Goal: Task Accomplishment & Management: Manage account settings

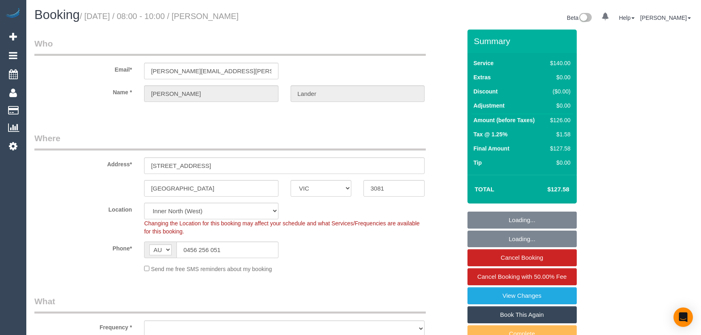
select select "VIC"
select select "string:stripe-pm_1RU0QO2GScqysDRV3gw4PVG3"
select select "object:713"
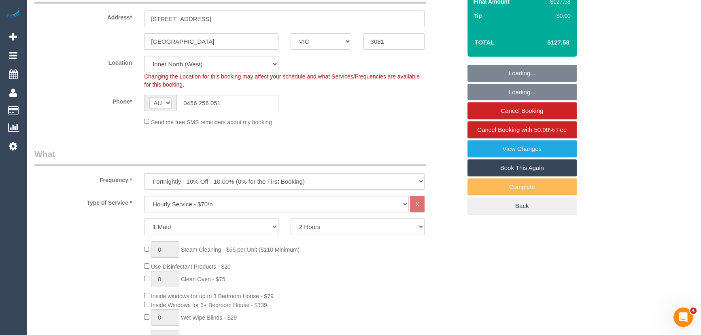
select select "number:30"
select select "number:14"
select select "number:21"
select select "number:22"
select select "number:34"
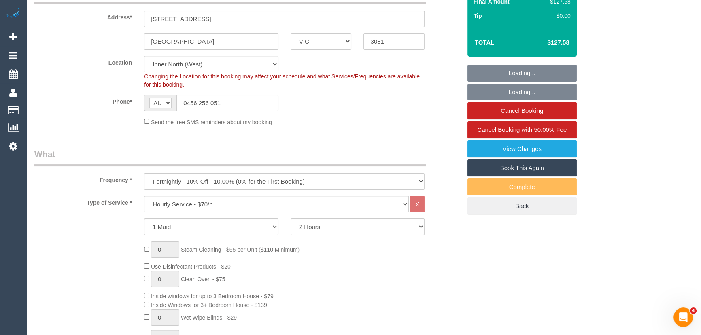
select select "number:11"
select select "object:1608"
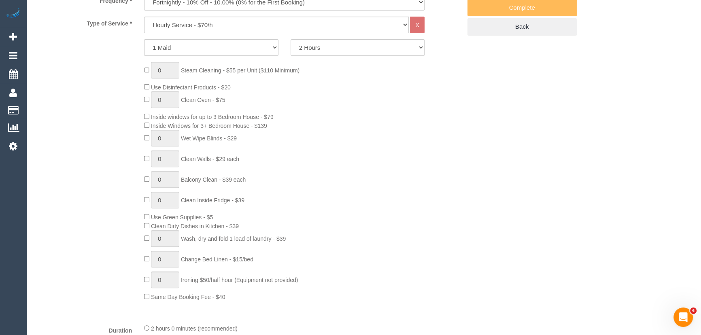
select select "spot1"
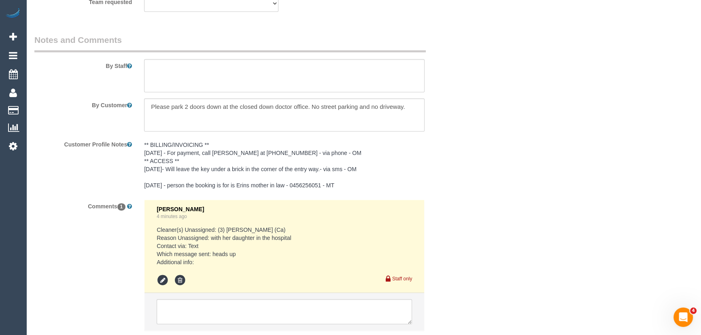
scroll to position [1349, 0]
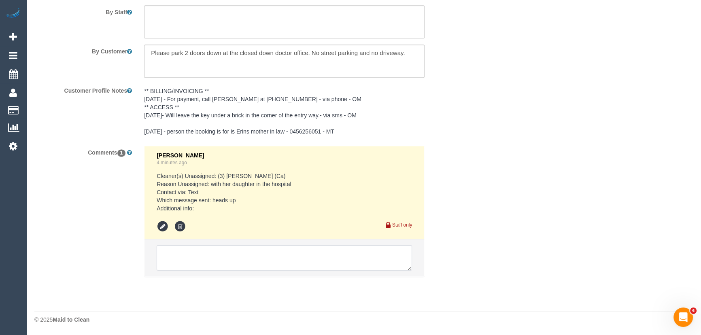
click at [192, 261] on textarea at bounding box center [285, 257] width 256 height 25
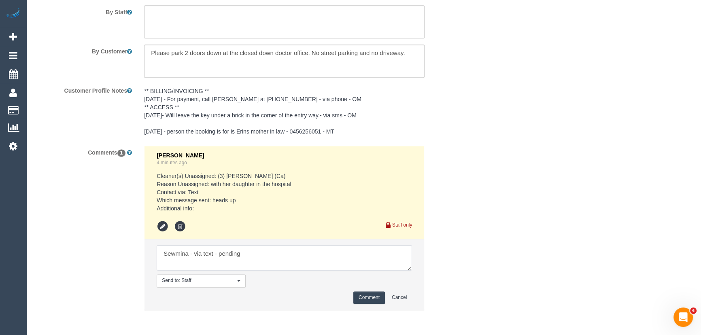
type textarea "Sewmina - via text - pending"
click at [367, 300] on button "Comment" at bounding box center [370, 298] width 32 height 13
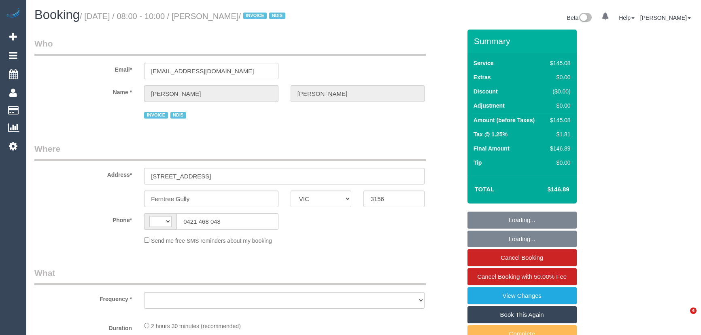
select select "VIC"
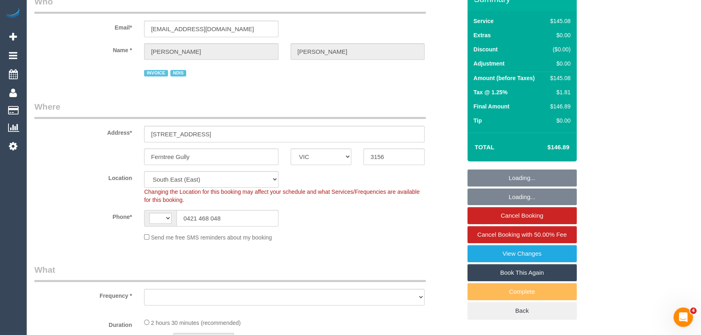
select select "string:AU"
select select "object:692"
select select "number:27"
select select "number:17"
select select "number:19"
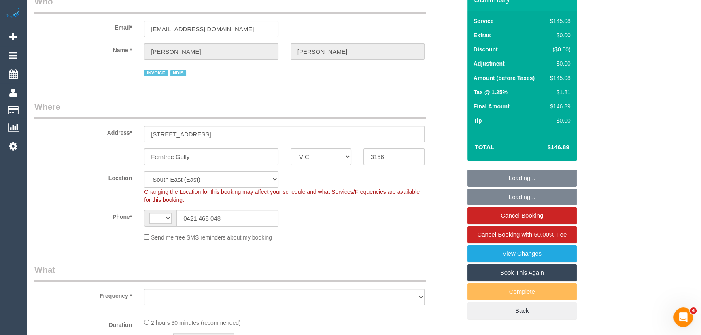
select select "number:36"
select select "number:11"
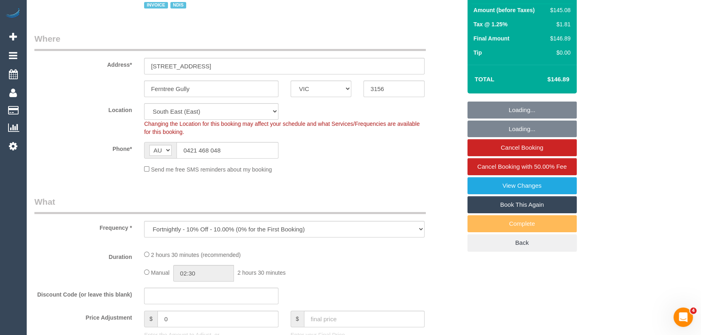
select select "150"
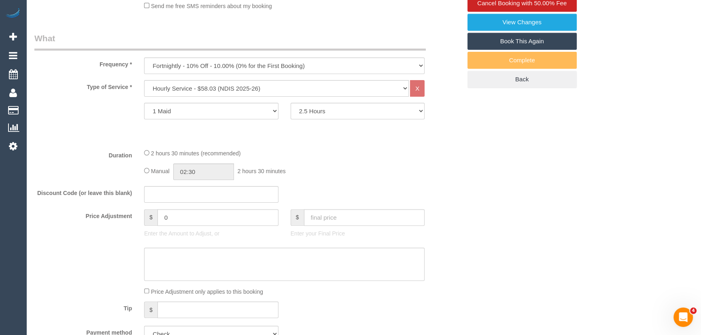
select select "object:1276"
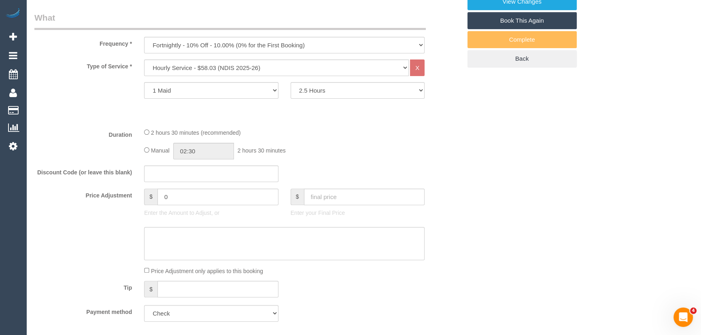
select select "spot1"
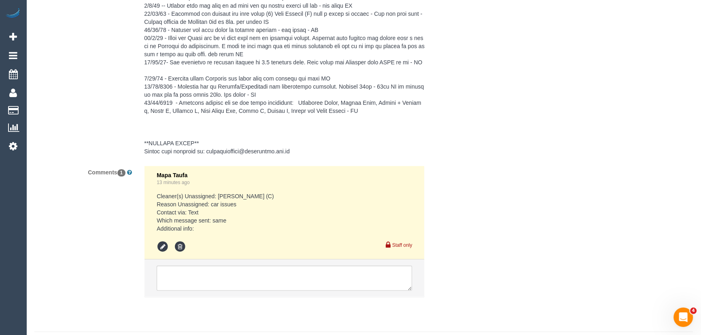
scroll to position [1234, 0]
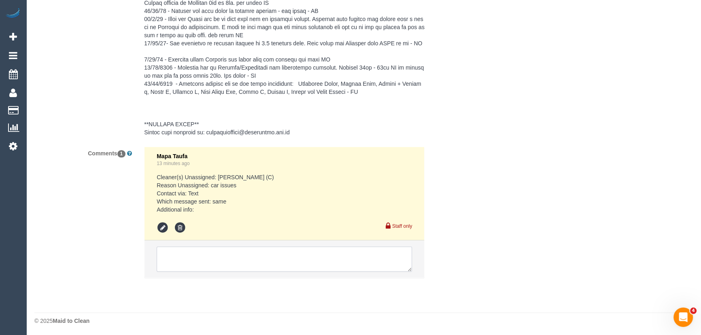
click at [199, 253] on textarea at bounding box center [285, 259] width 256 height 25
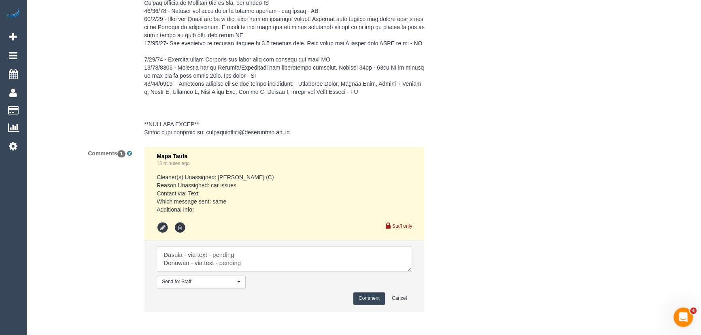
type textarea "Dasula - via text - pending Denuwan - via text - pending"
click at [366, 294] on button "Comment" at bounding box center [370, 298] width 32 height 13
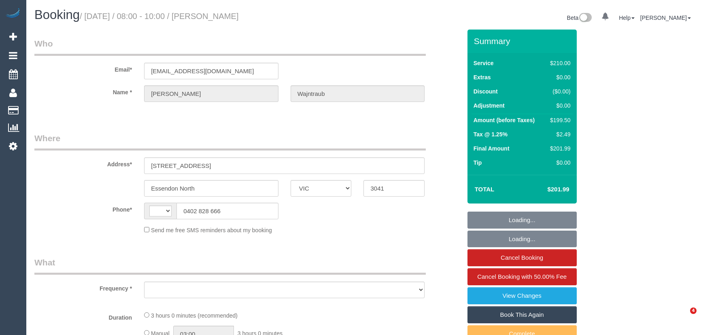
select select "VIC"
select select "string:AU"
select select "object:526"
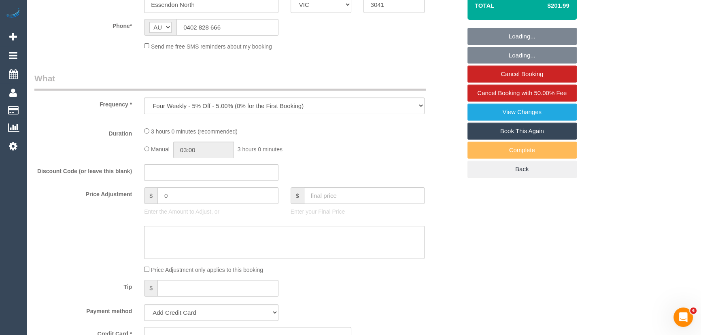
select select "string:stripe-pm_1RW6Gc2GScqysDRVzRzNyM4q"
select select "180"
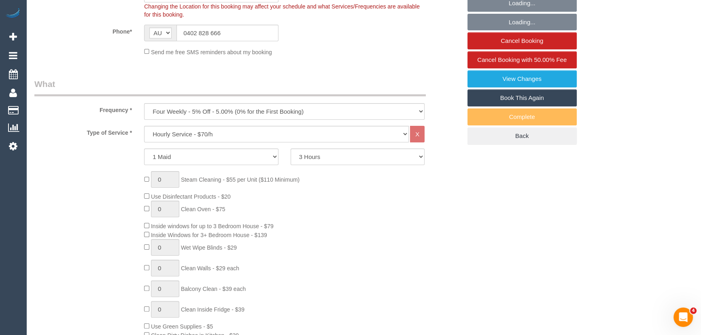
select select "object:722"
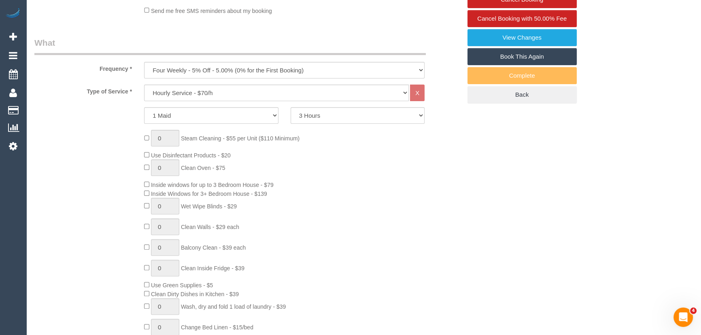
select select "number:27"
select select "number:14"
select select "number:18"
select select "number:36"
select select "number:33"
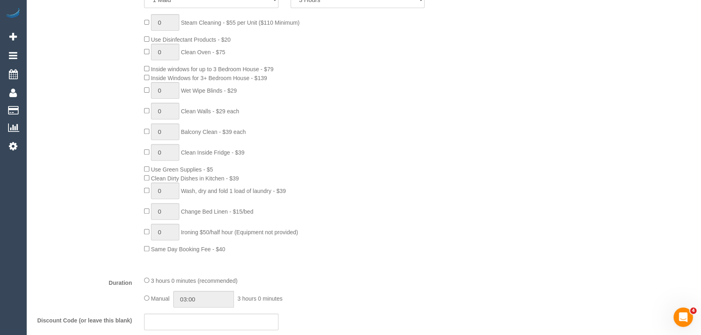
select select "spot1"
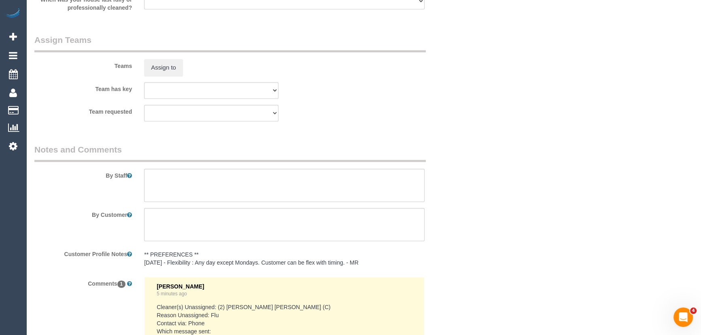
scroll to position [1317, 0]
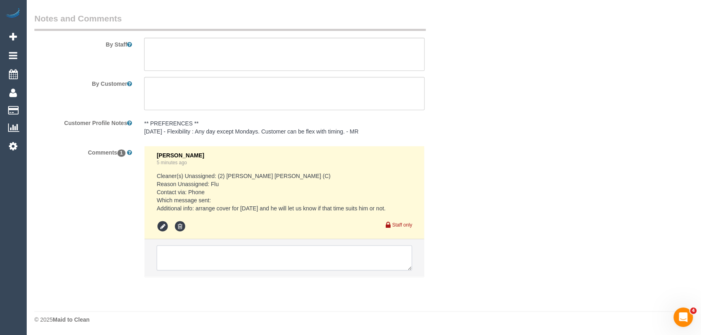
click at [223, 254] on textarea at bounding box center [285, 257] width 256 height 25
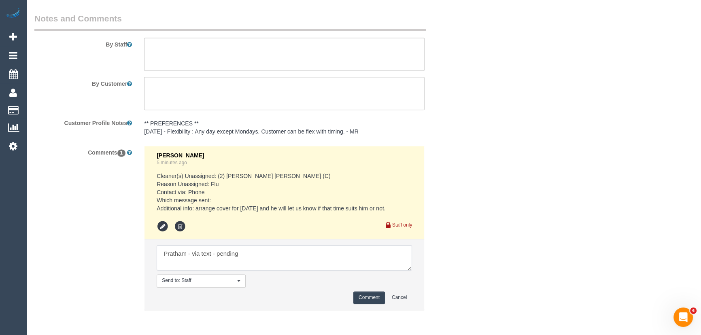
type textarea "Pratham - via text - pending"
click at [371, 296] on button "Comment" at bounding box center [370, 298] width 32 height 13
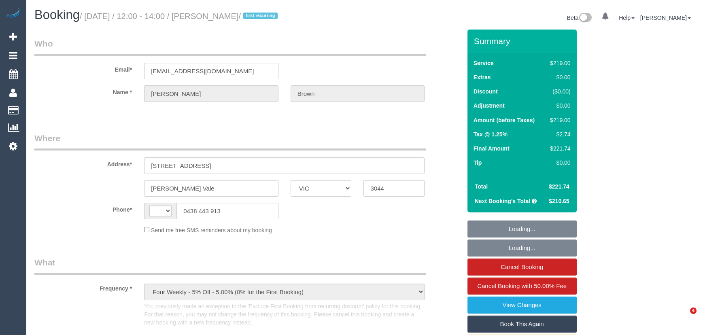
select select "VIC"
select select "string:stripe-pm_1S9im82GScqysDRVtXiYxK0E"
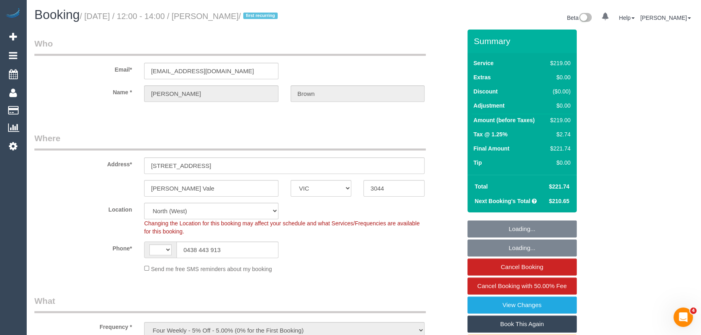
select select "object:662"
select select "string:AU"
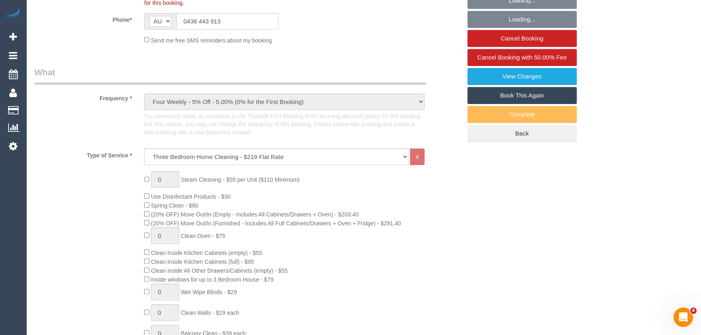
select select "number:28"
select select "number:15"
select select "number:18"
select select "number:24"
select select "number:35"
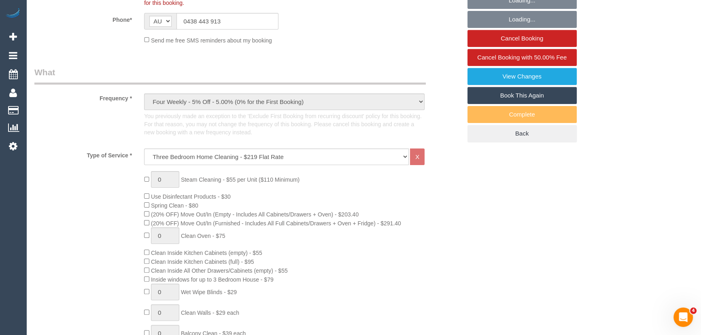
select select "number:12"
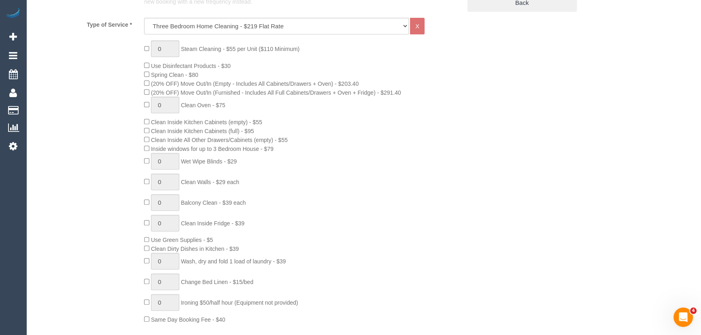
select select "spot1"
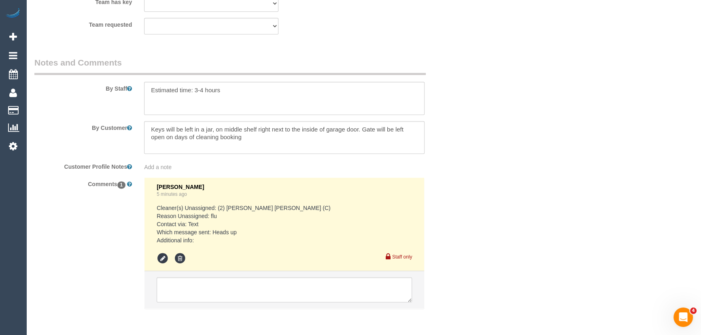
scroll to position [1362, 0]
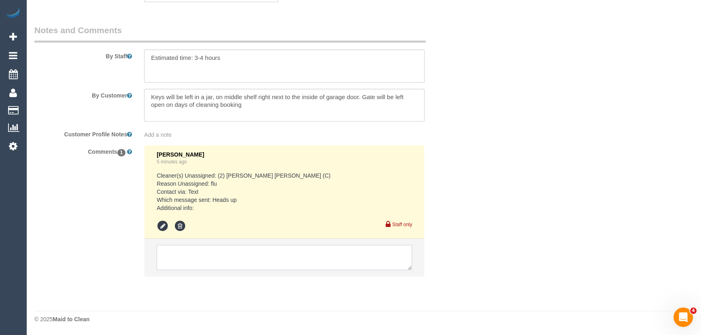
click at [200, 250] on textarea at bounding box center [285, 257] width 256 height 25
paste textarea "Thanks for letting me know. Are we able to reschedule for next week?"
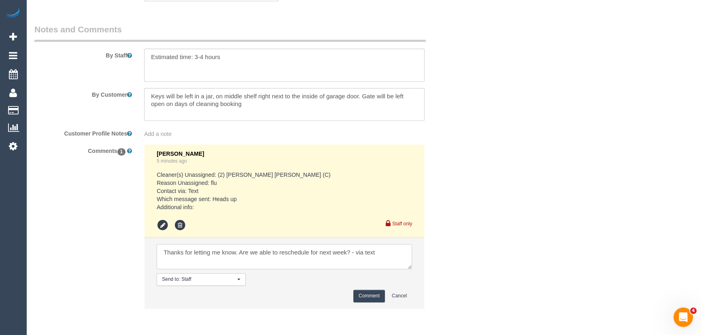
type textarea "Thanks for letting me know. Are we able to reschedule for next week? - via text"
click at [366, 296] on button "Comment" at bounding box center [370, 296] width 32 height 13
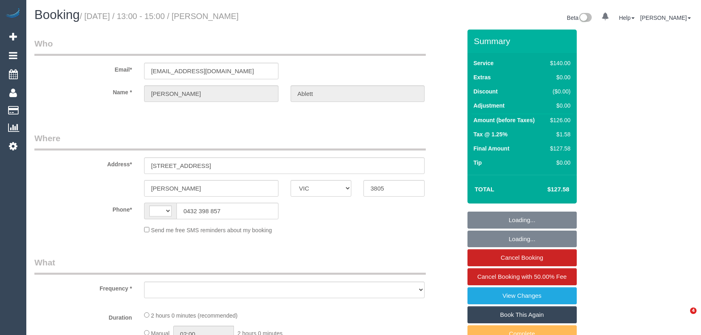
select select "VIC"
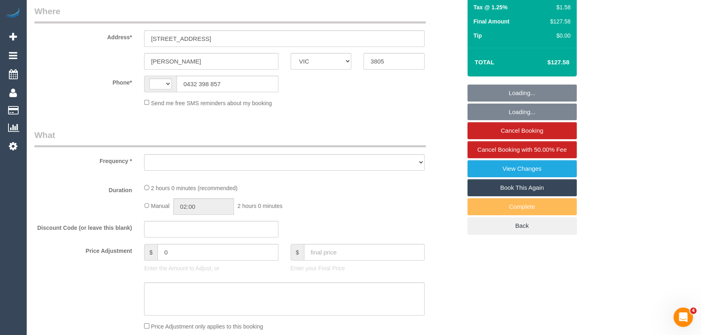
scroll to position [184, 0]
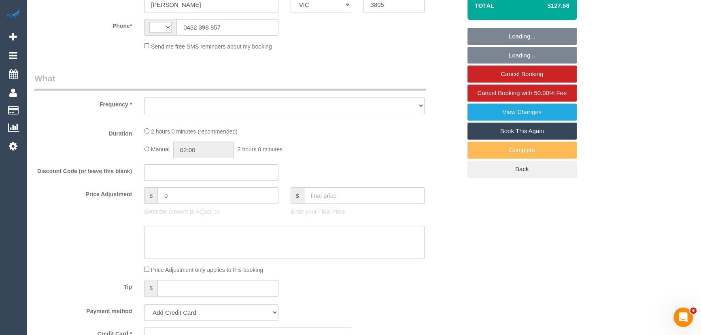
select select "string:AU"
select select "object:547"
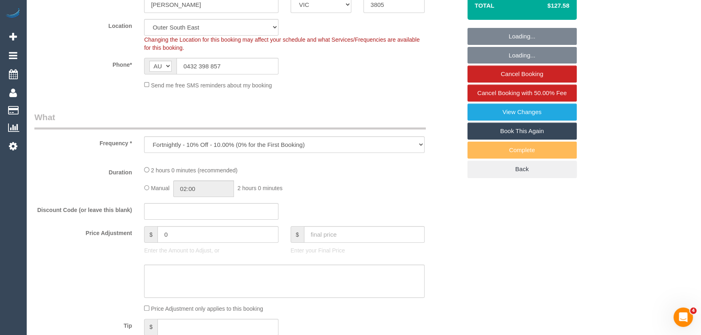
select select "string:stripe-pm_1RQzBa2GScqysDRVj8HqEay9"
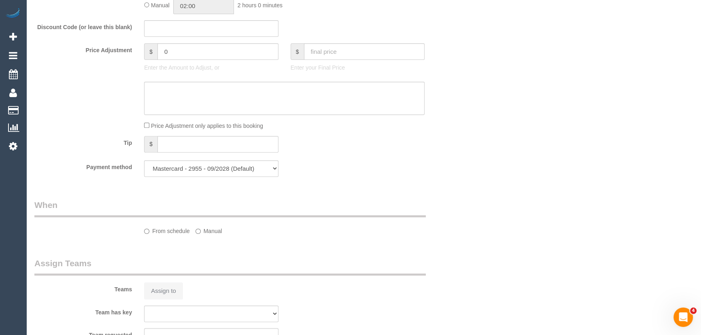
select select "number:29"
select select "number:14"
select select "number:19"
select select "number:23"
select select "number:33"
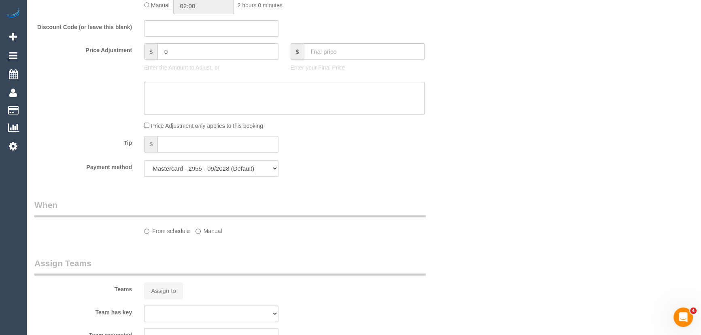
select select "number:12"
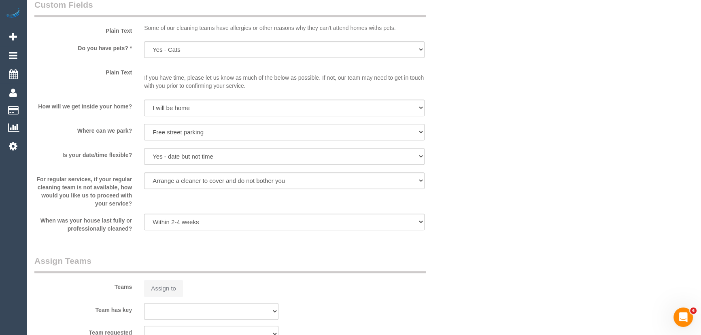
select select "object:704"
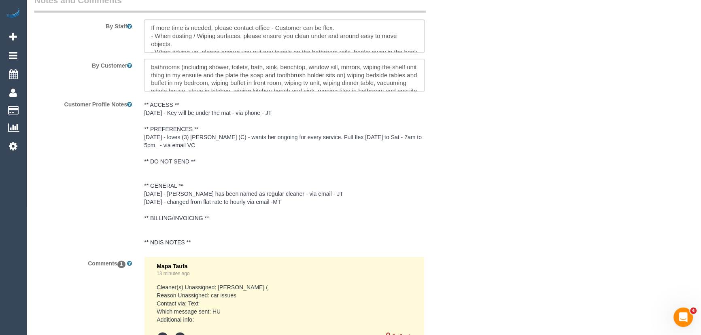
scroll to position [1491, 0]
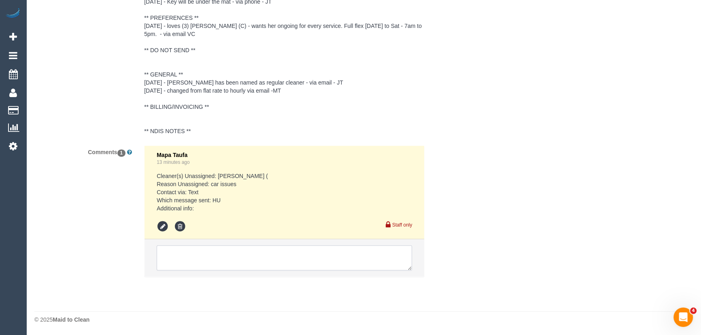
click at [211, 258] on textarea at bounding box center [285, 257] width 256 height 25
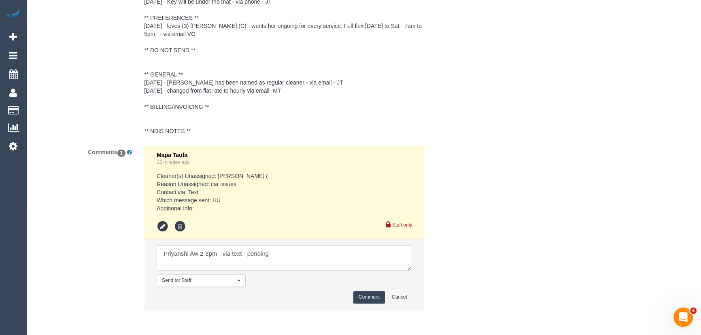
type textarea "Priyanshi Aw 2-3pm - via text - pending"
click at [360, 296] on button "Comment" at bounding box center [370, 297] width 32 height 13
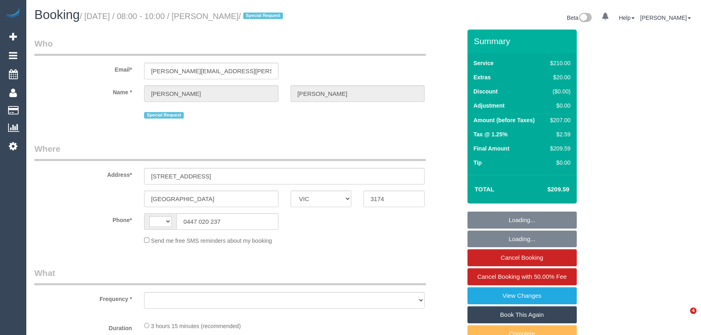
select select "VIC"
select select "string:stripe-pm_1R67Ng2GScqysDRVmWvKRIvp"
select select "string:AU"
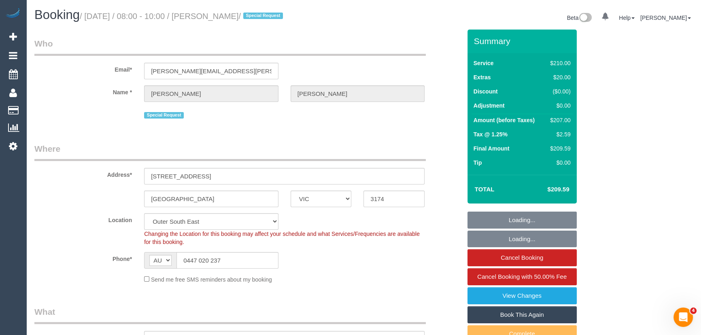
select select "object:581"
select select "number:29"
select select "number:14"
select select "number:18"
select select "number:22"
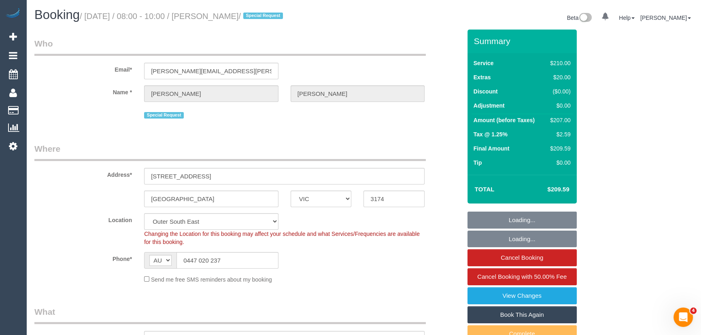
select select "number:34"
select select "number:12"
select select "spot1"
select select "180"
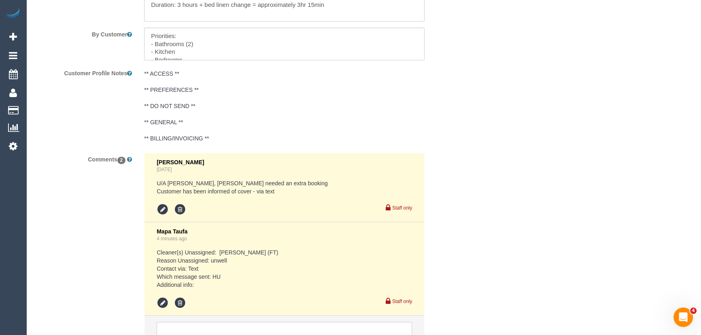
scroll to position [1454, 0]
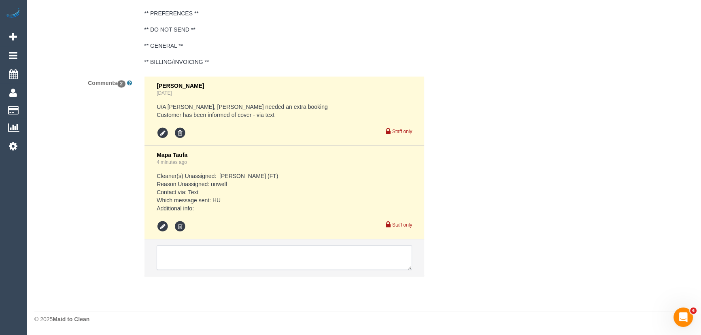
click at [186, 254] on textarea at bounding box center [285, 257] width 256 height 25
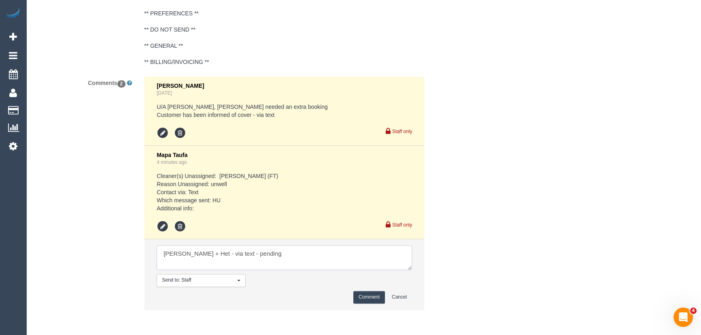
type textarea "Ronak + Het - via text - pending"
click at [365, 297] on button "Comment" at bounding box center [370, 297] width 32 height 13
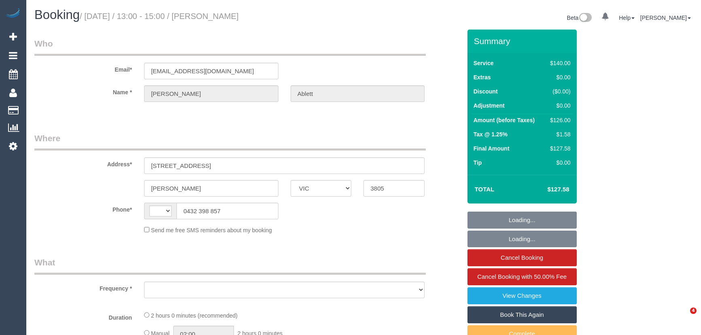
select select "VIC"
select select "string:AU"
select select "object:318"
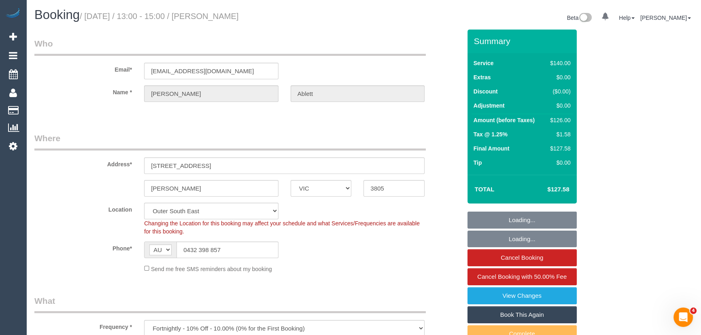
select select "string:stripe-pm_1RQzBa2GScqysDRVj8HqEay9"
select select "number:29"
select select "number:14"
select select "number:19"
select select "number:23"
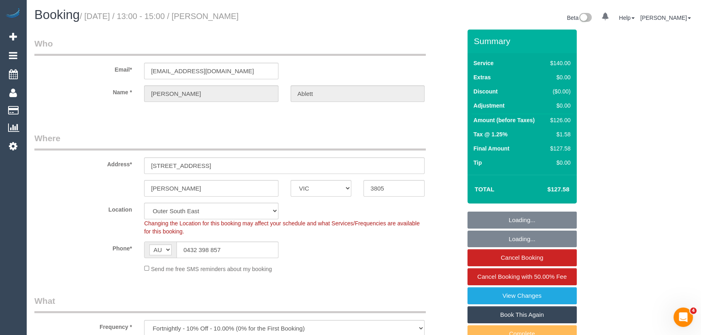
select select "number:33"
select select "number:12"
select select "object:1178"
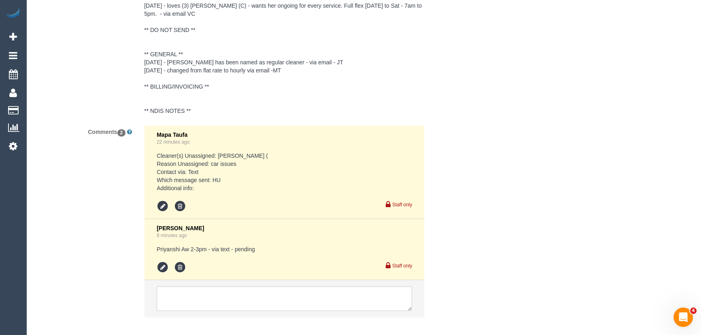
scroll to position [1552, 0]
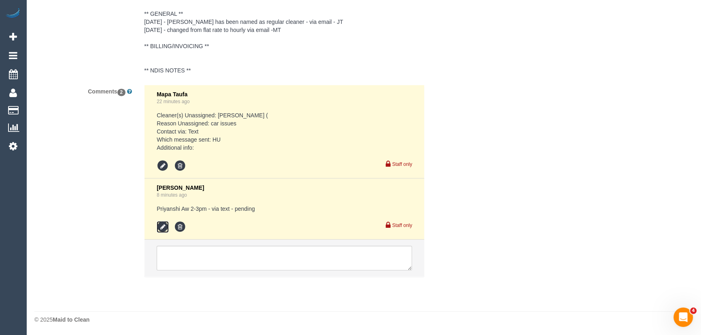
click at [163, 226] on icon at bounding box center [163, 227] width 12 height 12
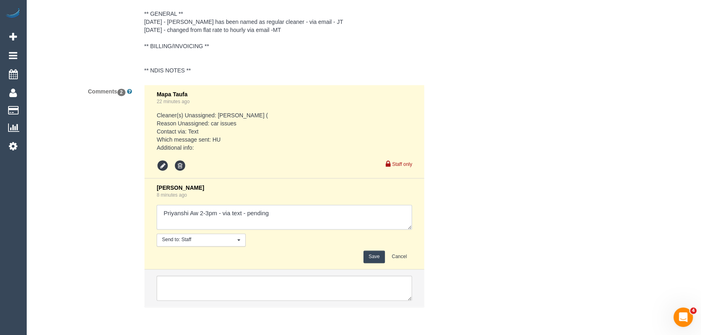
click at [294, 209] on textarea at bounding box center [285, 217] width 256 height 25
type textarea "Priyanshi Aw 2-3pm - via text - pending Disni - via text - pending"
click at [369, 258] on button "Save" at bounding box center [374, 257] width 21 height 13
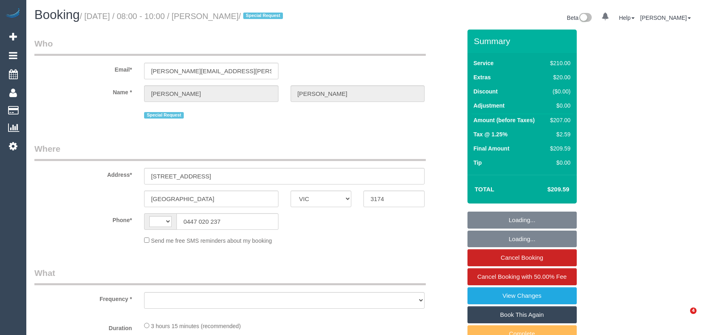
select select "VIC"
select select "string:AU"
select select "object:288"
select select "180"
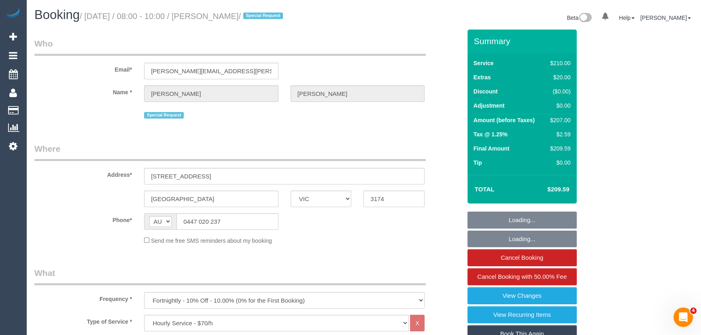
select select "string:stripe-pm_1R67Ng2GScqysDRVmWvKRIvp"
select select "spot1"
select select "number:29"
select select "number:14"
select select "number:18"
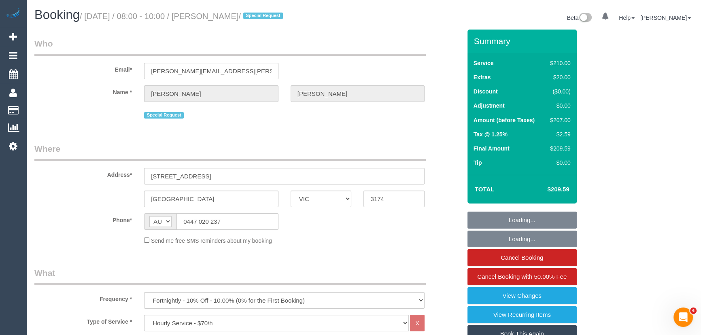
select select "number:22"
select select "number:34"
select select "number:12"
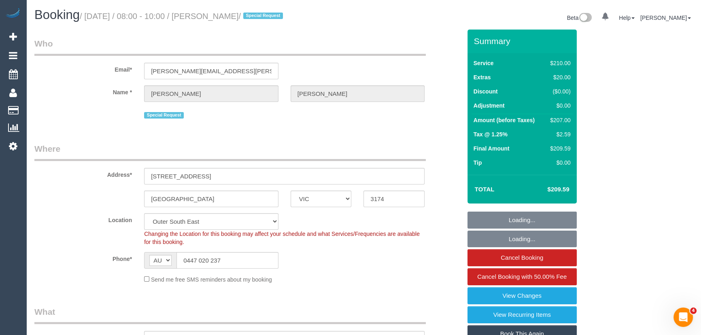
select select "object:916"
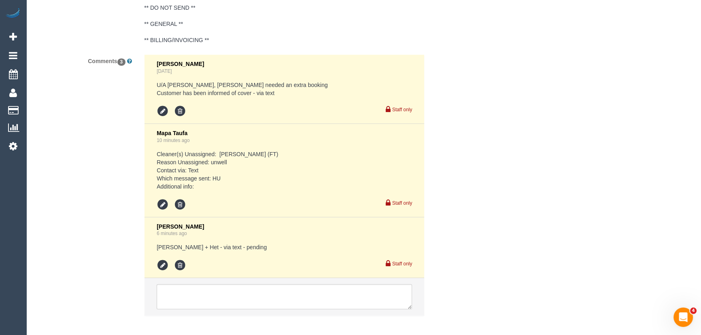
scroll to position [1514, 0]
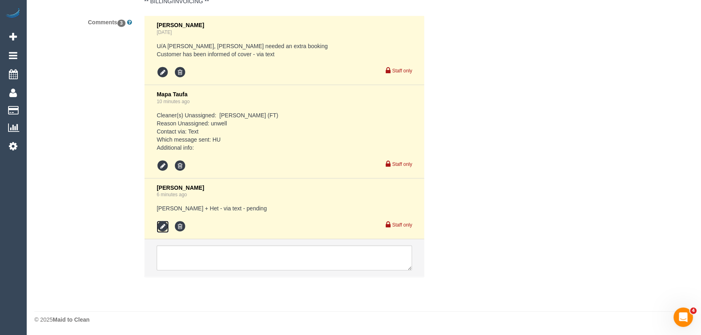
click at [160, 230] on icon at bounding box center [163, 227] width 12 height 12
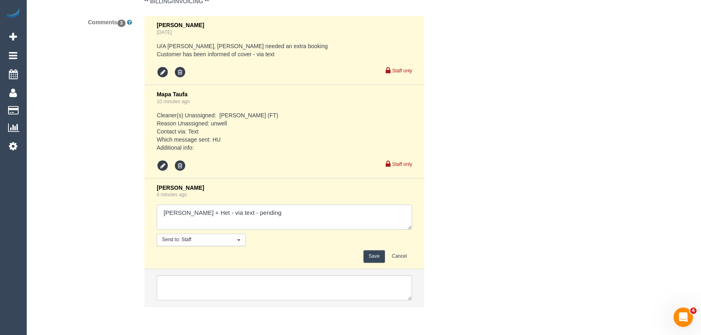
click at [273, 211] on textarea at bounding box center [285, 216] width 256 height 25
type textarea "Ronak + Het - via text - pending Disni - via text - pending"
click at [372, 258] on button "Save" at bounding box center [374, 256] width 21 height 13
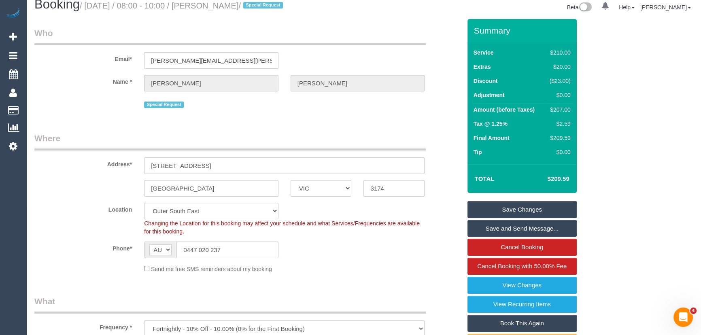
scroll to position [0, 0]
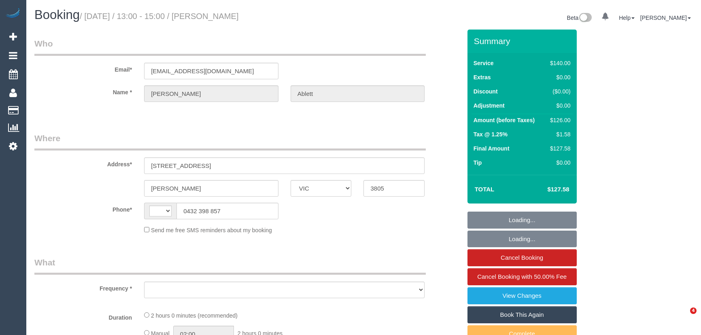
select select "VIC"
select select "string:AU"
select select "object:526"
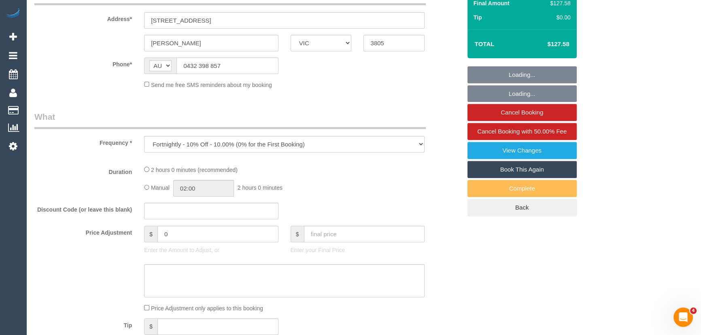
select select "string:stripe-pm_1RQzBa2GScqysDRVj8HqEay9"
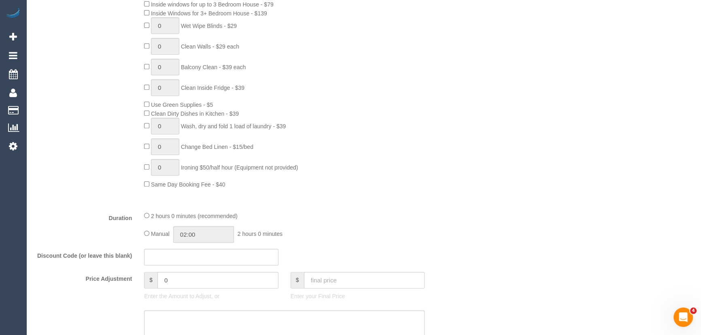
select select "object:743"
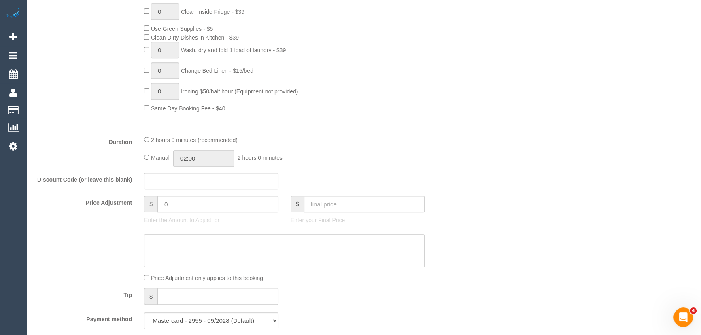
select select "number:29"
select select "number:14"
select select "number:19"
select select "number:23"
select select "number:33"
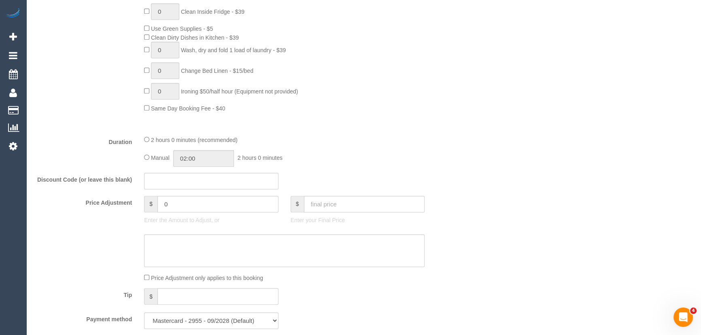
select select "number:12"
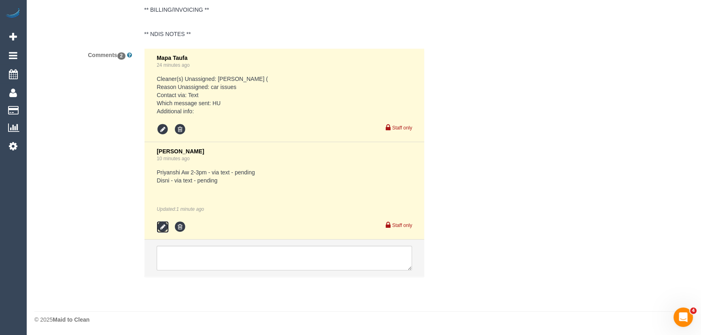
click at [161, 229] on icon at bounding box center [163, 227] width 12 height 12
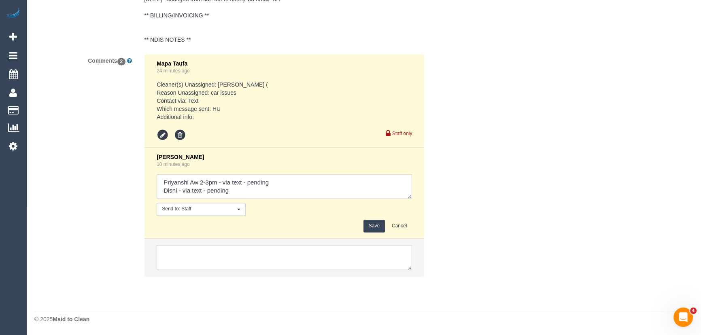
scroll to position [1582, 0]
click at [158, 181] on textarea at bounding box center [285, 187] width 256 height 25
paste textarea "That's ok - just let me know when someone can come"
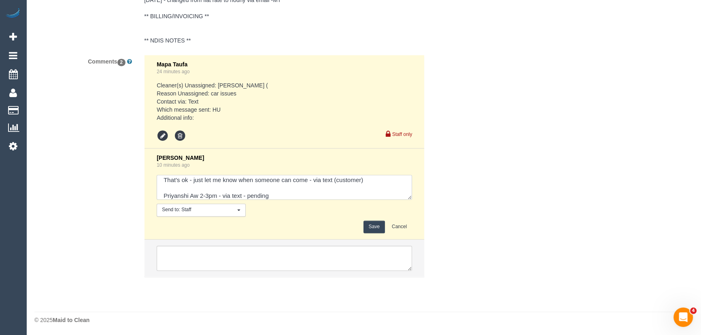
type textarea "That's ok - just let me know when someone can come - via text (customer) Priyan…"
click at [376, 230] on button "Save" at bounding box center [374, 227] width 21 height 13
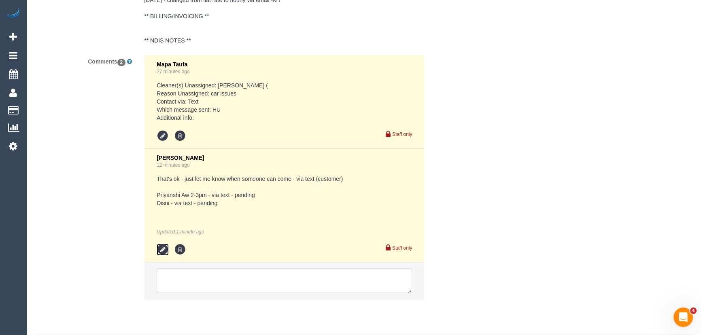
drag, startPoint x: 165, startPoint y: 248, endPoint x: 181, endPoint y: 243, distance: 17.4
click at [165, 248] on icon at bounding box center [163, 250] width 12 height 12
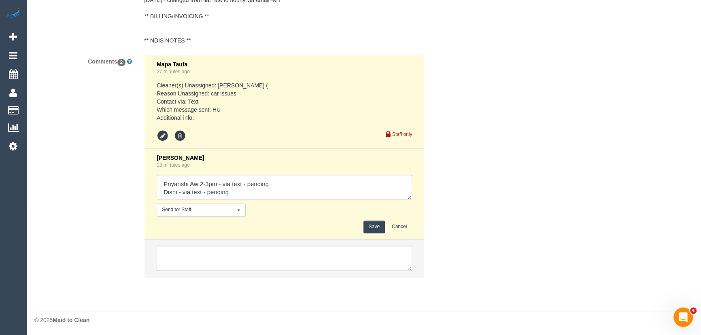
scroll to position [16, 0]
click at [266, 192] on textarea at bounding box center [285, 187] width 256 height 25
type textarea "That's ok - just let me know when someone can come - via text (customer) Priyan…"
click at [372, 227] on button "Save" at bounding box center [374, 227] width 21 height 13
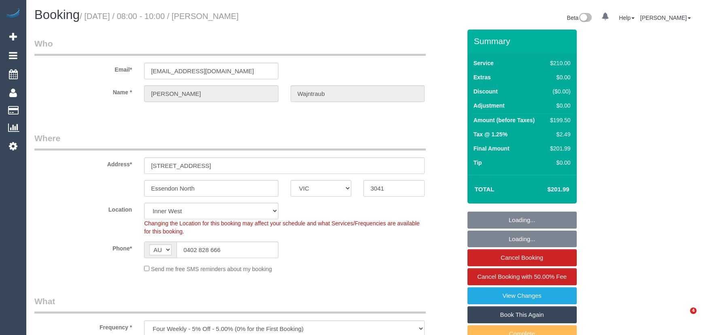
select select "VIC"
select select "object:718"
select select "string:stripe-pm_1RW6Gc2GScqysDRVzRzNyM4q"
select select "number:27"
select select "number:14"
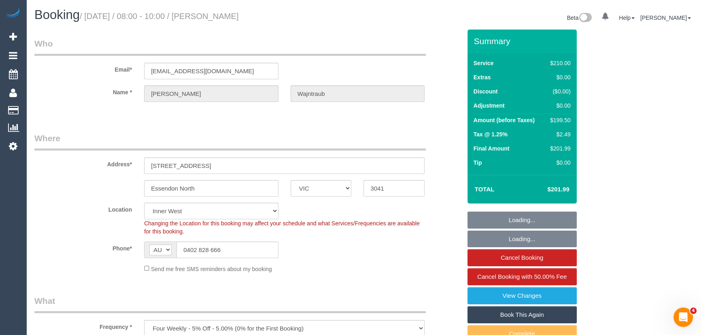
select select "number:18"
select select "number:36"
select select "number:33"
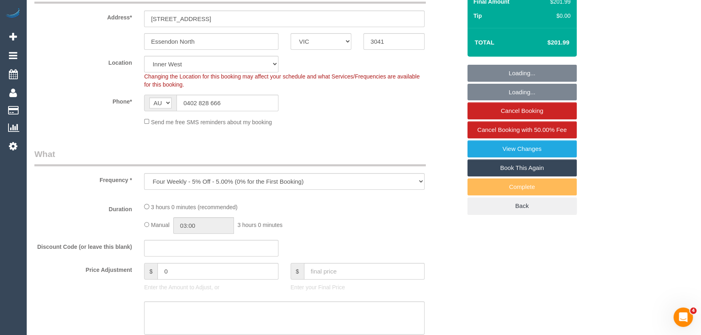
select select "180"
select select "spot1"
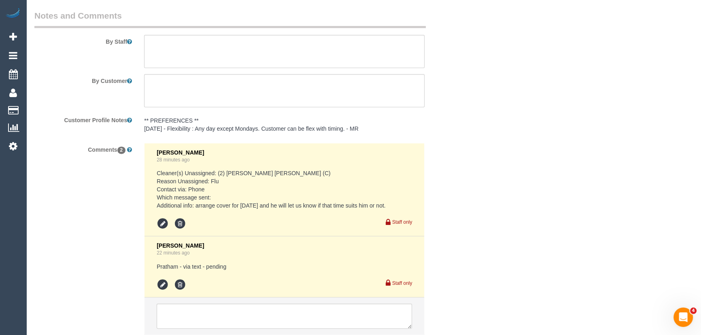
scroll to position [1378, 0]
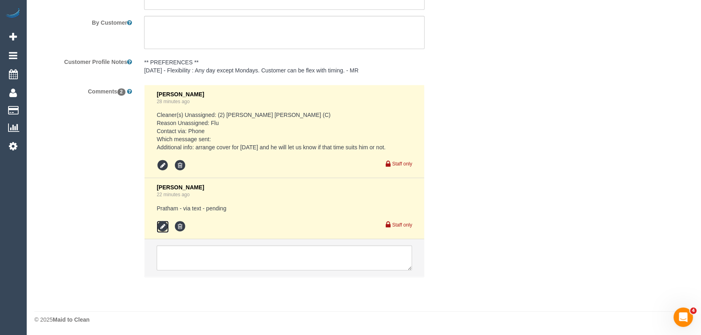
click at [162, 227] on icon at bounding box center [163, 227] width 12 height 12
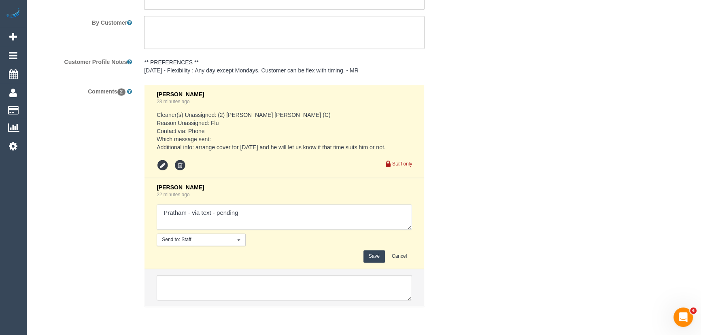
click at [251, 218] on textarea at bounding box center [285, 216] width 256 height 25
type textarea "Pratham - via text - declined"
click at [371, 255] on button "Save" at bounding box center [374, 256] width 21 height 13
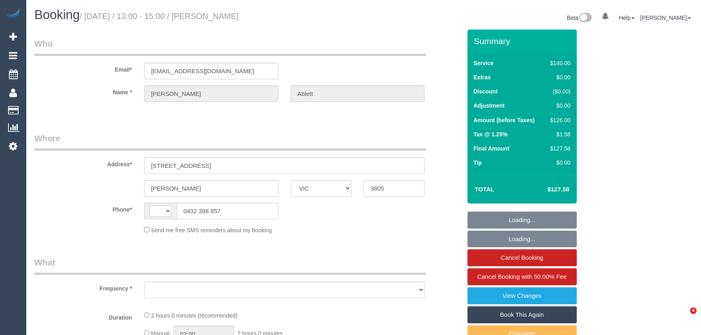
select select "VIC"
select select "string:stripe-pm_1RQzBa2GScqysDRVj8HqEay9"
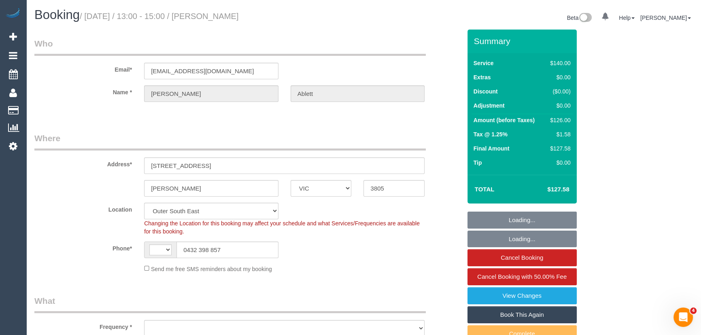
select select "string:AU"
select select "object:487"
select select "number:29"
select select "number:14"
select select "number:19"
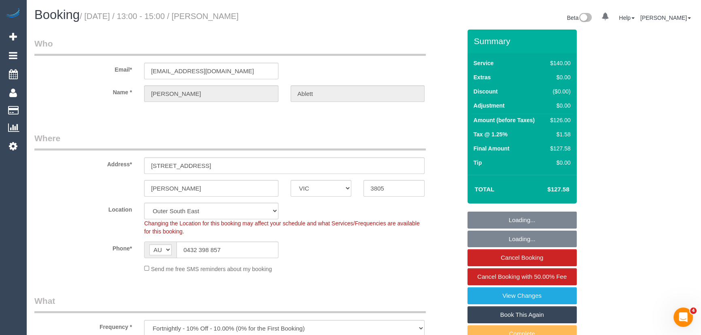
select select "number:23"
select select "number:33"
select select "number:12"
select select "object:1185"
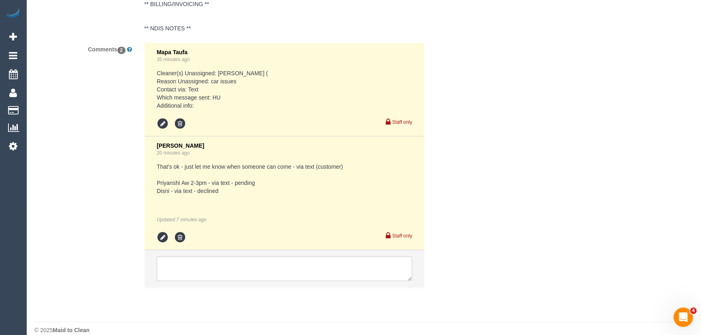
scroll to position [1604, 0]
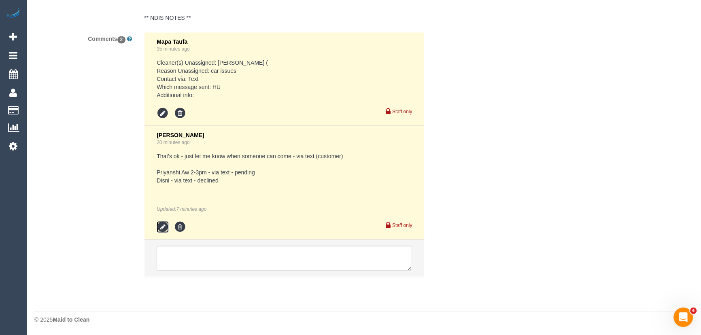
click at [160, 228] on icon at bounding box center [163, 227] width 12 height 12
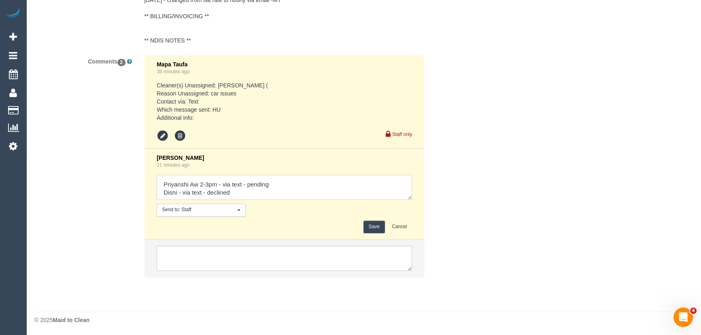
scroll to position [16, 0]
click at [248, 194] on textarea at bounding box center [285, 187] width 256 height 25
click at [208, 194] on textarea at bounding box center [285, 187] width 256 height 25
type textarea "That's ok - just let me know when someone can come - via text (customer) Priyan…"
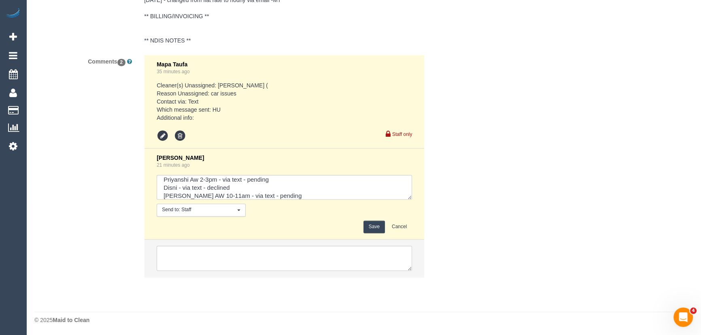
click at [374, 221] on button "Save" at bounding box center [374, 227] width 21 height 13
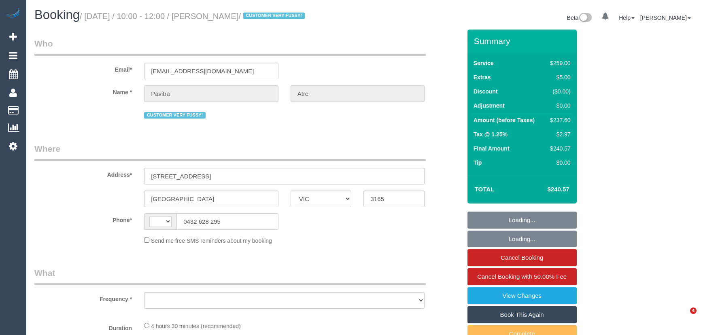
select select "VIC"
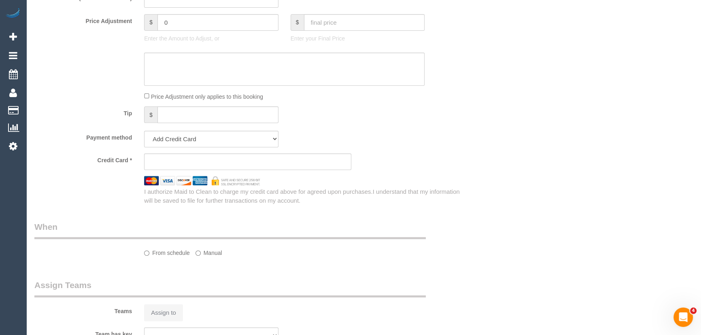
select select "string:AU"
select select "object:592"
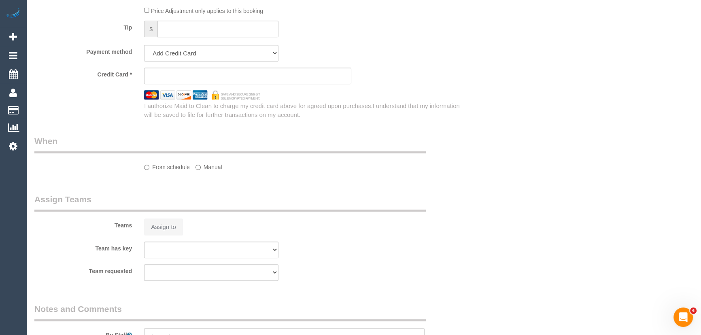
select select "string:stripe-pm_1OCVVu2GScqysDRV7vlCzhws"
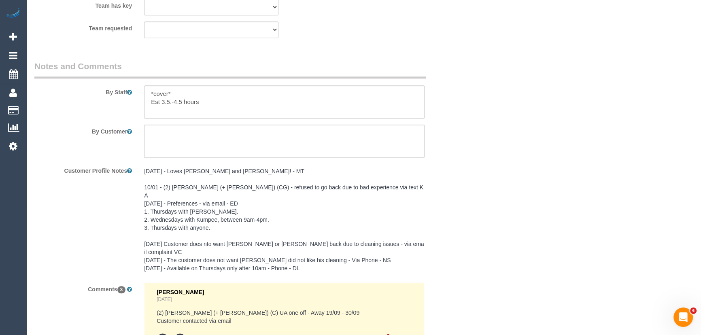
select select "spot1"
select select "number:27"
select select "number:14"
select select "number:19"
select select "number:25"
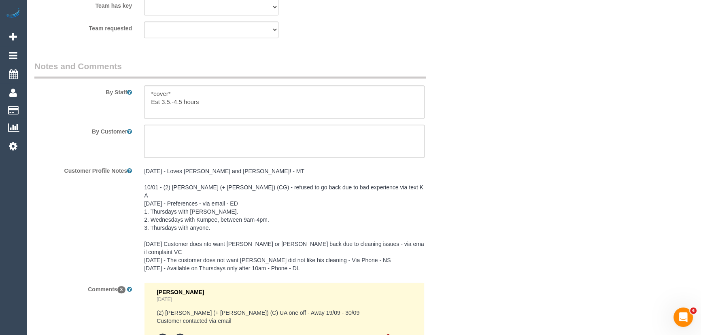
select select "number:35"
select select "number:11"
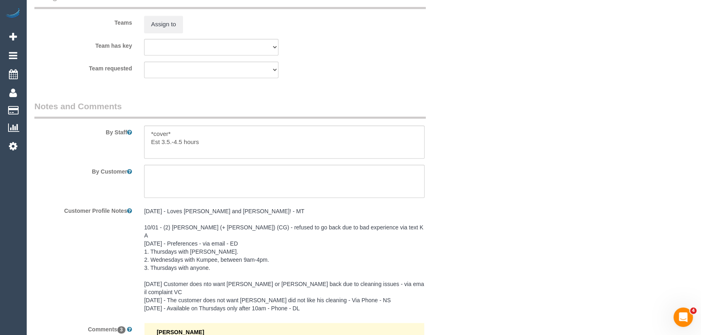
select select "object:1369"
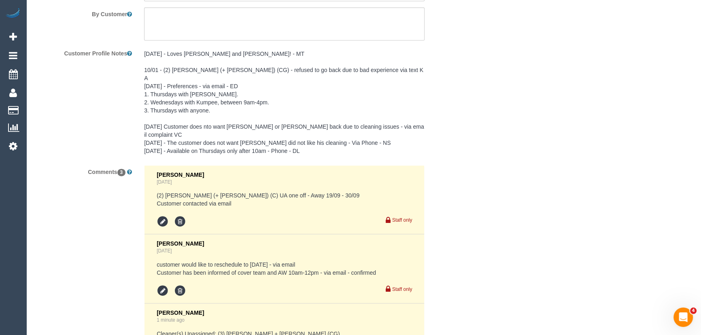
select select "spot6"
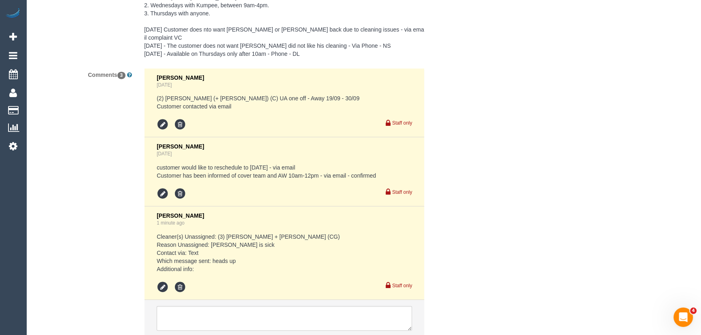
scroll to position [1562, 0]
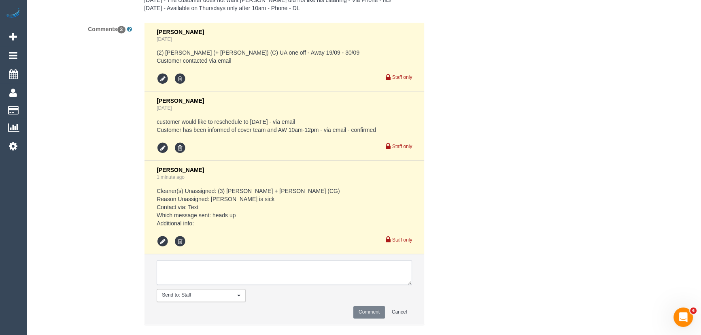
click at [224, 260] on textarea at bounding box center [285, 272] width 256 height 25
type textarea "Anuk + Manumi - via text - pending"
click at [365, 306] on button "Comment" at bounding box center [370, 312] width 32 height 13
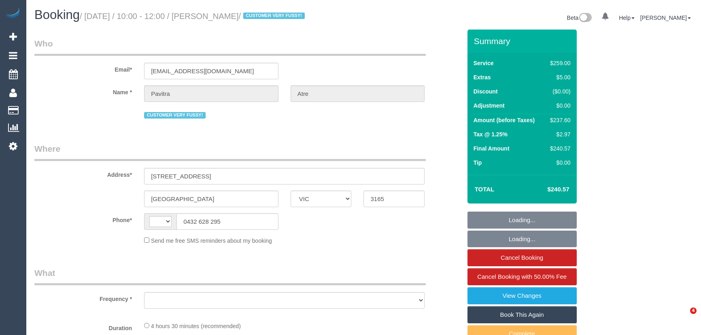
select select "VIC"
select select "string:AU"
select select "string:stripe-pm_1OCVVu2GScqysDRV7vlCzhws"
select select "spot1"
select select "number:27"
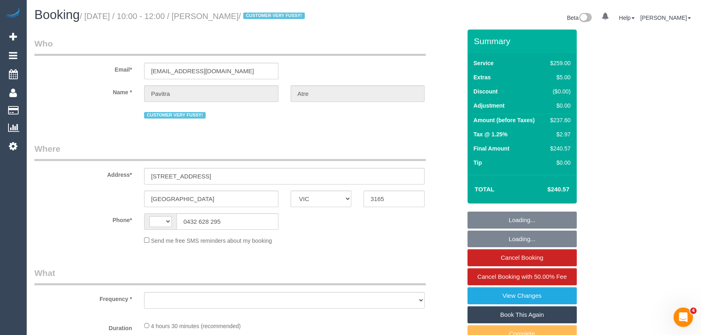
select select "number:14"
select select "number:19"
select select "number:25"
select select "number:35"
select select "number:11"
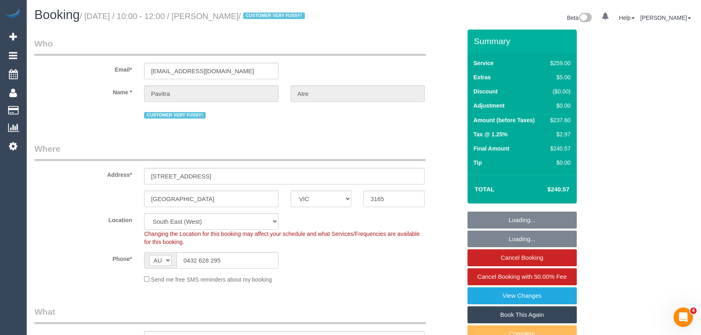
select select "object:1289"
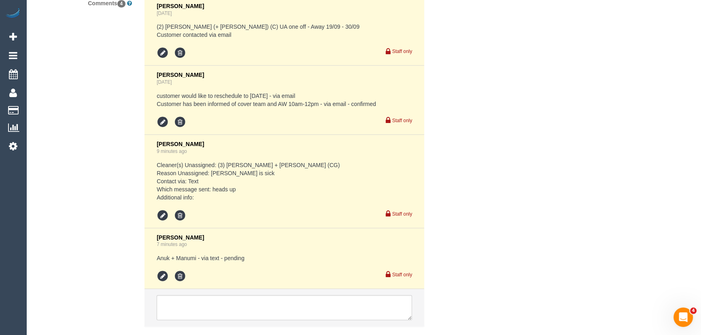
scroll to position [1623, 0]
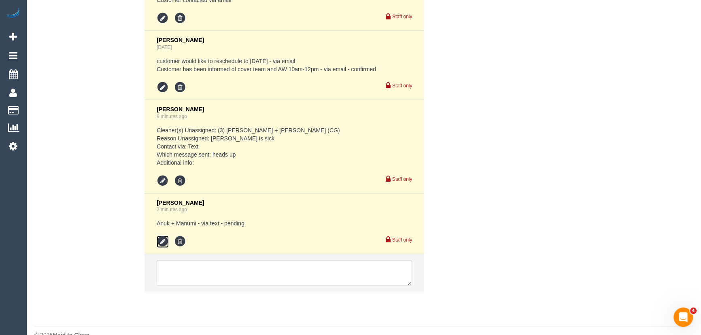
click at [162, 236] on icon at bounding box center [163, 242] width 12 height 12
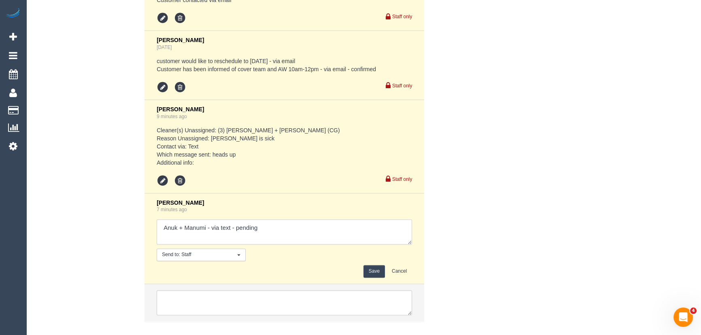
click at [293, 219] on textarea at bounding box center [285, 231] width 256 height 25
type textarea "Anuk + Manumi - via text - pending Rayhan + [PERSON_NAME] - via text - pending"
click at [379, 265] on button "Save" at bounding box center [374, 271] width 21 height 13
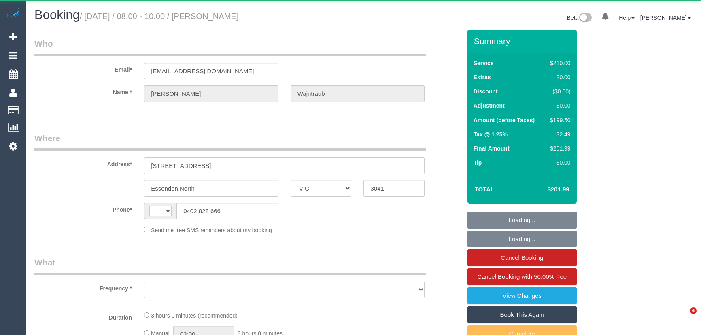
select select "VIC"
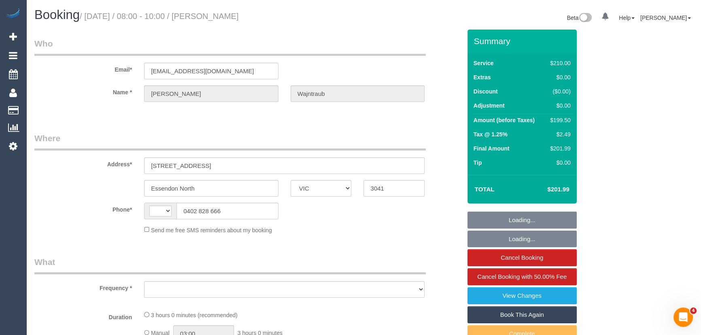
select select "string:AU"
select select "object:568"
select select "string:stripe-pm_1RW6Gc2GScqysDRVzRzNyM4q"
select select "number:27"
select select "number:14"
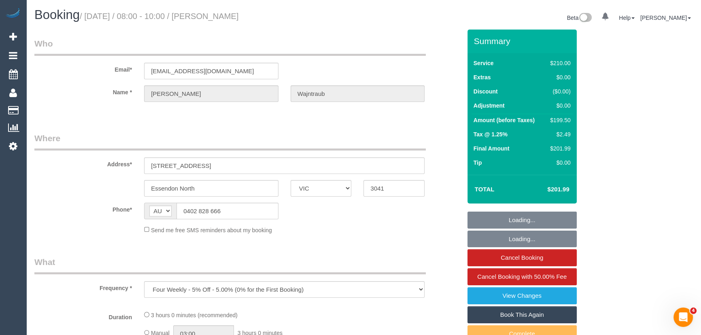
select select "number:18"
select select "number:36"
select select "number:33"
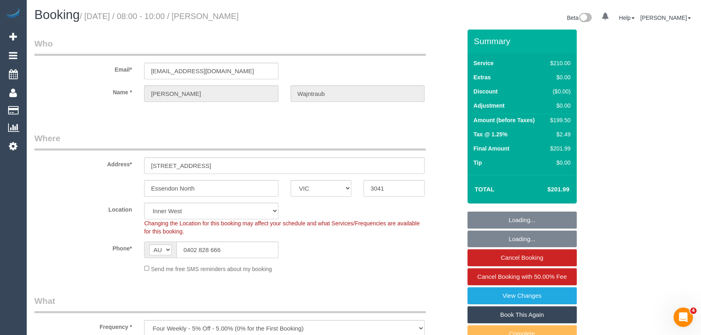
select select "object:725"
select select "spot1"
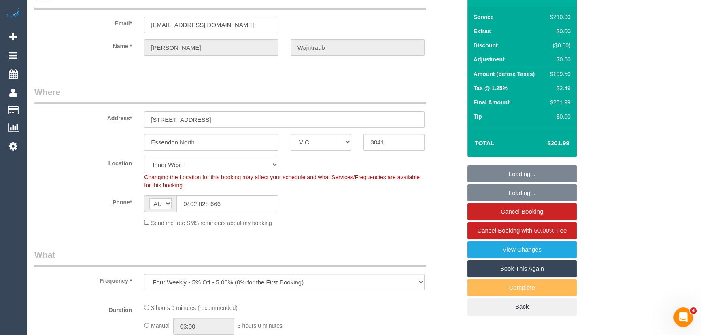
select select "180"
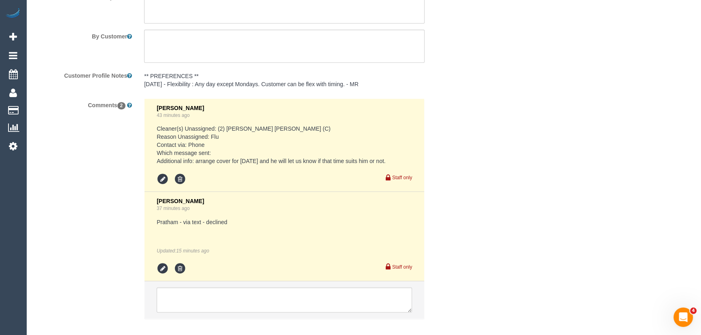
scroll to position [1406, 0]
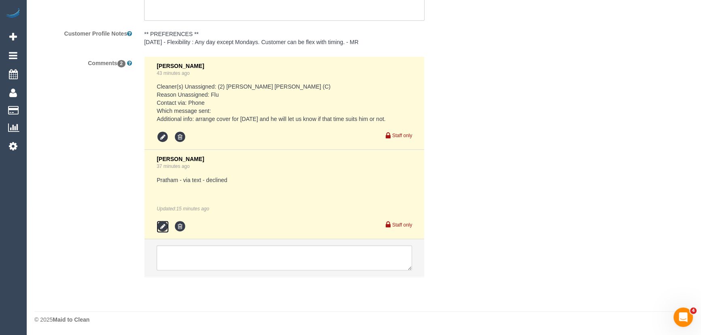
click at [162, 226] on icon at bounding box center [163, 227] width 12 height 12
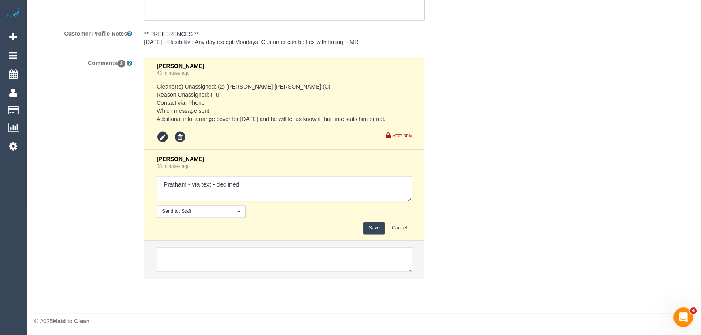
click at [274, 184] on textarea at bounding box center [285, 188] width 256 height 25
type textarea "Pratham - via text - declined [PERSON_NAME] [PERSON_NAME] 2-3pm - via text - pe…"
click at [378, 224] on button "Save" at bounding box center [374, 228] width 21 height 13
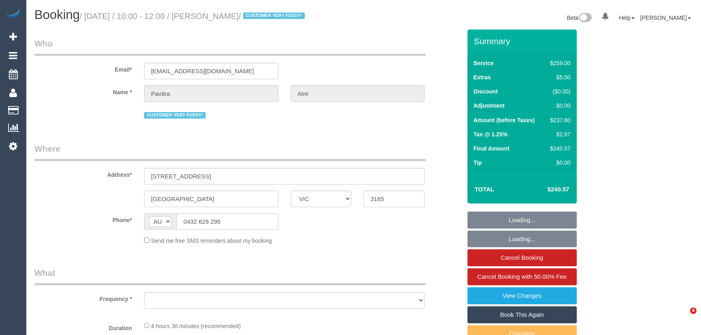
select select "VIC"
select select "object:613"
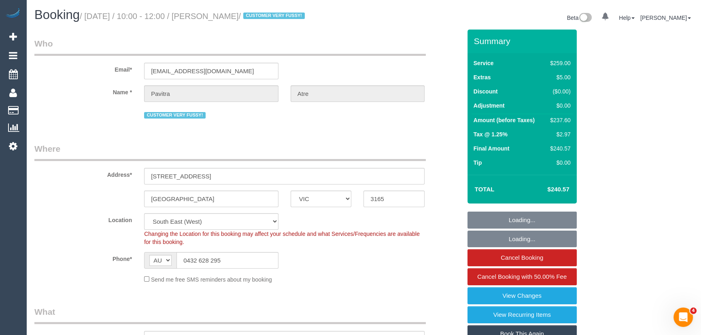
select select "string:stripe-pm_1OCVVu2GScqysDRV7vlCzhws"
select select "number:27"
select select "number:14"
select select "number:19"
select select "number:25"
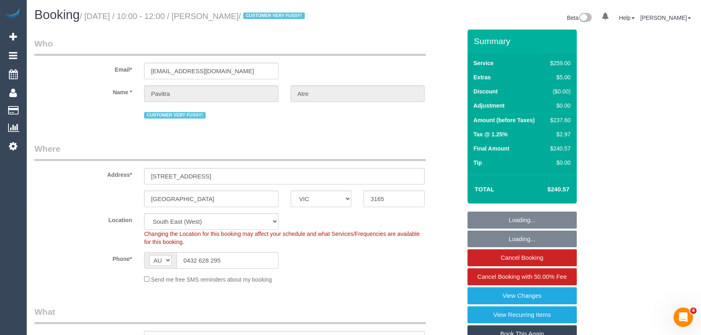
select select "number:35"
select select "number:11"
select select "object:1385"
select select "spot1"
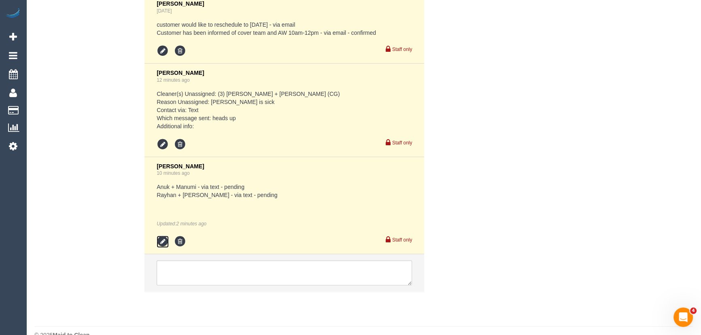
click at [161, 236] on icon at bounding box center [163, 242] width 12 height 12
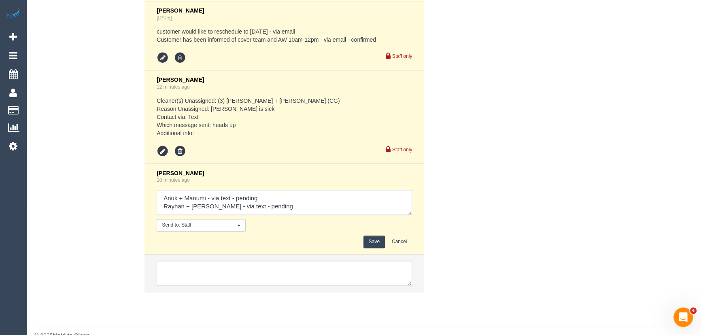
click at [289, 190] on textarea at bounding box center [285, 202] width 256 height 25
type textarea "Anuk + Manumi - via text - pending Rayhan + [PERSON_NAME] - via text - pending …"
click at [374, 236] on button "Save" at bounding box center [374, 242] width 21 height 13
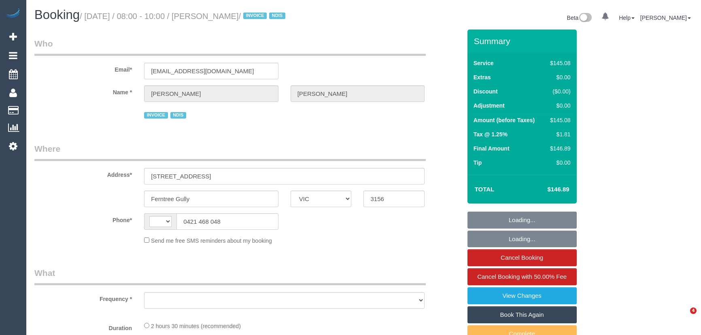
select select "VIC"
select select "string:AU"
select select "object:562"
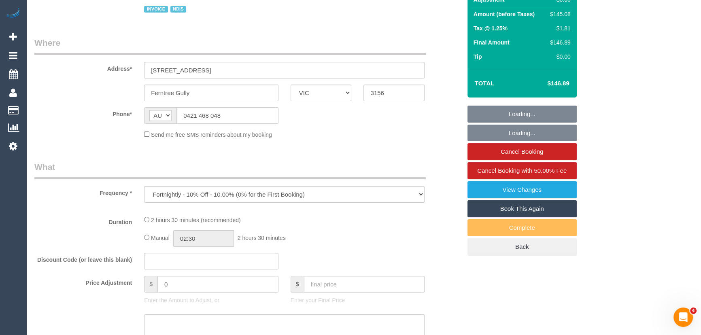
select select "150"
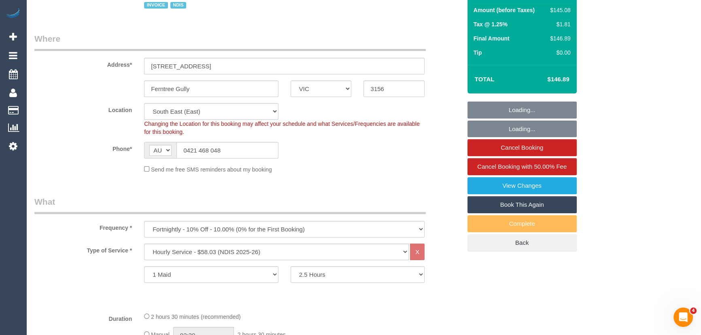
select select "number:27"
select select "number:17"
select select "number:19"
select select "number:36"
select select "number:11"
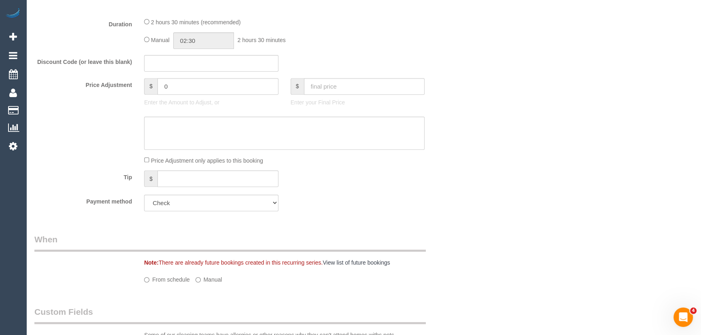
select select "object:1294"
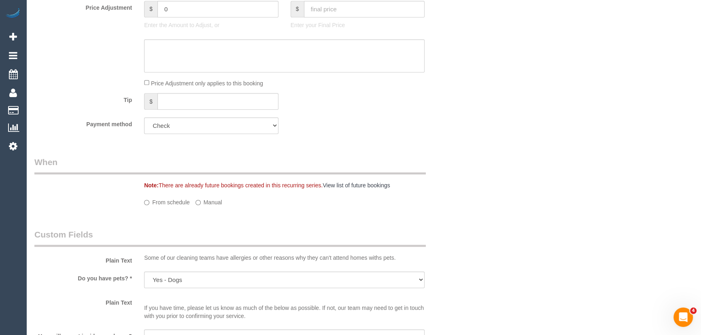
select select "spot1"
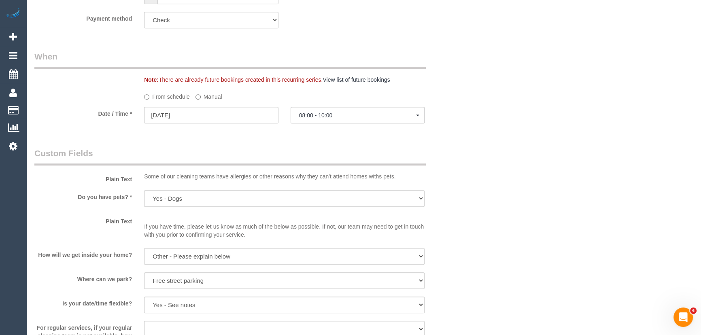
scroll to position [662, 0]
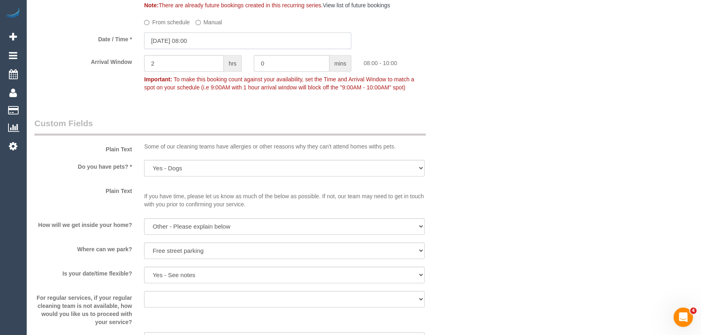
click at [209, 40] on input "[DATE] 08:00" at bounding box center [247, 40] width 207 height 17
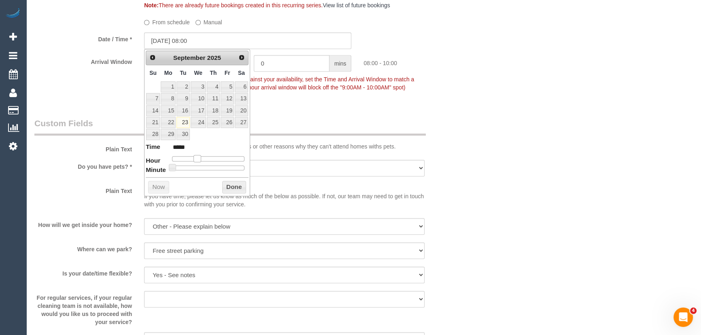
click at [197, 160] on span at bounding box center [197, 158] width 7 height 7
click at [198, 159] on span at bounding box center [197, 158] width 7 height 7
type input "23/09/2025 09:00"
type input "*****"
click at [201, 158] on span at bounding box center [200, 158] width 7 height 7
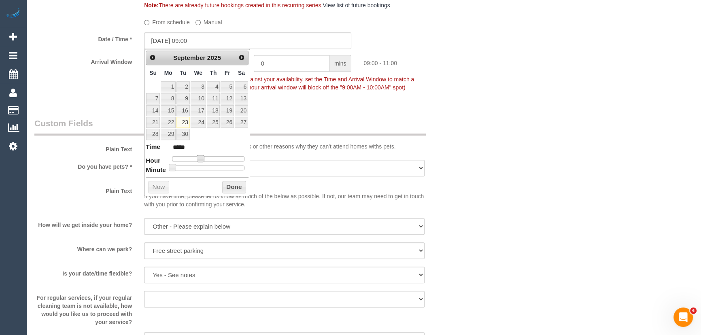
click at [323, 111] on div "Who Email* ellabella201@live.com Name * Simone Makovec INVOICE NDIS Where Addre…" at bounding box center [247, 180] width 439 height 1626
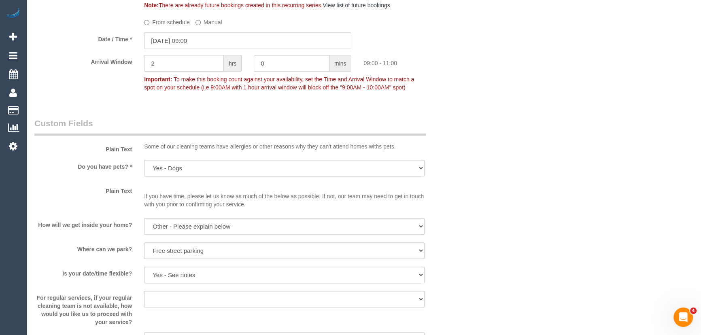
click at [202, 62] on input "2" at bounding box center [184, 63] width 80 height 17
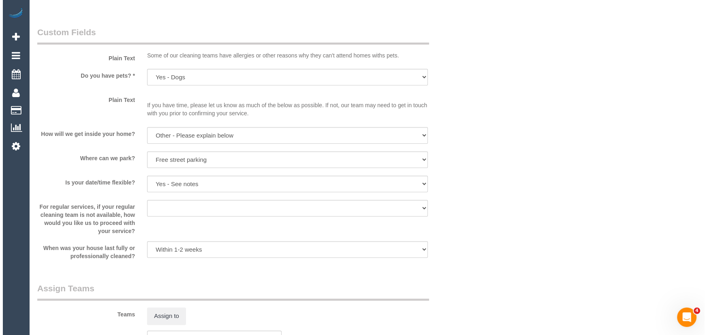
scroll to position [810, 0]
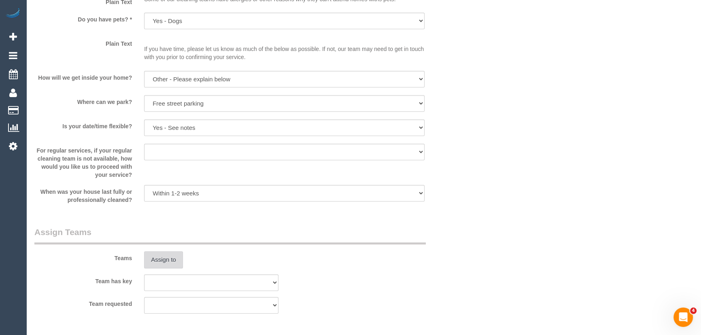
type input "1"
click at [165, 260] on button "Assign to" at bounding box center [163, 259] width 39 height 17
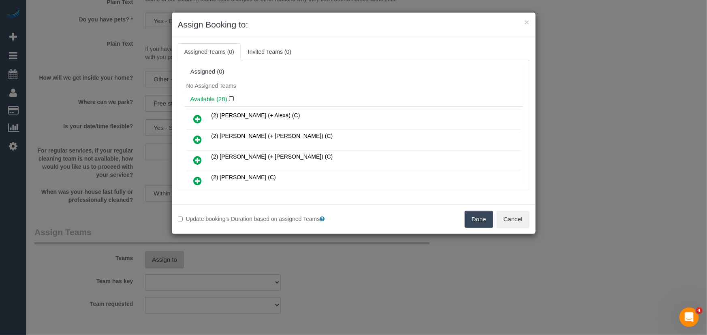
scroll to position [233, 0]
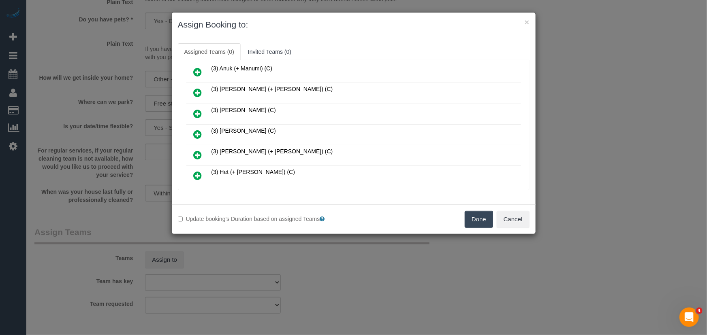
drag, startPoint x: 196, startPoint y: 126, endPoint x: 211, endPoint y: 134, distance: 17.0
click at [196, 130] on icon at bounding box center [198, 135] width 9 height 10
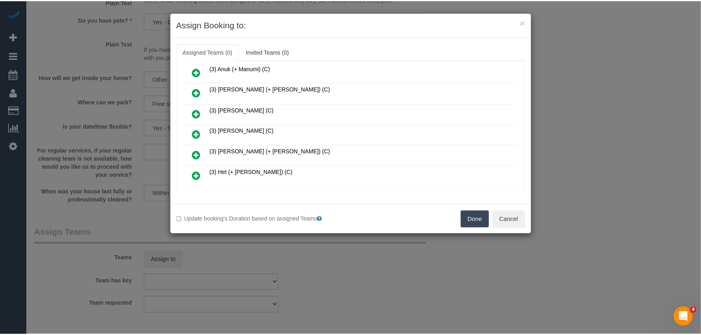
scroll to position [252, 0]
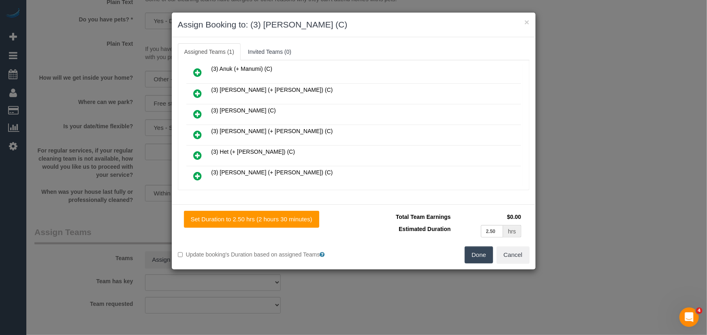
drag, startPoint x: 475, startPoint y: 253, endPoint x: 467, endPoint y: 250, distance: 8.2
click at [475, 253] on button "Done" at bounding box center [478, 255] width 28 height 17
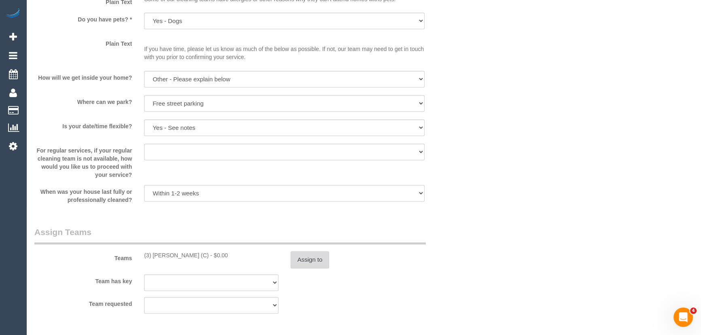
click at [309, 263] on button "Assign to" at bounding box center [310, 259] width 39 height 17
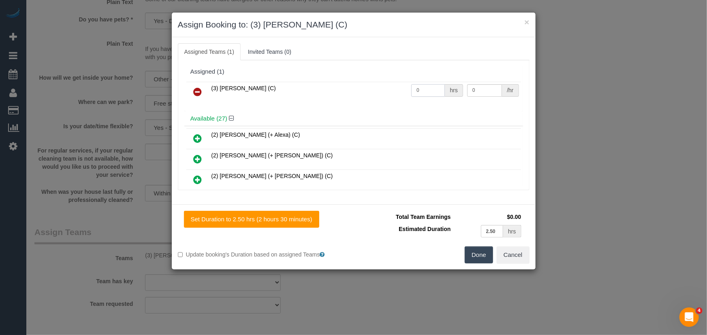
click at [433, 91] on input "0" at bounding box center [428, 90] width 34 height 13
type input "2.5"
type input "35"
click at [479, 254] on button "Done" at bounding box center [478, 255] width 28 height 17
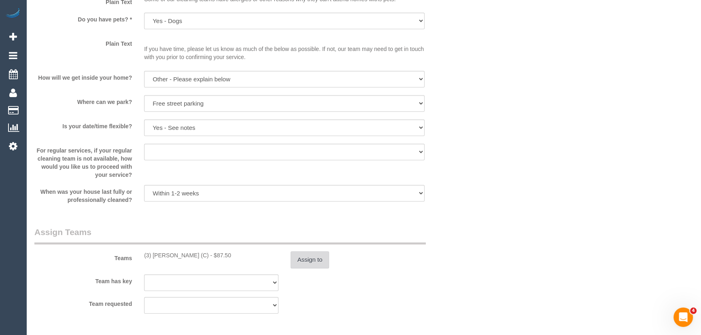
scroll to position [920, 0]
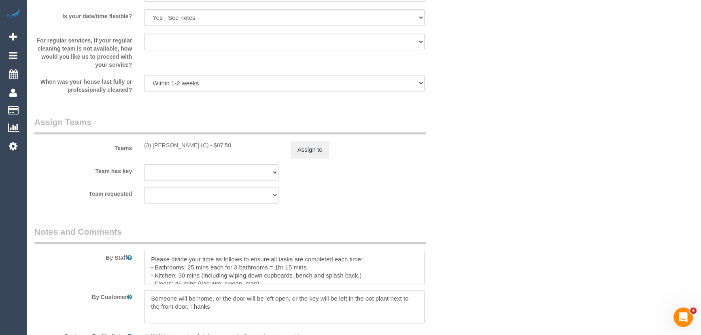
click at [149, 253] on textarea at bounding box center [284, 267] width 281 height 33
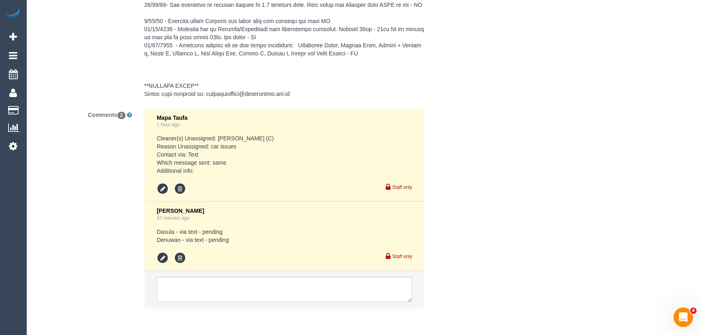
scroll to position [1347, 0]
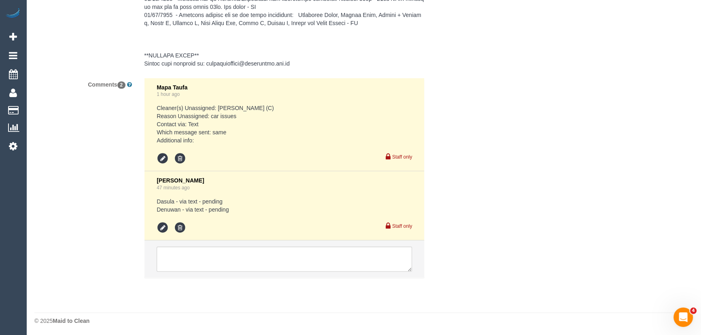
type textarea "*cover* Please divide your time as follows to ensure all tasks are completed ea…"
click at [162, 231] on icon at bounding box center [163, 228] width 12 height 12
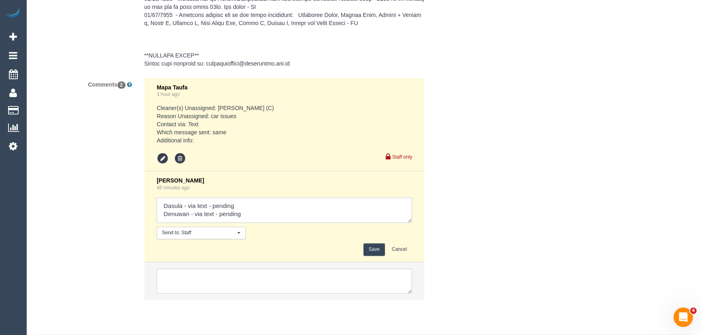
click at [264, 215] on textarea at bounding box center [285, 210] width 256 height 25
type textarea "Dasula - via text - pending Denuwan - via text - confirmed Customer has been in…"
click at [372, 248] on button "Save" at bounding box center [374, 249] width 21 height 13
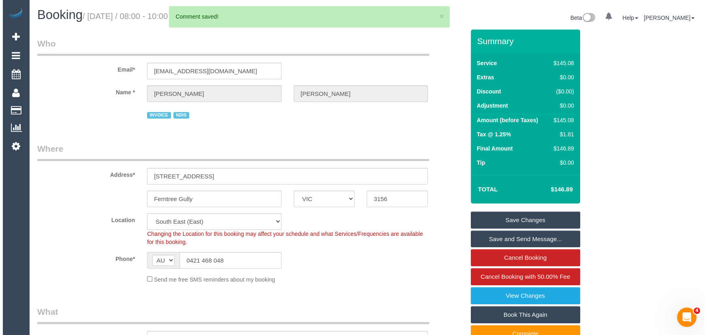
scroll to position [0, 0]
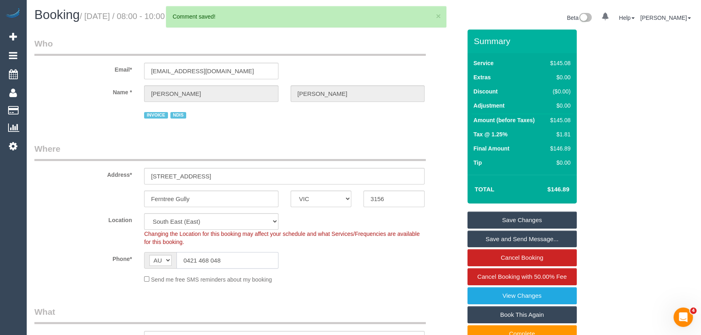
click at [234, 261] on input "0421 468 048" at bounding box center [228, 260] width 102 height 17
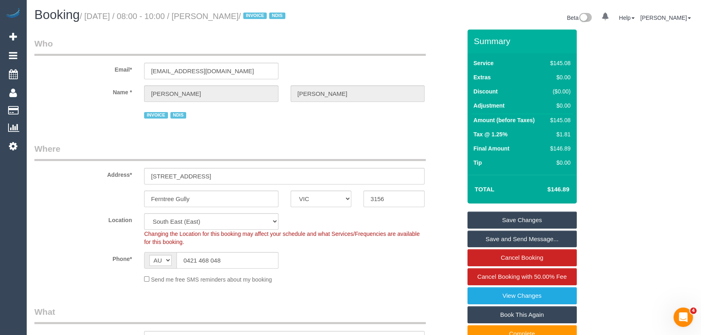
click at [243, 16] on small "/ September 23, 2025 / 08:00 - 10:00 / Simone Makovec / INVOICE NDIS" at bounding box center [184, 16] width 208 height 9
copy small "Simone Makovec"
click at [504, 215] on link "Save Changes" at bounding box center [522, 220] width 109 height 17
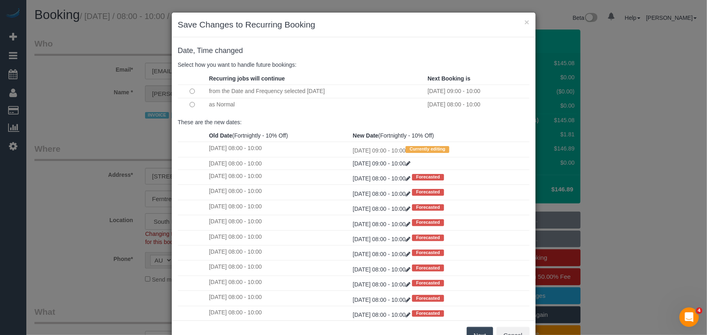
click at [187, 101] on td at bounding box center [192, 104] width 29 height 13
click at [477, 330] on button "Next" at bounding box center [479, 335] width 26 height 17
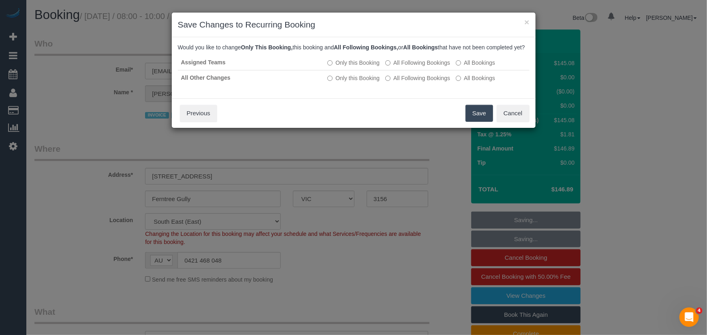
click at [473, 122] on button "Save" at bounding box center [479, 113] width 28 height 17
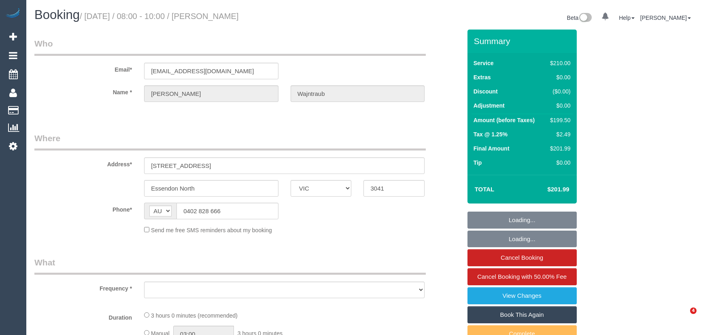
select select "VIC"
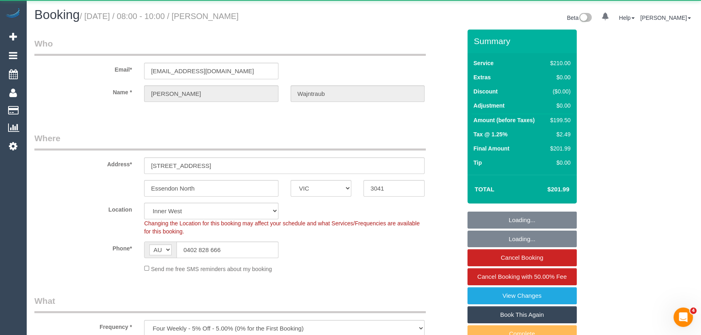
select select "object:885"
select select "string:stripe-pm_1RW6Gc2GScqysDRVzRzNyM4q"
select select "180"
select select "number:27"
select select "number:14"
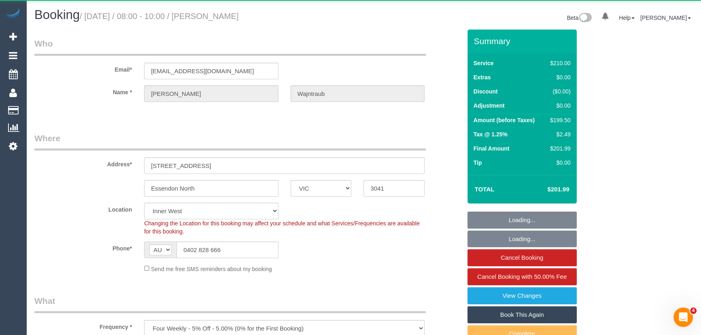
select select "number:18"
select select "number:36"
select select "number:33"
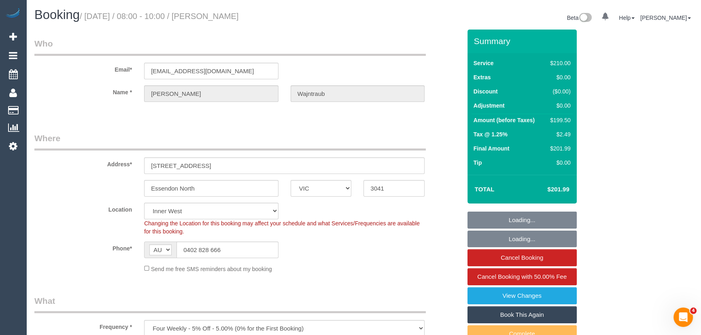
select select "spot1"
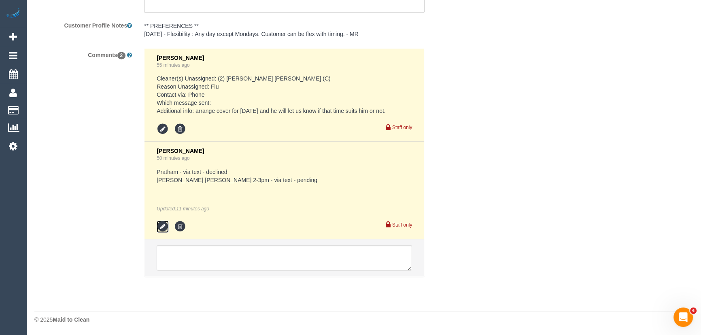
click at [162, 228] on icon at bounding box center [163, 227] width 12 height 12
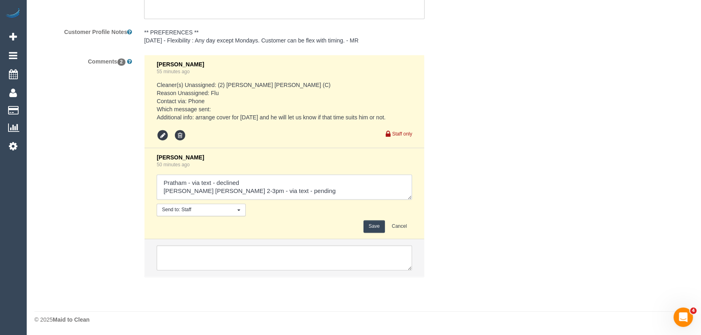
click at [279, 187] on textarea at bounding box center [285, 187] width 256 height 25
type textarea "Pratham - via text - declined [PERSON_NAME] [PERSON_NAME] 2-3pm - via text - pe…"
click at [379, 227] on button "Save" at bounding box center [374, 226] width 21 height 13
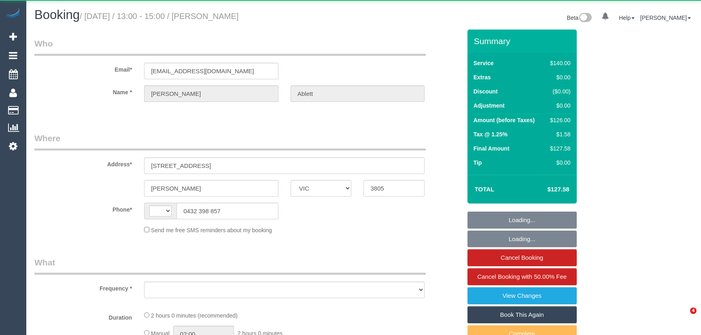
select select "VIC"
select select "string:AU"
select select "object:568"
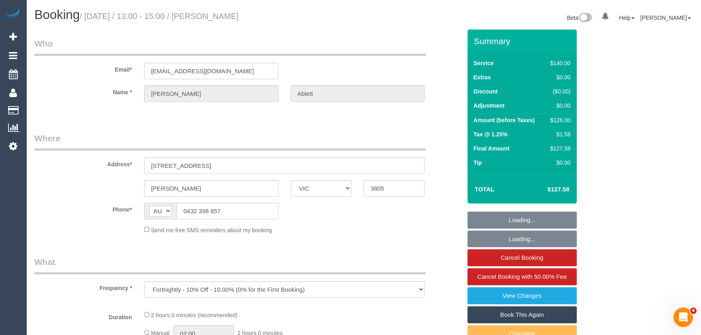
select select "string:stripe-pm_1RQzBa2GScqysDRVj8HqEay9"
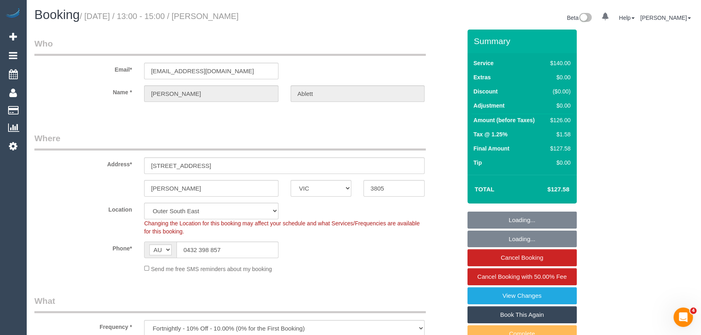
select select "number:29"
select select "number:14"
select select "number:19"
select select "number:23"
select select "number:33"
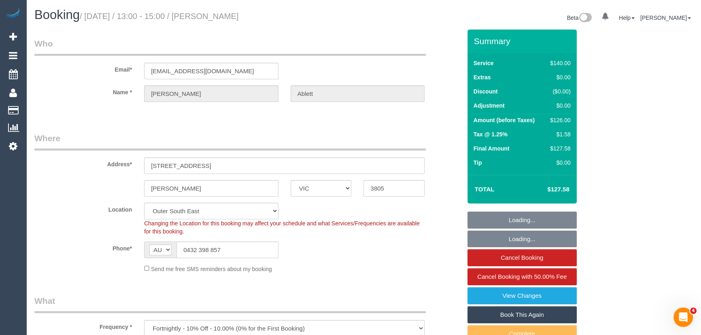
select select "number:12"
select select "object:1195"
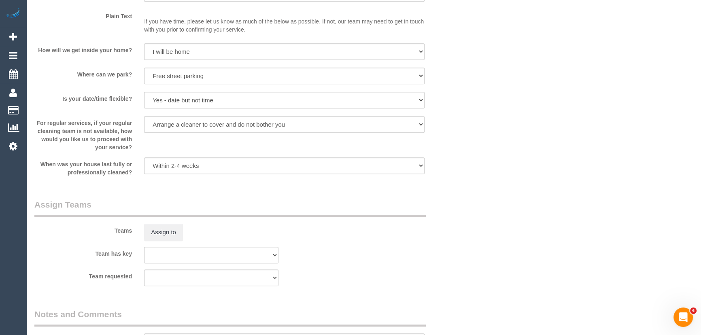
scroll to position [1104, 0]
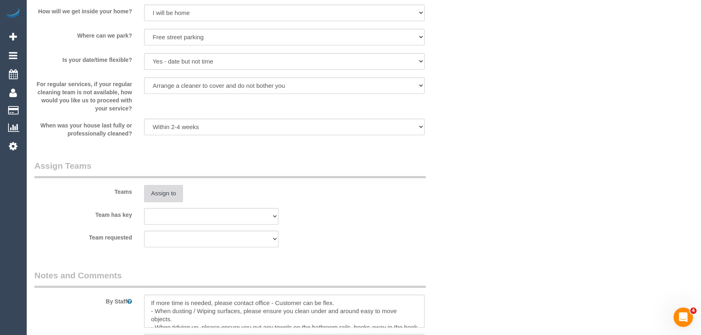
click at [162, 190] on button "Assign to" at bounding box center [163, 193] width 39 height 17
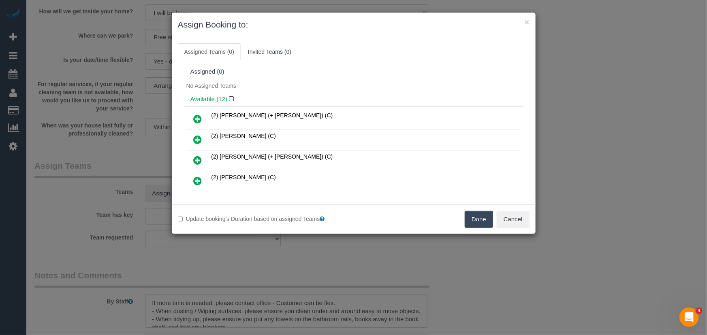
click at [199, 178] on icon at bounding box center [198, 181] width 9 height 10
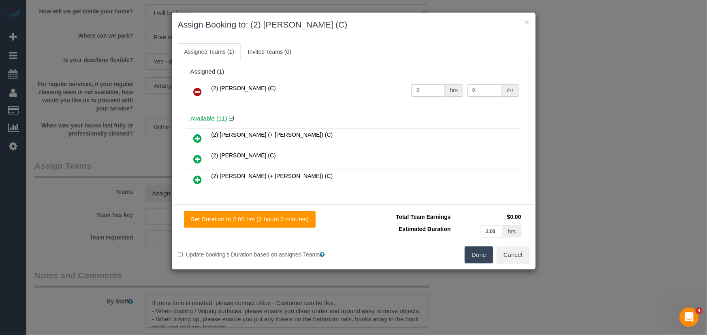
click at [429, 96] on td "0 hrs" at bounding box center [437, 92] width 56 height 21
click at [426, 89] on input "0" at bounding box center [428, 90] width 34 height 13
type input "2"
type input "37.5"
click at [477, 251] on button "Done" at bounding box center [478, 255] width 28 height 17
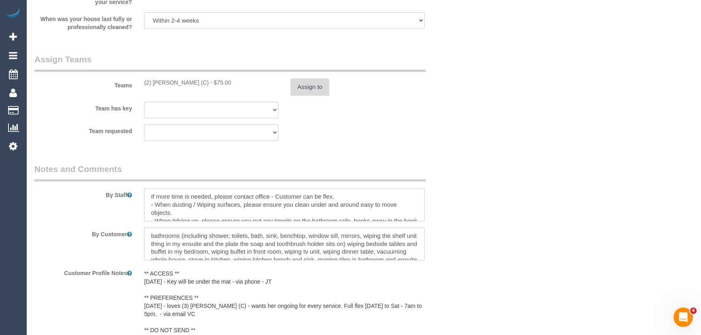
scroll to position [1215, 0]
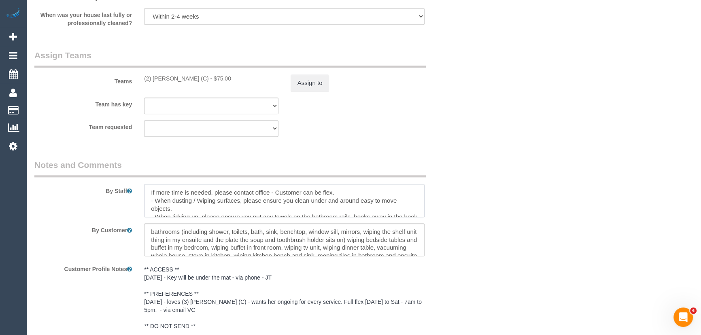
click at [149, 188] on textarea at bounding box center [284, 200] width 281 height 33
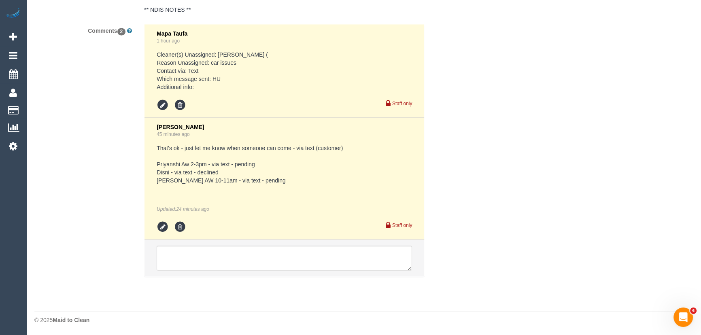
type textarea "*cover* If more time is needed, please contact office - Customer can be flex. -…"
click at [162, 226] on icon at bounding box center [163, 227] width 12 height 12
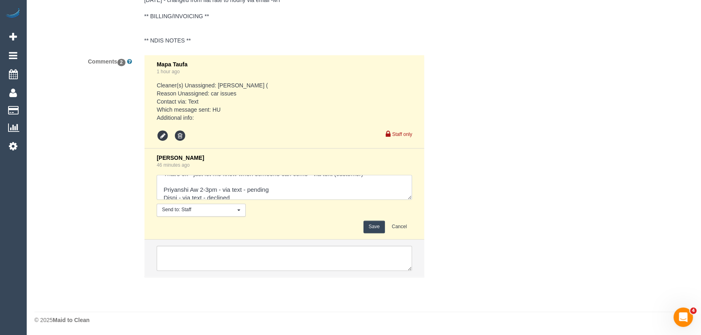
scroll to position [15, 0]
click at [298, 190] on textarea at bounding box center [285, 187] width 256 height 25
click at [296, 181] on textarea at bounding box center [285, 187] width 256 height 25
type textarea "That's ok - just let me know when someone can come - via text (customer) Priyan…"
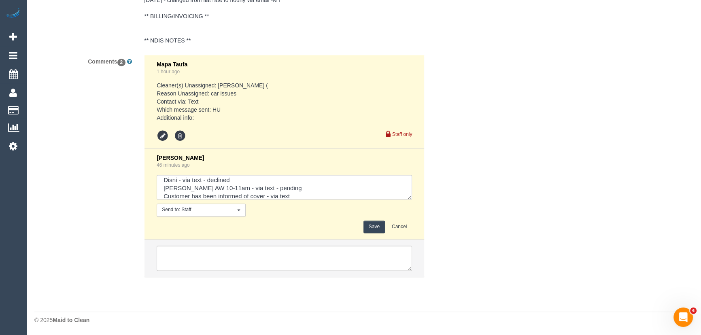
click at [379, 226] on button "Save" at bounding box center [374, 227] width 21 height 13
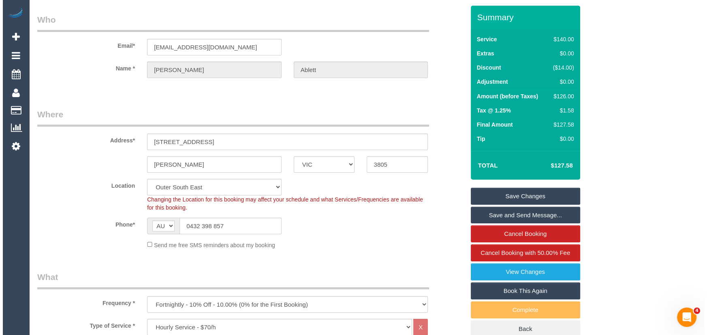
scroll to position [0, 0]
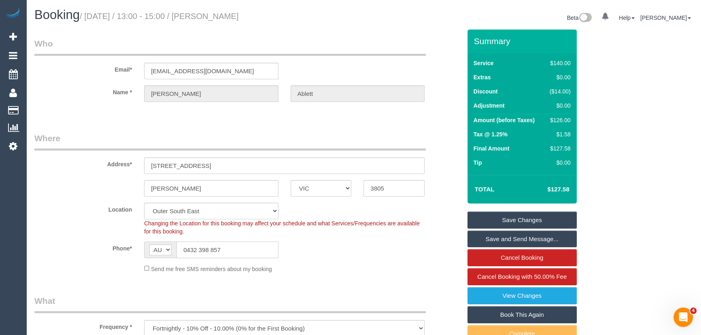
click at [238, 251] on input "0432 398 857" at bounding box center [228, 250] width 102 height 17
click at [232, 16] on small "/ [DATE] / 13:00 - 15:00 / [PERSON_NAME]" at bounding box center [159, 16] width 159 height 9
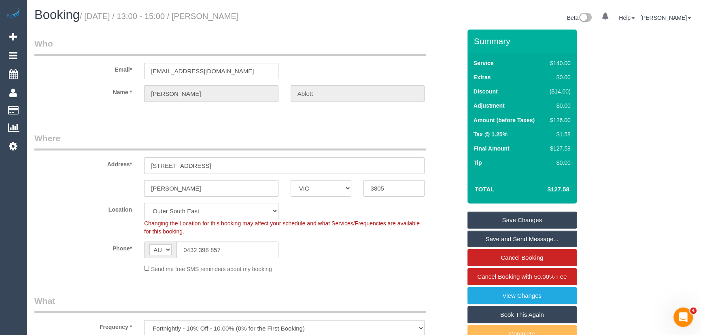
copy small "[PERSON_NAME]"
click at [518, 222] on link "Save Changes" at bounding box center [522, 220] width 109 height 17
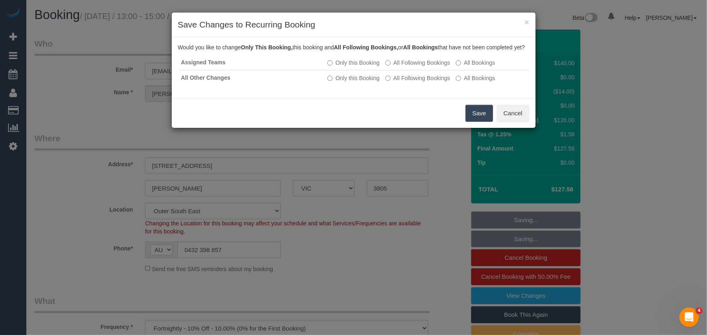
click at [479, 122] on button "Save" at bounding box center [479, 113] width 28 height 17
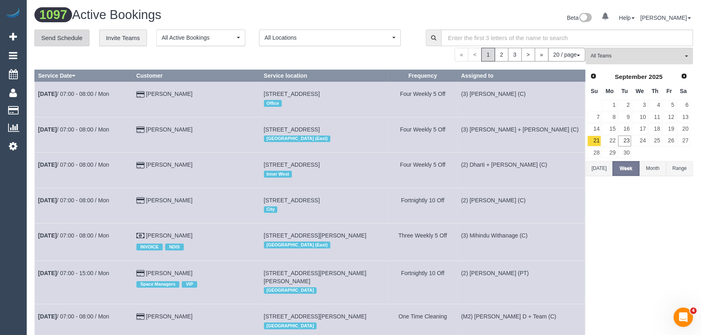
click at [67, 41] on link "Send Schedule" at bounding box center [61, 38] width 55 height 17
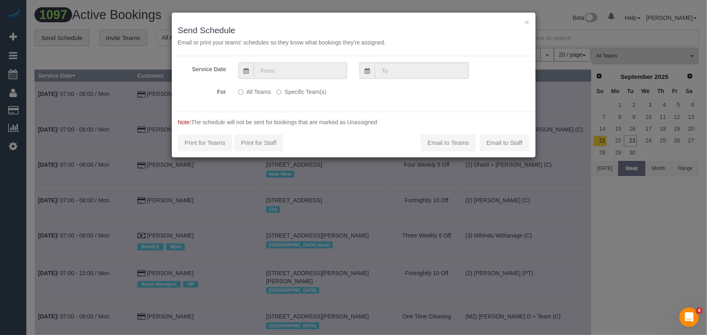
click at [283, 70] on input "text" at bounding box center [300, 70] width 94 height 17
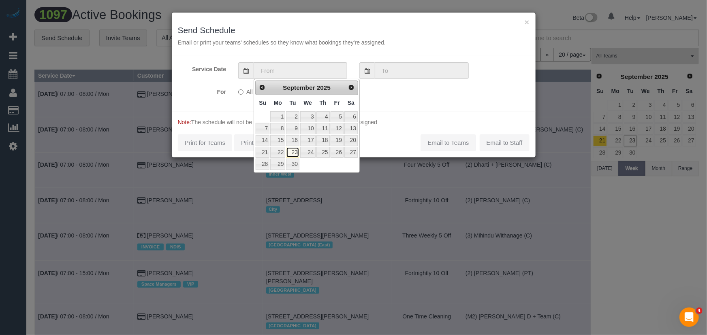
click at [289, 154] on link "23" at bounding box center [292, 152] width 13 height 11
type input "[DATE]"
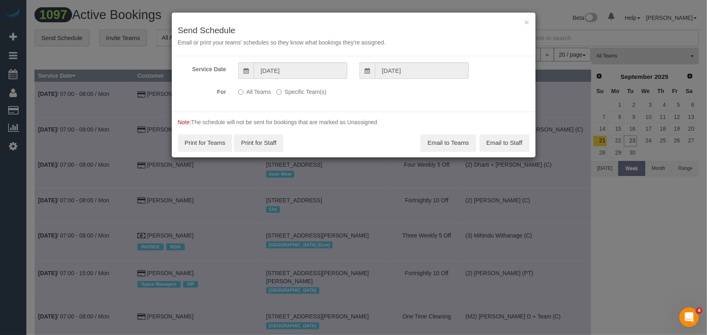
click at [285, 91] on label "Specific Team(s)" at bounding box center [301, 90] width 50 height 11
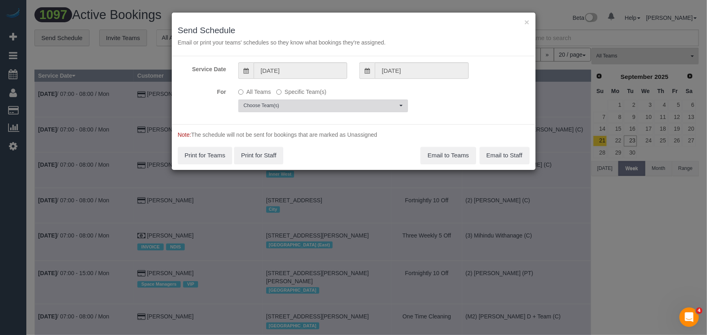
click at [291, 104] on span "Choose Team(s)" at bounding box center [320, 105] width 154 height 7
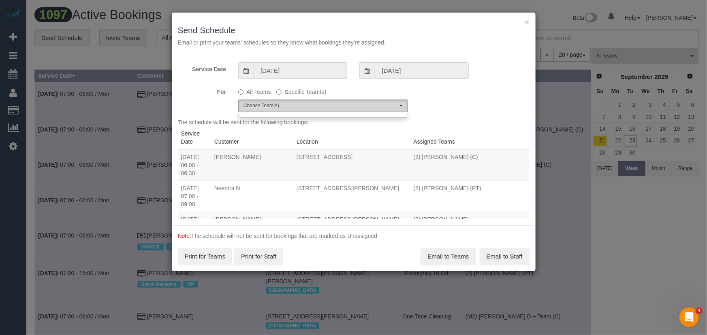
click at [381, 107] on span "Choose Team(s)" at bounding box center [320, 105] width 154 height 7
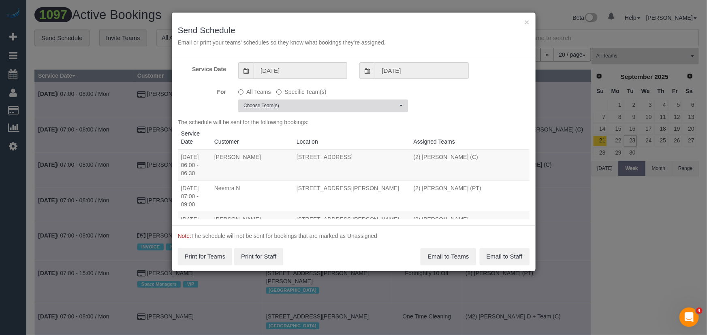
click at [381, 107] on span "Choose Team(s)" at bounding box center [320, 105] width 154 height 7
click at [456, 103] on div "For All Teams Specific Team(s) Choose Team(s)" at bounding box center [354, 98] width 364 height 27
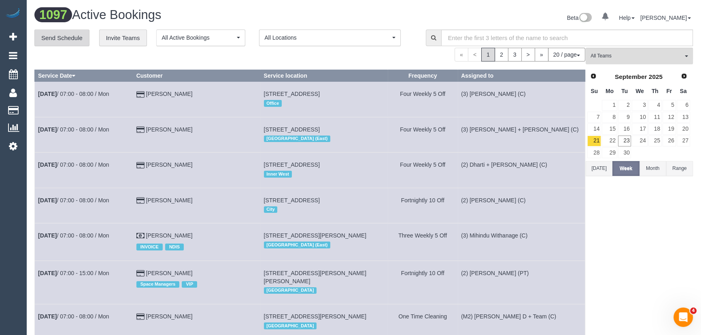
click at [74, 36] on link "Send Schedule" at bounding box center [61, 38] width 55 height 17
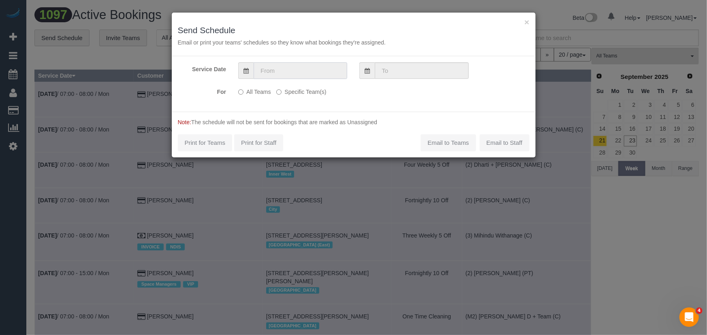
click at [292, 72] on input "text" at bounding box center [300, 70] width 94 height 17
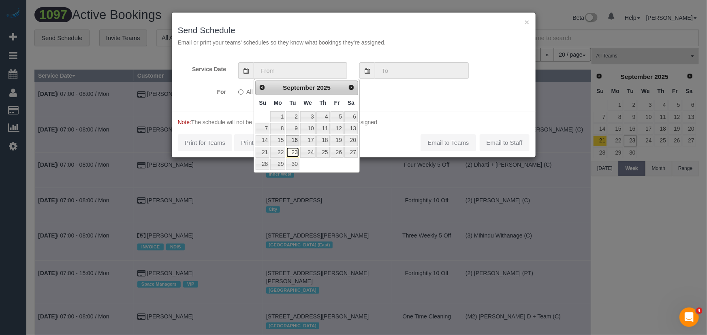
click at [294, 150] on link "23" at bounding box center [292, 152] width 13 height 11
type input "[DATE]"
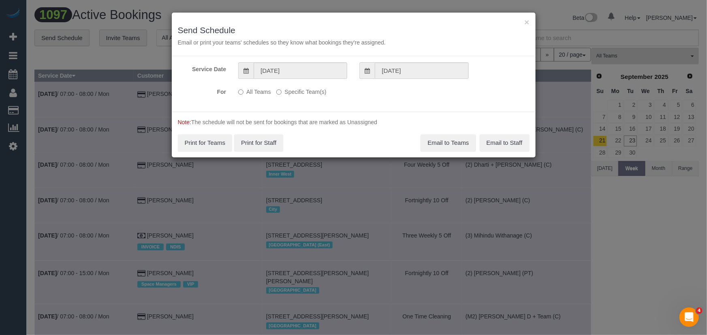
click at [300, 92] on label "Specific Team(s)" at bounding box center [301, 90] width 50 height 11
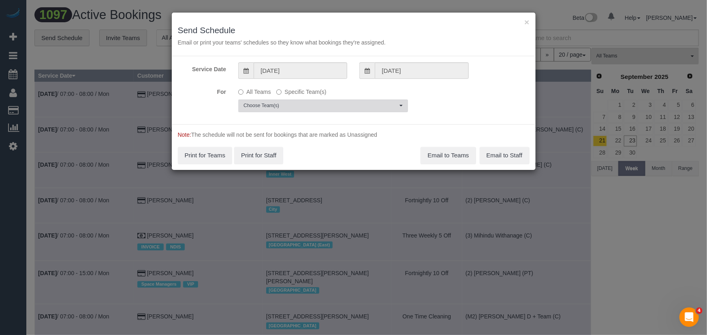
click at [298, 110] on button "Choose Team(s)" at bounding box center [323, 106] width 170 height 13
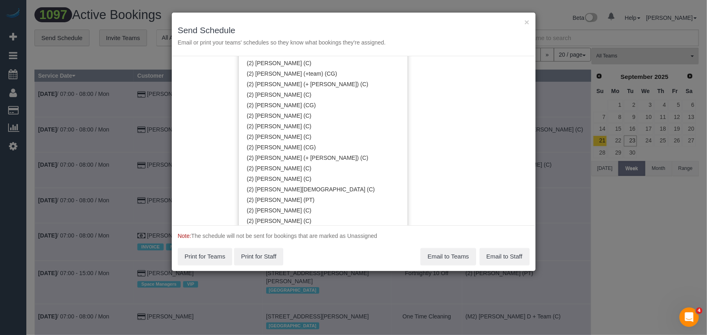
scroll to position [664, 0]
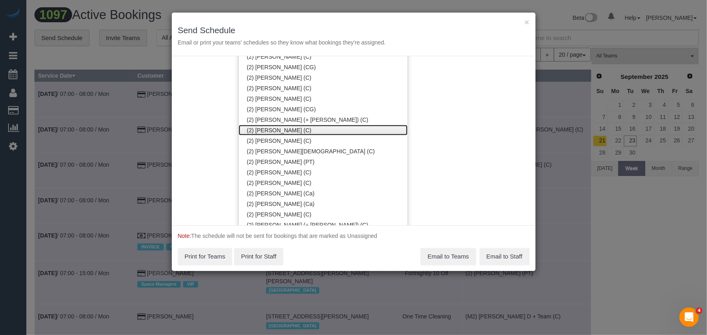
click at [268, 129] on link "(2) Priyanshi Patel (C)" at bounding box center [323, 130] width 169 height 11
click at [473, 126] on div "Service Date 23/09/2025 23/09/2025 For All Teams Specific Team(s) (2) Priyanshi…" at bounding box center [354, 140] width 364 height 169
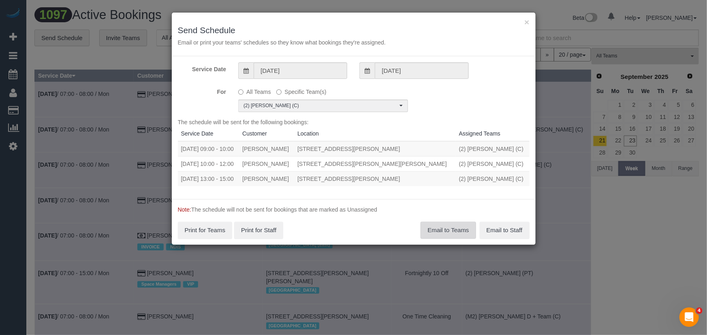
click at [449, 231] on button "Email to Teams" at bounding box center [447, 230] width 55 height 17
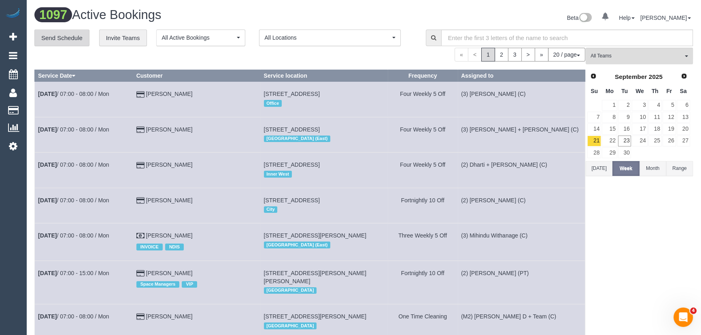
click at [66, 41] on link "Send Schedule" at bounding box center [61, 38] width 55 height 17
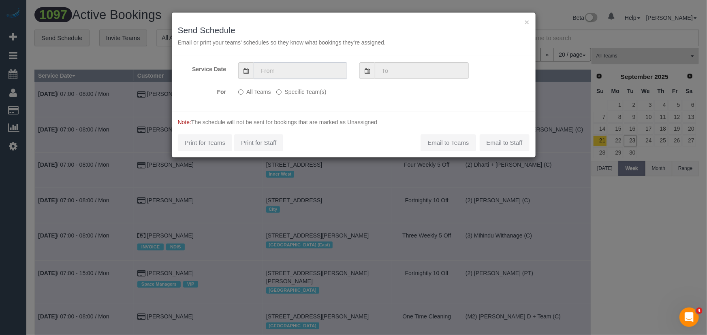
click at [280, 71] on input "text" at bounding box center [300, 70] width 94 height 17
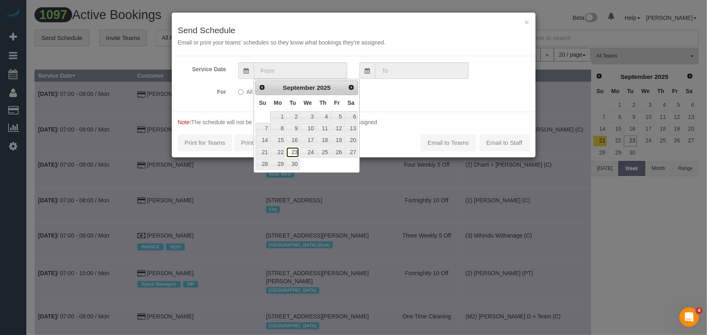
click at [292, 151] on link "23" at bounding box center [292, 152] width 13 height 11
type input "23/09/2025"
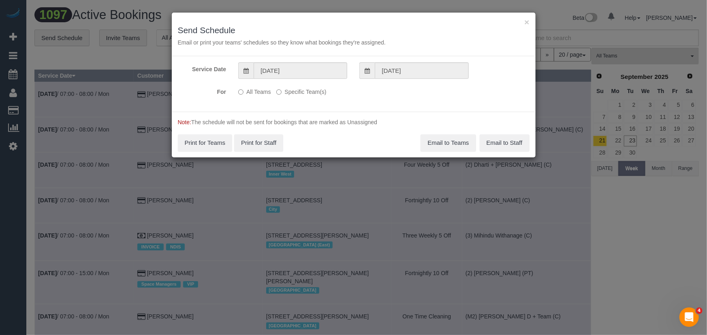
click at [295, 90] on label "Specific Team(s)" at bounding box center [301, 90] width 50 height 11
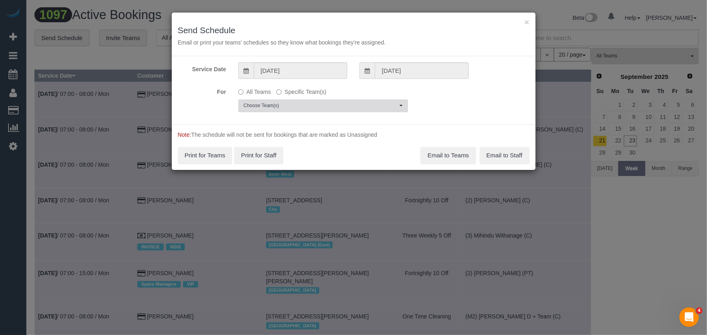
click at [264, 104] on span "Choose Team(s)" at bounding box center [320, 105] width 154 height 7
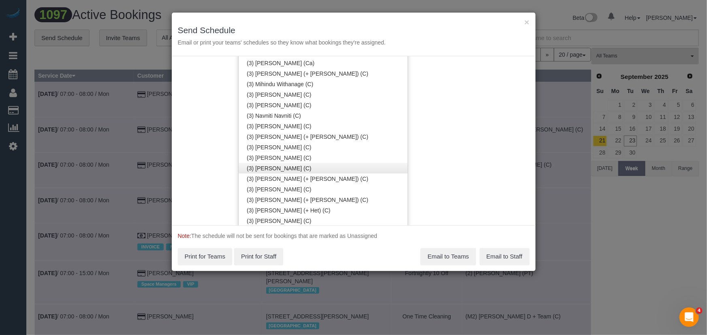
scroll to position [1768, 0]
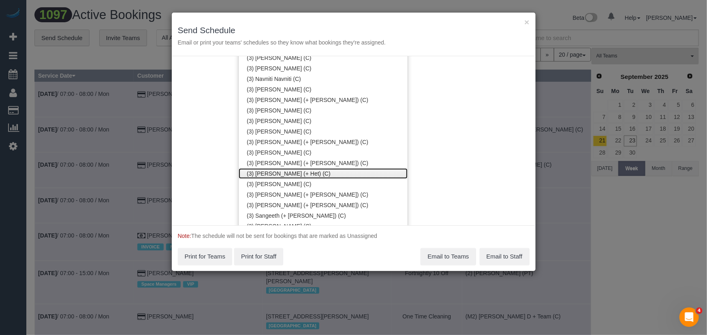
click at [276, 172] on link "(3) Ronak (+ Het) (C)" at bounding box center [323, 173] width 169 height 11
click at [276, 172] on link "(3) [PERSON_NAME] (+ Het) (C)" at bounding box center [323, 173] width 169 height 11
click at [301, 172] on link "(3) [PERSON_NAME] (+ Het) (C)" at bounding box center [323, 173] width 169 height 11
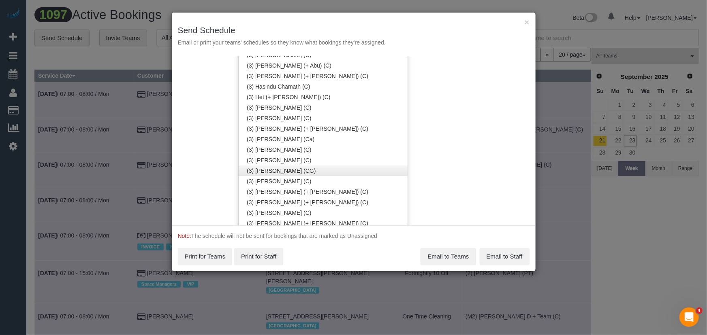
scroll to position [1400, 0]
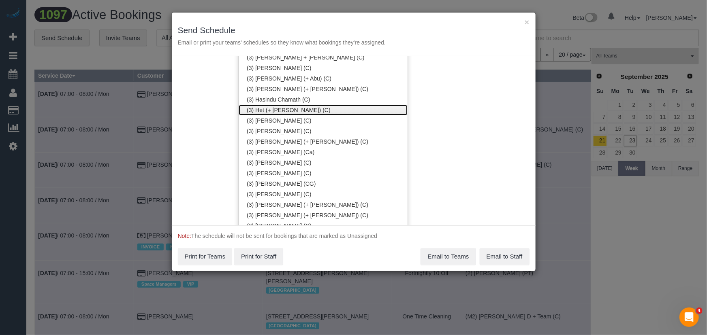
click at [269, 109] on link "(3) Het (+ [PERSON_NAME]) (C)" at bounding box center [323, 110] width 169 height 11
click at [449, 113] on div "Service Date 23/09/2025 23/09/2025 For All Teams Specific Team(s) (3) Het (+ Ro…" at bounding box center [354, 140] width 364 height 169
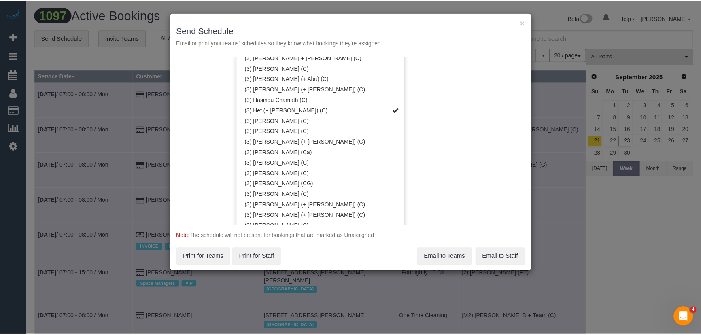
scroll to position [0, 0]
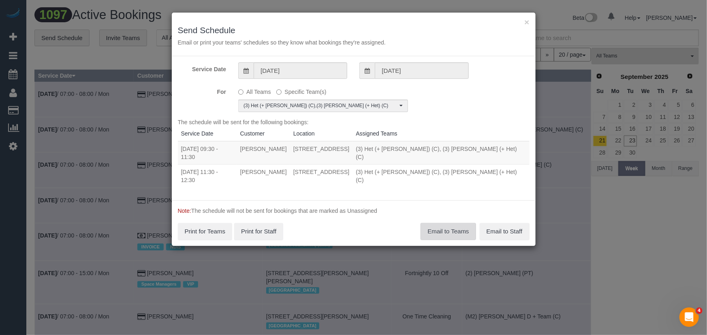
click at [441, 223] on button "Email to Teams" at bounding box center [447, 231] width 55 height 17
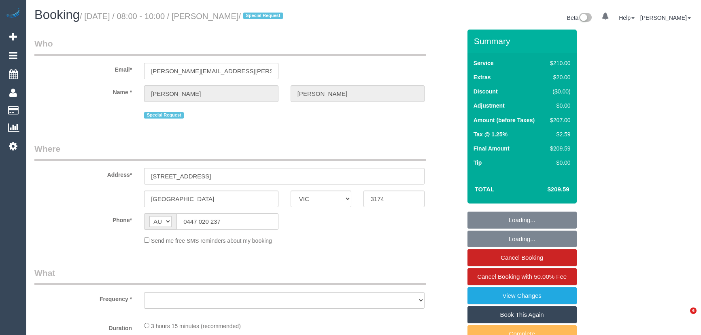
select select "VIC"
select select "object:743"
select select "string:stripe-pm_1R67Ng2GScqysDRVmWvKRIvp"
select select "spot1"
select select "number:29"
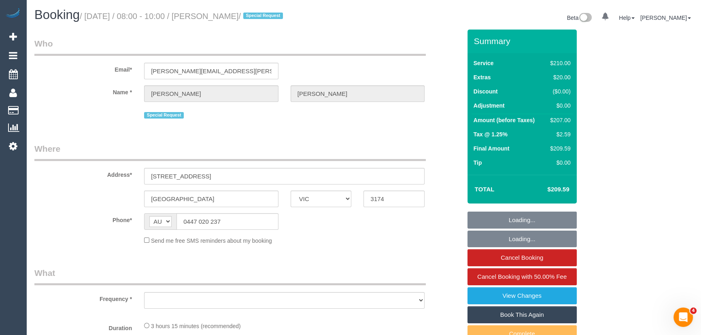
select select "number:14"
select select "number:18"
select select "number:22"
select select "number:34"
select select "number:12"
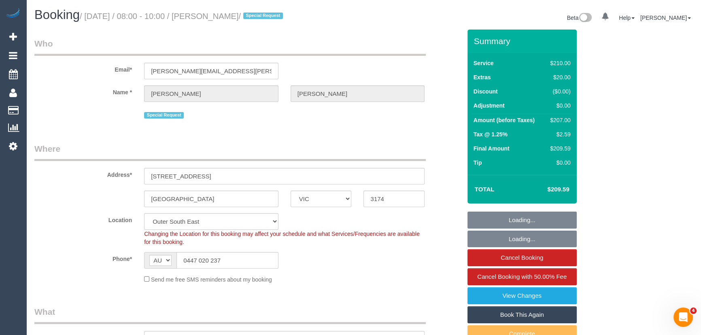
select select "object:1049"
select select "180"
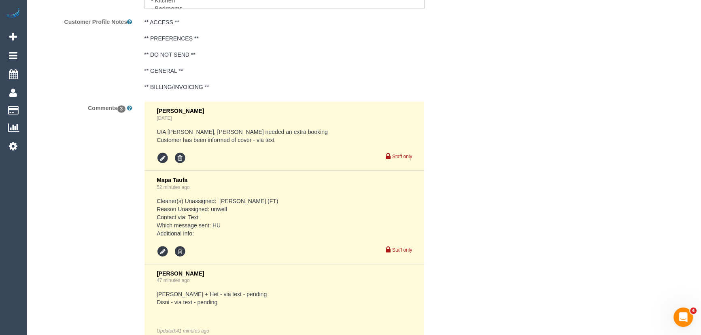
scroll to position [1509, 0]
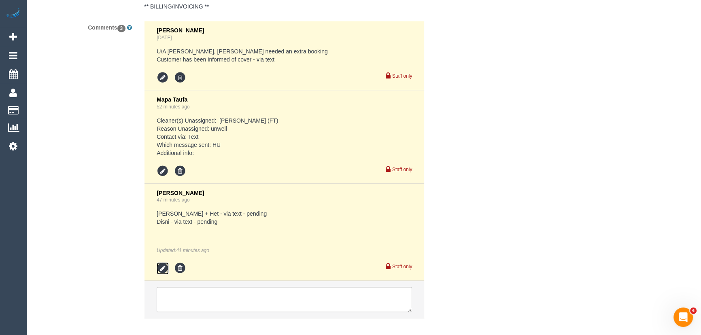
click at [167, 267] on icon at bounding box center [163, 268] width 12 height 12
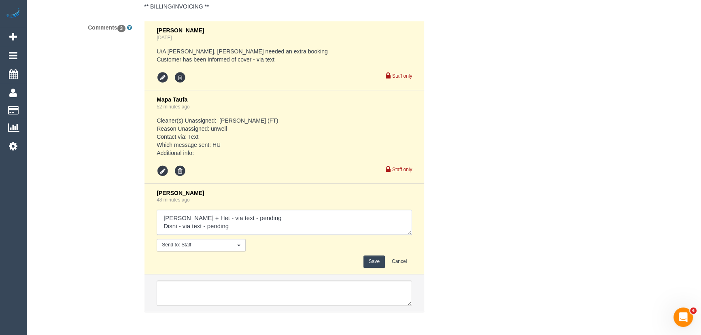
click at [266, 223] on textarea at bounding box center [285, 222] width 256 height 25
click at [266, 215] on textarea at bounding box center [285, 222] width 256 height 25
type textarea "[PERSON_NAME] + Het - via text - confirrmed Disni - via text - declined Custome…"
click at [372, 263] on button "Save" at bounding box center [374, 262] width 21 height 13
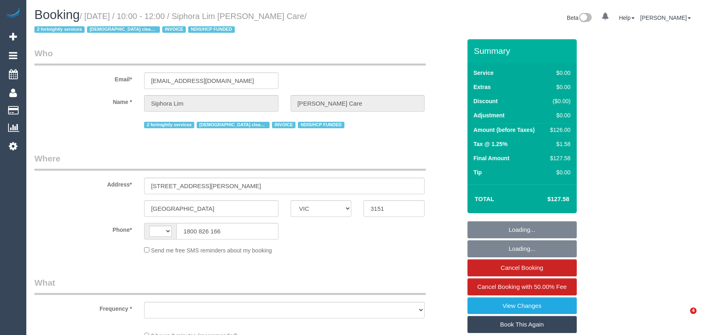
select select "VIC"
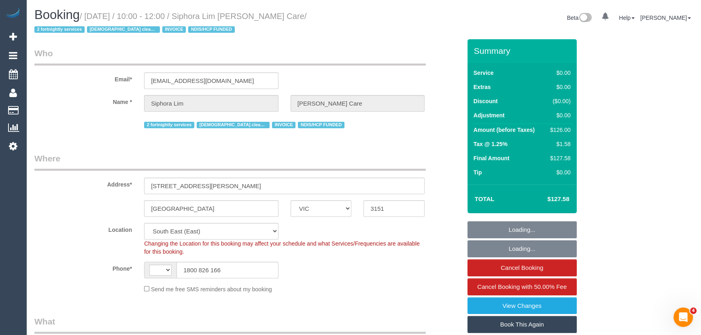
select select "string:AU"
select select "spot1"
select select "object:559"
select select "number:28"
select select "number:14"
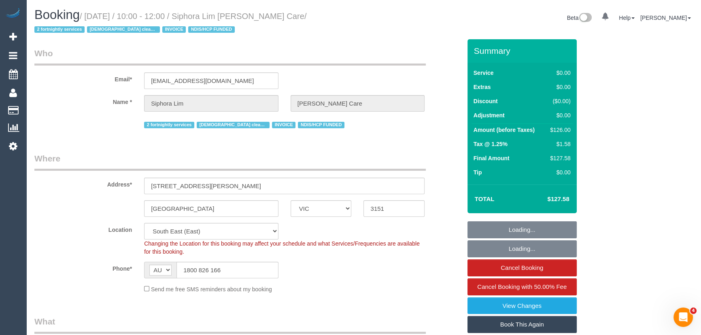
select select "number:19"
select select "number:36"
select select "number:34"
select select "object:1229"
select select "120"
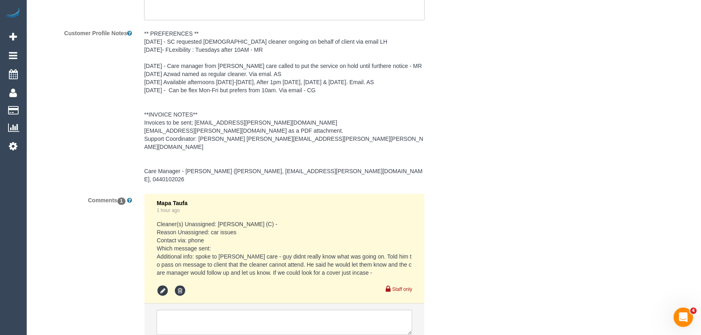
scroll to position [1235, 0]
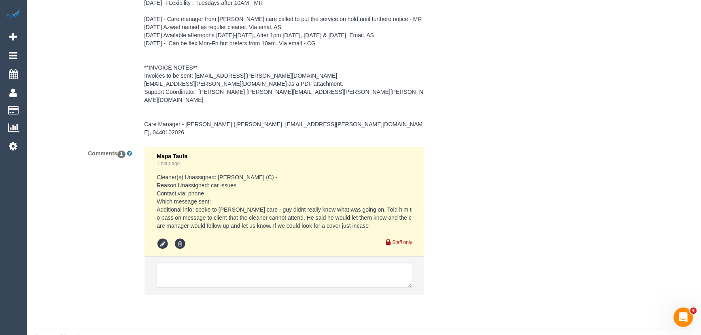
click at [228, 263] on textarea at bounding box center [285, 275] width 256 height 25
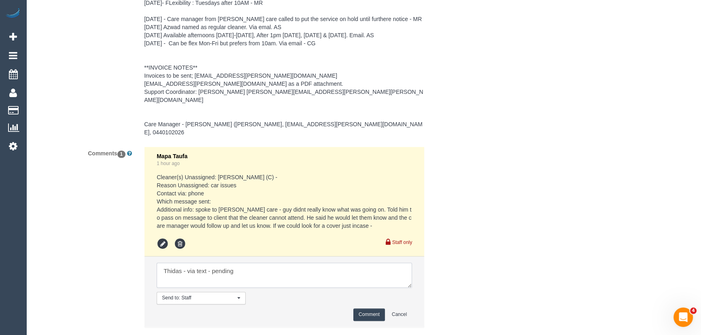
type textarea "Thidas - via text - pending"
click at [366, 309] on button "Comment" at bounding box center [370, 315] width 32 height 13
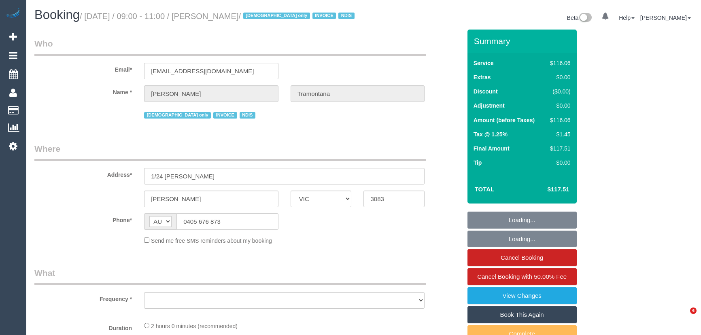
select select "VIC"
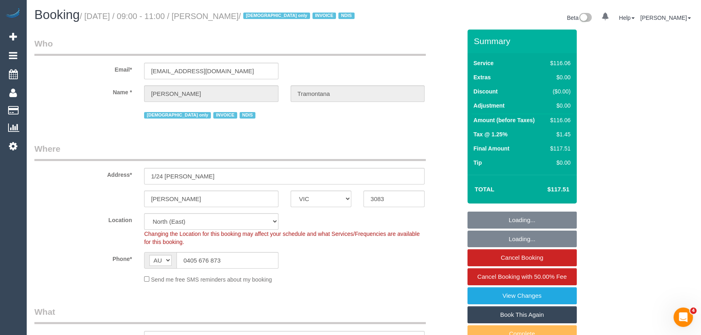
select select "number:28"
select select "number:14"
select select "number:19"
select select "number:23"
select select "number:35"
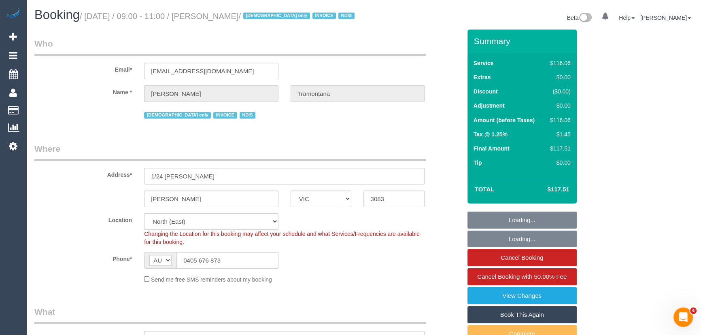
select select "number:13"
select select "object:764"
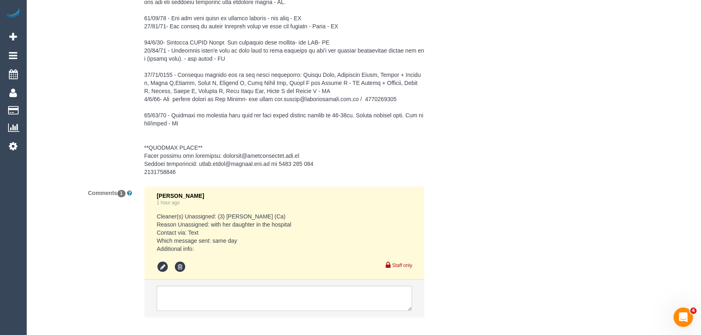
scroll to position [1409, 0]
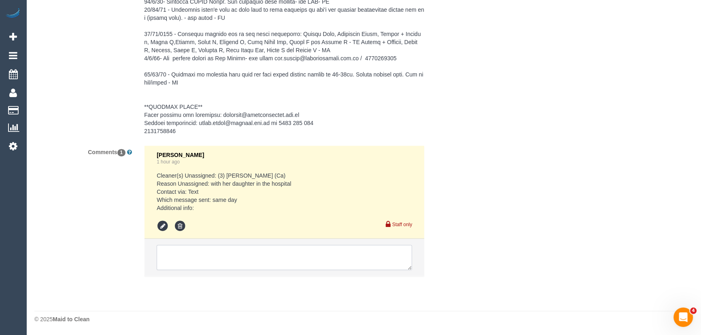
click at [197, 254] on textarea at bounding box center [285, 257] width 256 height 25
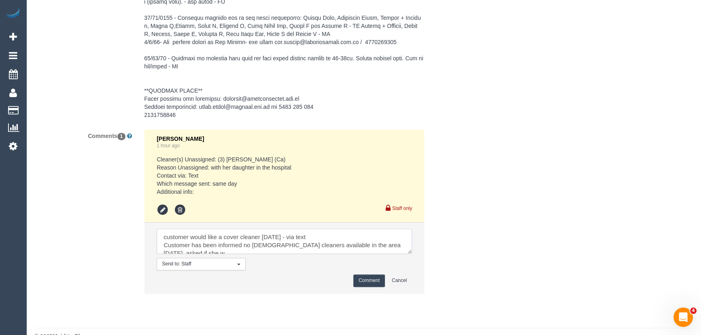
scroll to position [3, 0]
type textarea "customer would like a cover cleaner [DATE] - via text Customer has been informe…"
click at [372, 287] on button "Comment" at bounding box center [370, 281] width 32 height 13
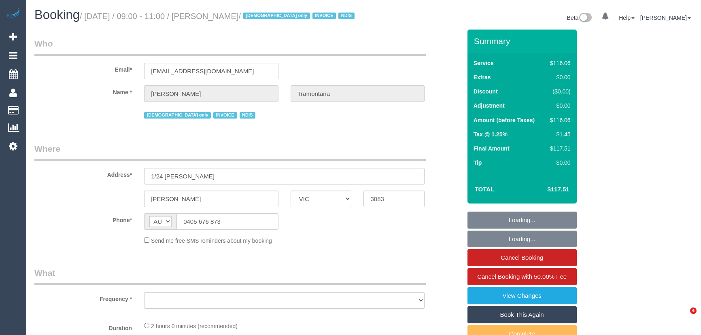
select select "VIC"
select select "object:527"
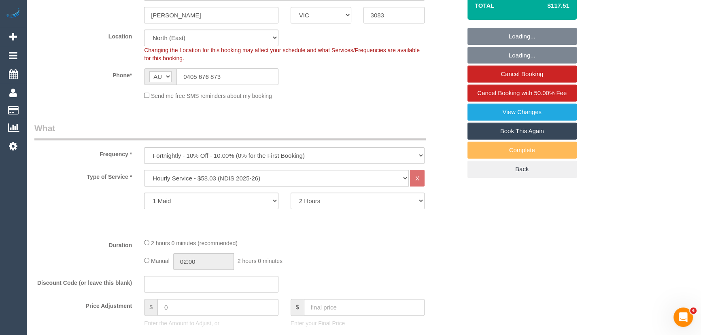
select select "number:28"
select select "number:14"
select select "number:19"
select select "number:23"
select select "number:35"
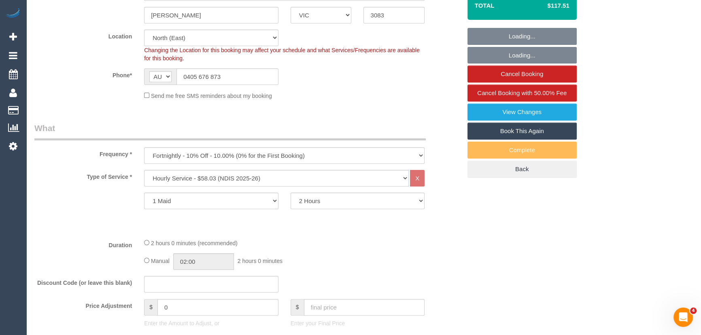
select select "number:13"
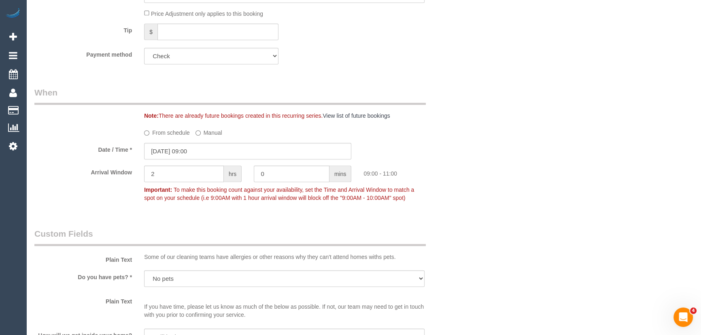
select select "object:1421"
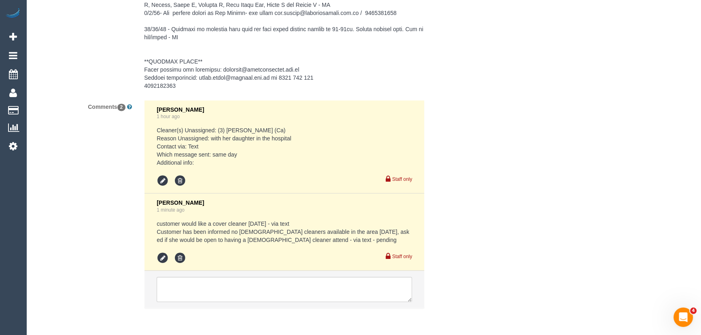
scroll to position [1486, 0]
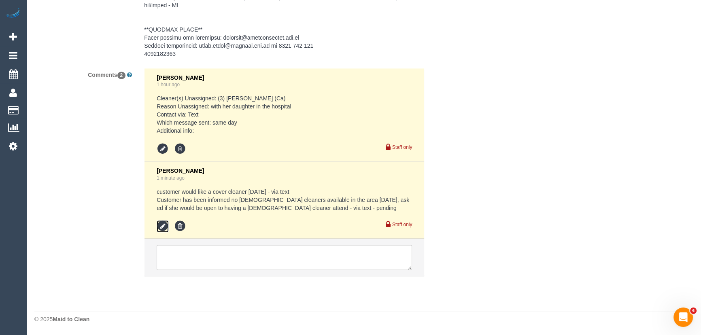
click at [158, 231] on icon at bounding box center [163, 226] width 12 height 12
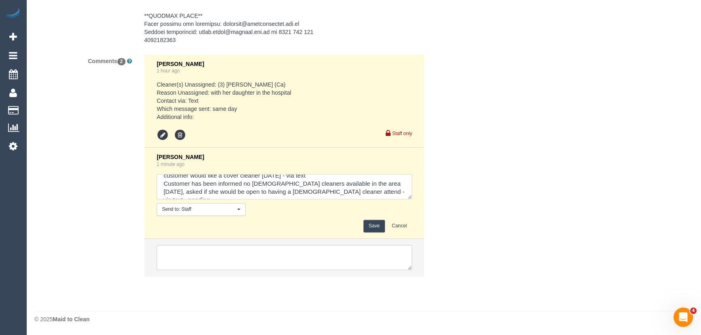
scroll to position [8, 0]
click at [378, 199] on textarea at bounding box center [285, 186] width 256 height 25
type textarea "customer would like a cover cleaner [DATE] - via text Customer has been informe…"
click at [372, 232] on button "Save" at bounding box center [374, 226] width 21 height 13
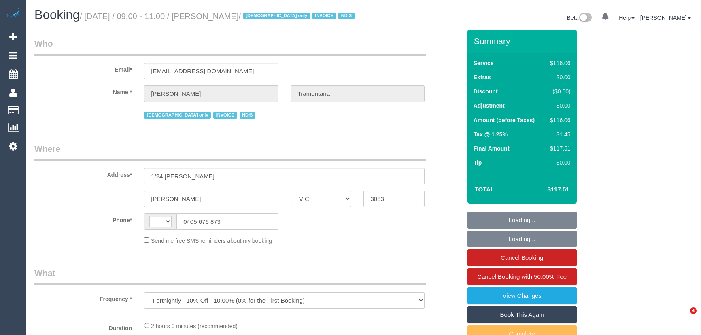
select select "VIC"
select select "string:AU"
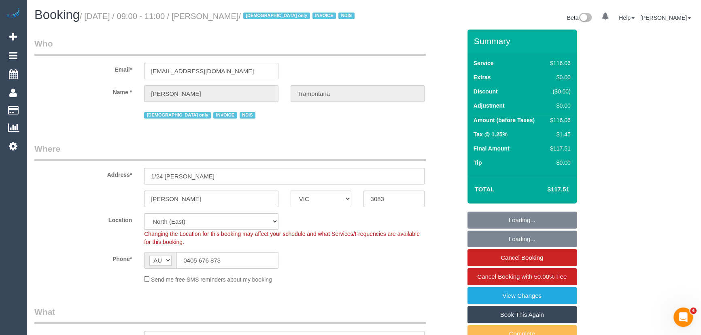
select select "object:576"
select select "number:28"
select select "number:14"
select select "number:19"
select select "number:23"
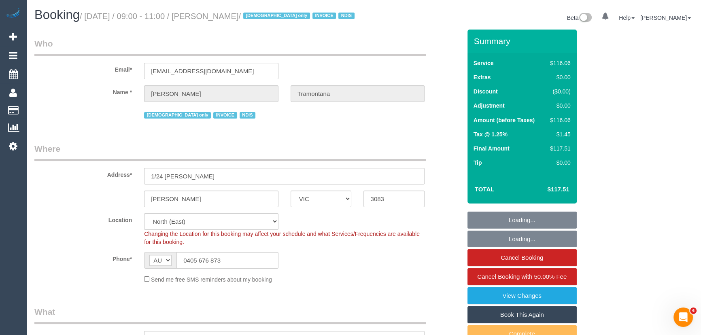
select select "number:35"
select select "number:13"
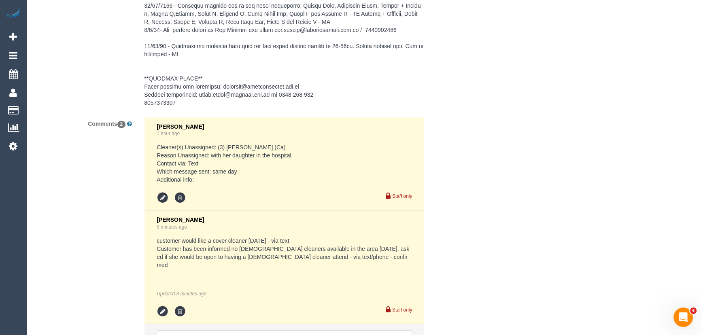
scroll to position [1515, 0]
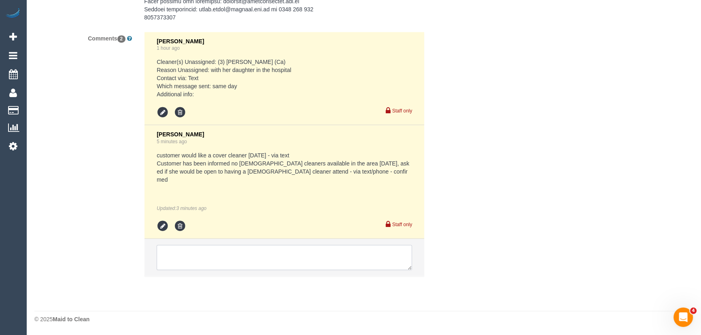
click at [195, 256] on textarea at bounding box center [285, 257] width 256 height 25
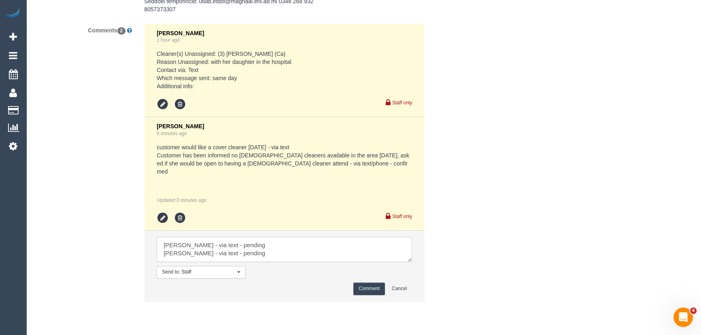
type textarea "Damian - via text - pending Harry - via text - pending"
click at [365, 295] on button "Comment" at bounding box center [370, 289] width 32 height 13
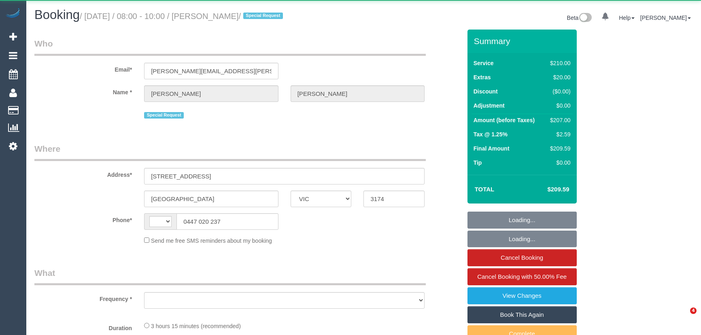
select select "VIC"
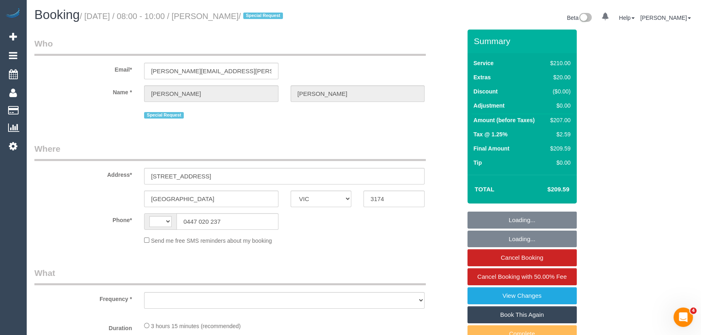
select select "string:AU"
select select "object:348"
select select "180"
select select "number:29"
select select "number:14"
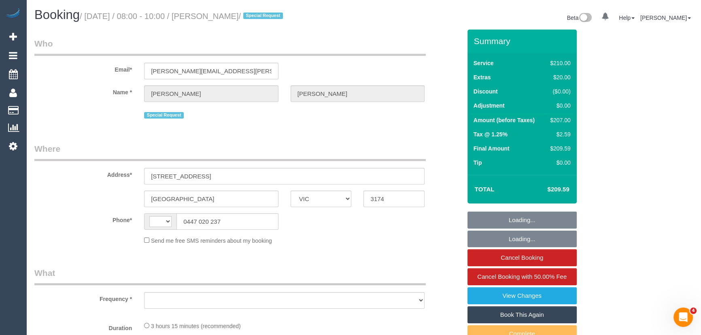
select select "number:18"
select select "number:22"
select select "number:34"
select select "number:12"
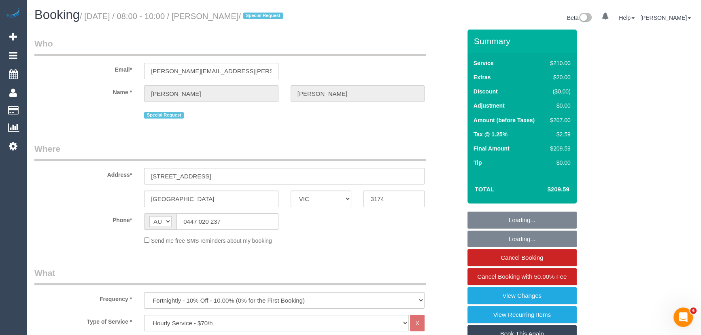
select select "string:stripe-pm_1R67Ng2GScqysDRVmWvKRIvp"
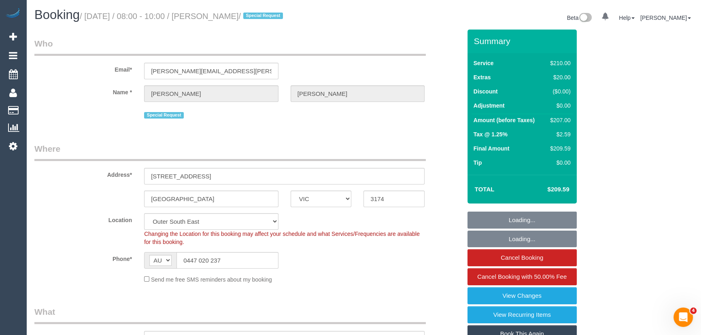
select select "spot1"
select select "object:1218"
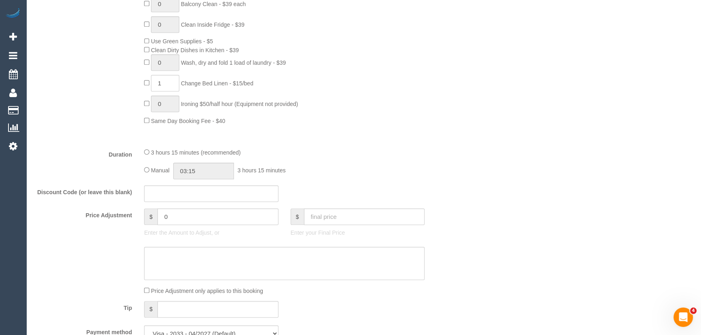
scroll to position [515, 0]
click at [212, 170] on input "03:15" at bounding box center [203, 169] width 61 height 17
type input "01:30"
click at [190, 213] on li "01:30" at bounding box center [195, 216] width 36 height 11
click at [205, 167] on input "01:30" at bounding box center [203, 169] width 61 height 17
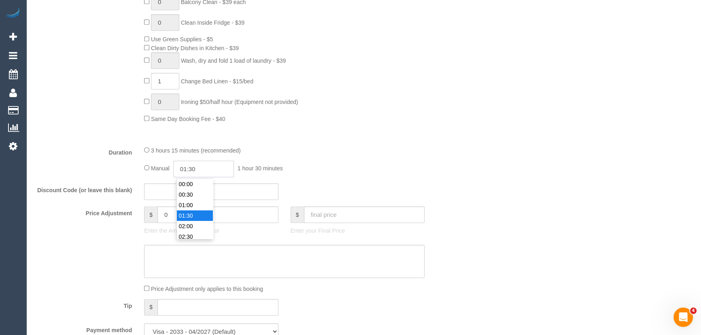
scroll to position [21, 0]
select select "spot6"
type input "01:40"
select select "spot11"
type input "01:40"
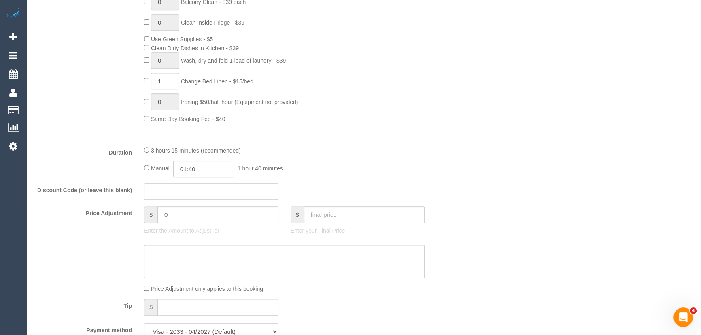
click at [337, 142] on fieldset "What Frequency * One Time Cleaning Weekly - 10% Off - 10.00% (0% for the First …" at bounding box center [247, 68] width 427 height 555
select select "spot21"
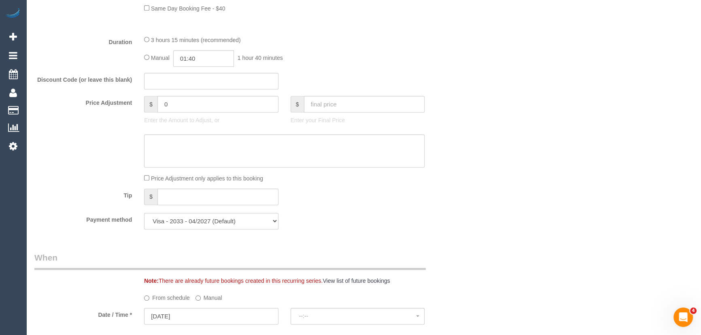
select select "spot26"
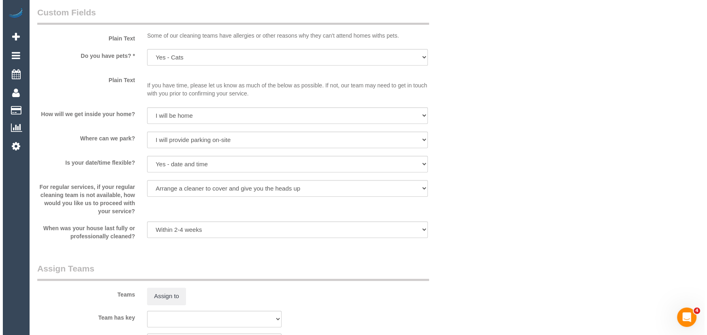
scroll to position [1031, 0]
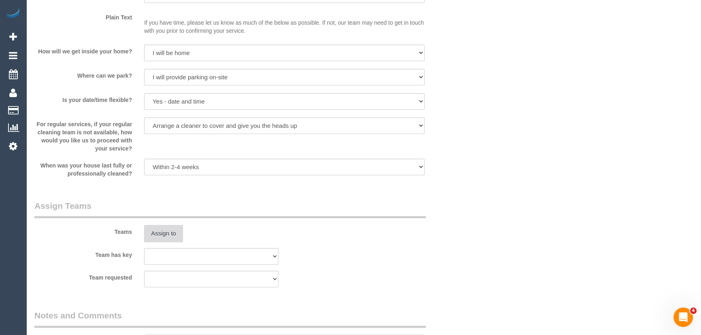
click at [159, 230] on button "Assign to" at bounding box center [163, 233] width 39 height 17
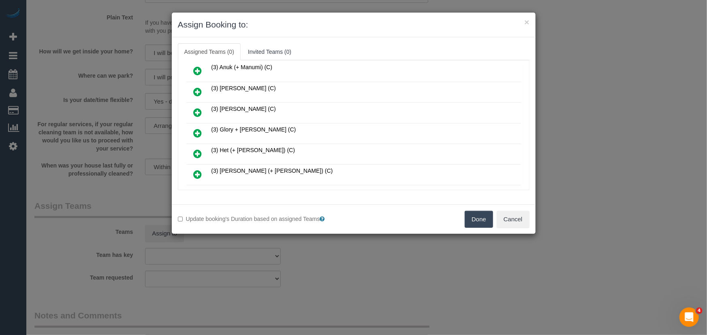
click at [196, 151] on icon at bounding box center [198, 154] width 9 height 10
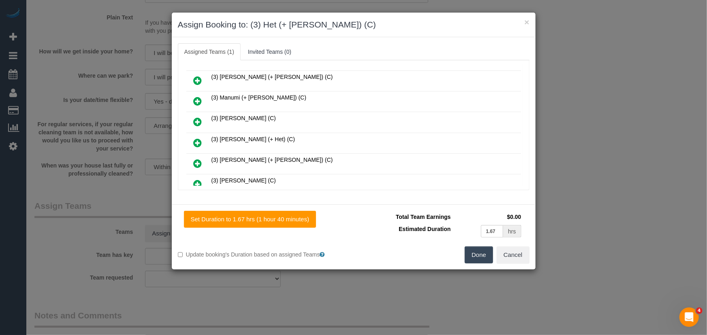
click at [199, 138] on icon at bounding box center [198, 143] width 9 height 10
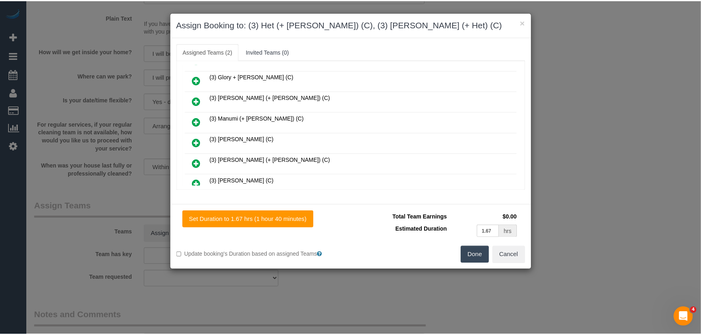
scroll to position [223, 0]
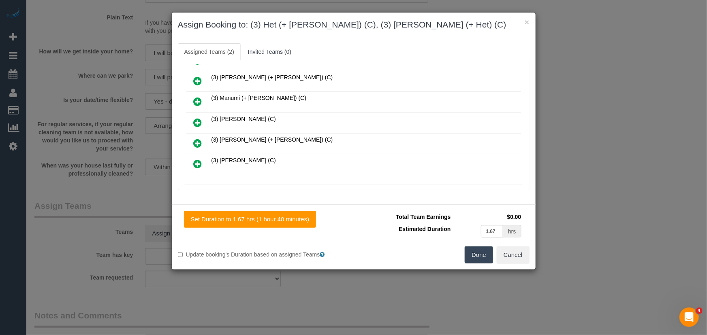
click at [473, 252] on button "Done" at bounding box center [478, 255] width 28 height 17
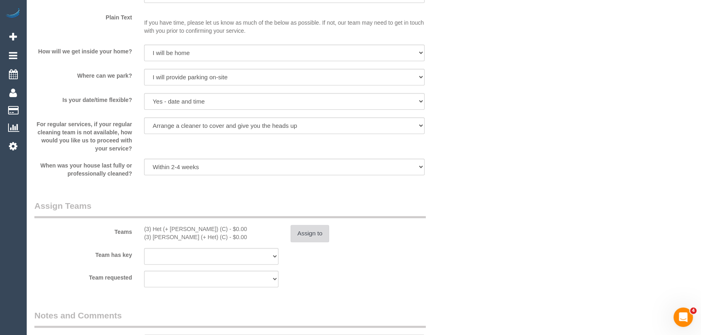
click at [300, 231] on button "Assign to" at bounding box center [310, 233] width 39 height 17
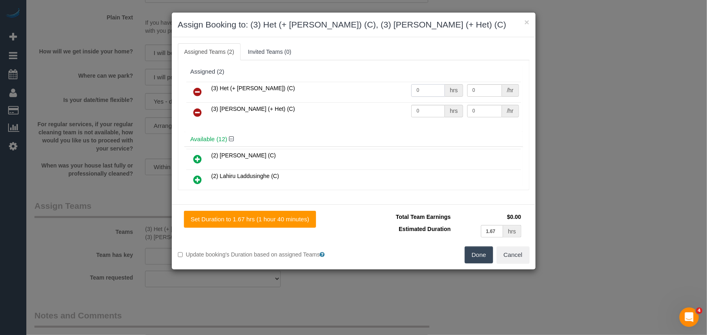
click at [421, 90] on input "0" at bounding box center [428, 90] width 34 height 13
type input "1.63"
type input "35.5"
click at [427, 108] on input "0" at bounding box center [428, 111] width 34 height 13
type input "1.63"
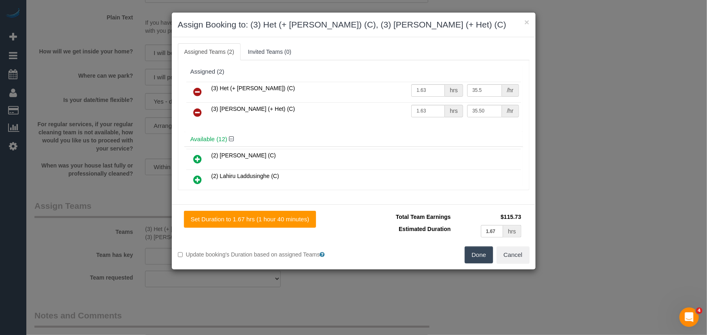
type input "35.5"
click at [475, 253] on button "Done" at bounding box center [478, 255] width 28 height 17
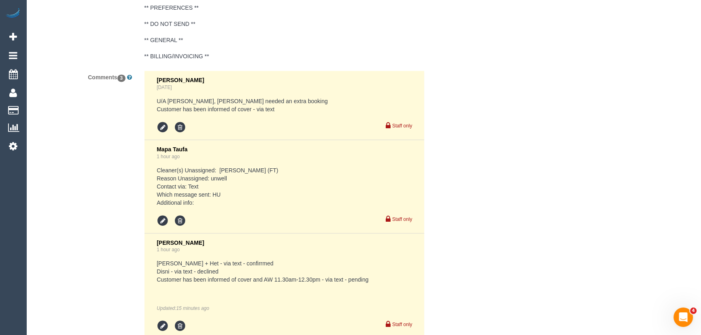
scroll to position [1559, 0]
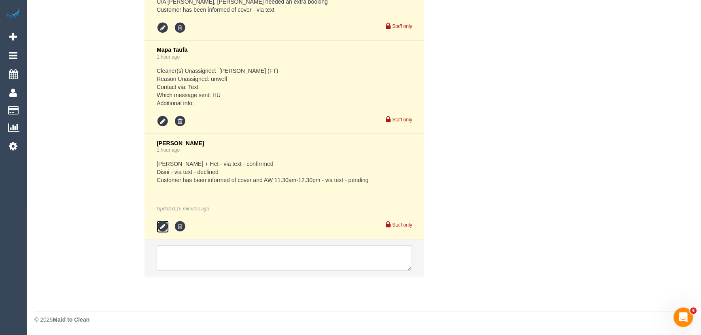
click at [159, 224] on icon at bounding box center [163, 227] width 12 height 12
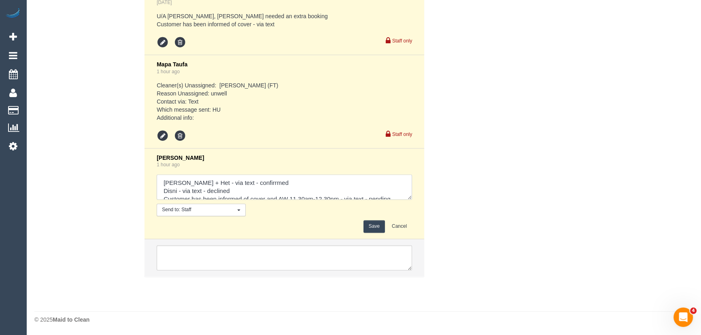
scroll to position [8, 0]
click at [394, 194] on textarea at bounding box center [285, 187] width 256 height 25
type textarea "Ronak + Het - via text - confirrmed Disni - via text - declined Customer has be…"
click at [375, 228] on button "Save" at bounding box center [374, 226] width 21 height 13
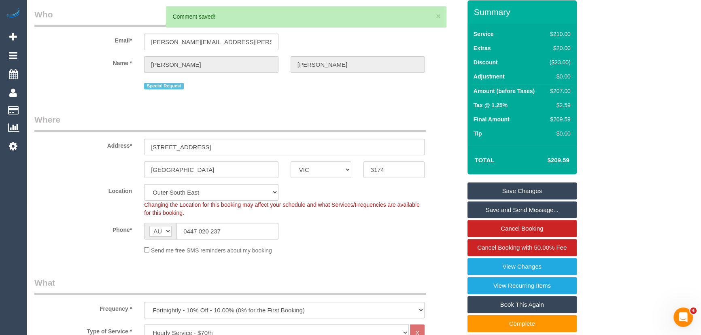
scroll to position [0, 0]
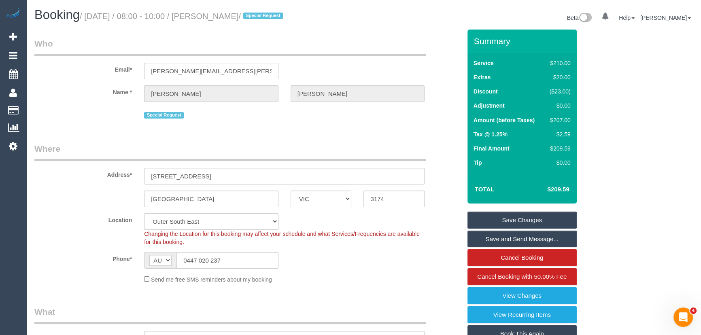
click at [234, 16] on small "/ September 23, 2025 / 08:00 - 10:00 / Fiona Neilson / Special Request" at bounding box center [183, 16] width 206 height 9
copy small "Fiona Neilson"
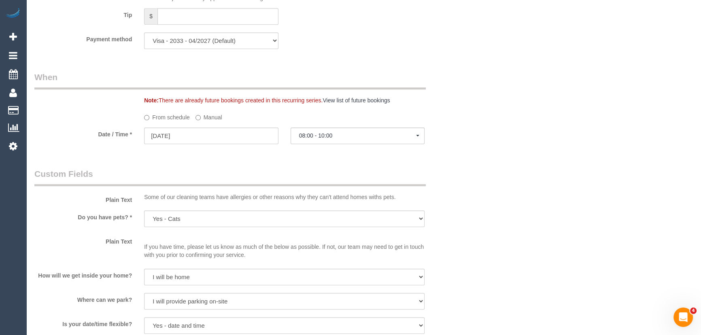
scroll to position [810, 0]
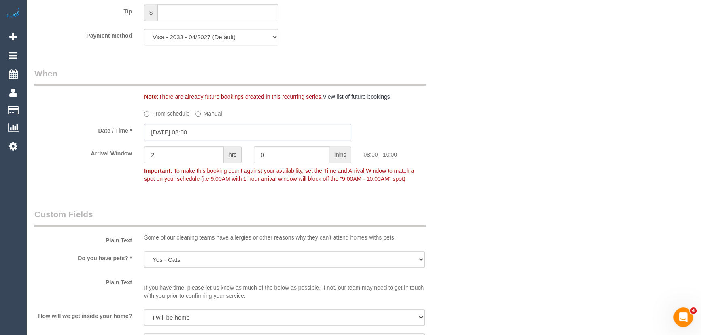
click at [209, 131] on input "23/09/2025 08:00" at bounding box center [247, 132] width 207 height 17
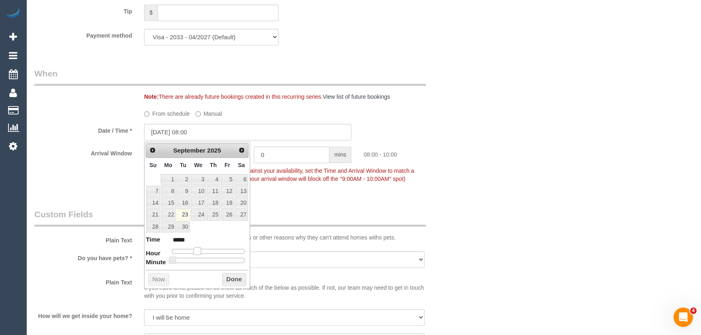
type input "23/09/2025 09:00"
type input "*****"
type input "23/09/2025 10:00"
type input "*****"
type input "23/09/2025 11:00"
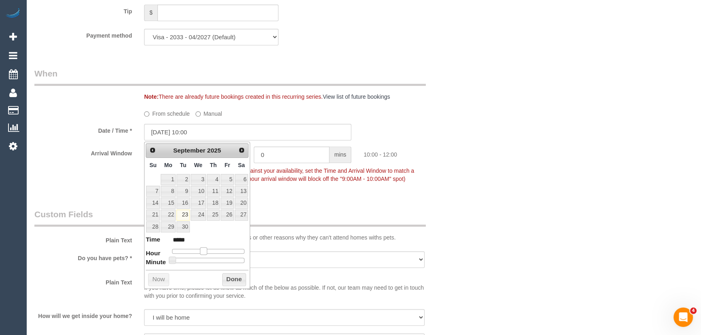
type input "*****"
type input "23/09/2025 10:00"
type input "*****"
drag, startPoint x: 198, startPoint y: 247, endPoint x: 205, endPoint y: 247, distance: 6.5
click at [205, 247] on span at bounding box center [203, 250] width 7 height 7
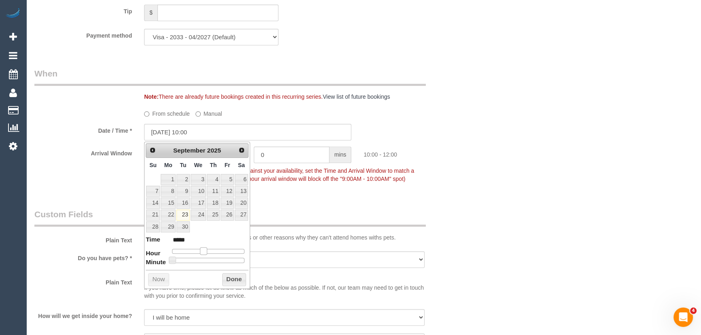
type input "23/09/2025 11:00"
type input "*****"
click at [206, 251] on span at bounding box center [206, 250] width 7 height 7
type input "23/09/2025 11:05"
type input "*****"
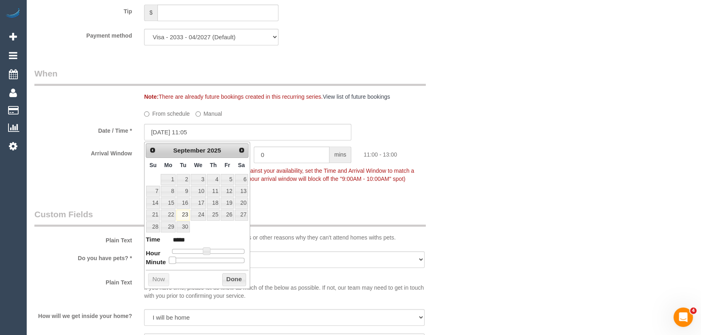
type input "23/09/2025 11:10"
type input "*****"
type input "23/09/2025 11:15"
type input "*****"
type input "23/09/2025 11:20"
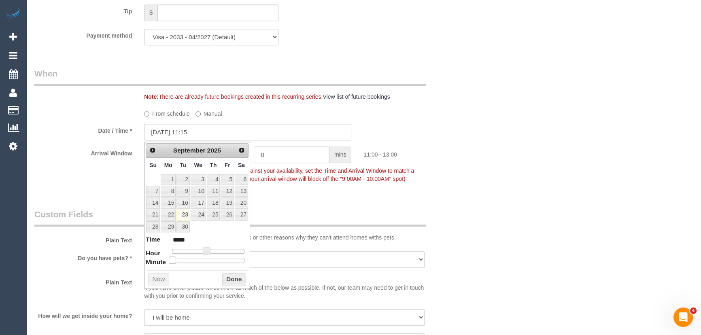
type input "*****"
type input "23/09/2025 11:25"
type input "*****"
type input "23/09/2025 11:30"
type input "*****"
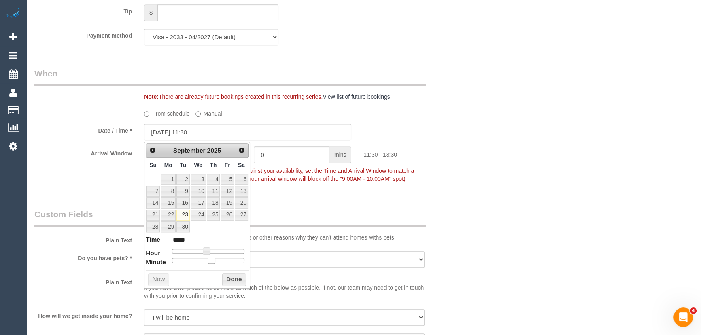
drag, startPoint x: 172, startPoint y: 260, endPoint x: 215, endPoint y: 258, distance: 43.0
click at [215, 258] on span at bounding box center [211, 260] width 7 height 7
click at [324, 192] on fieldset "When Note: There are already future bookings created in this recurring series. …" at bounding box center [247, 130] width 427 height 125
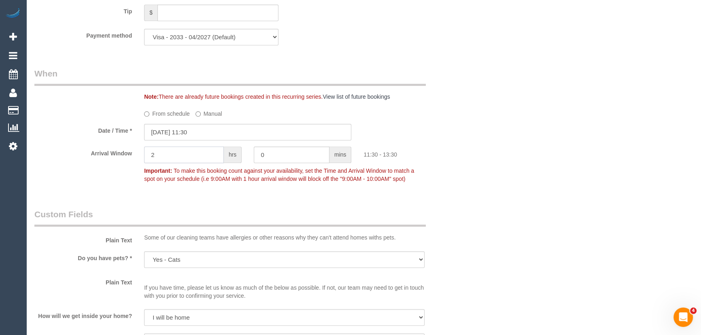
click at [208, 162] on input "2" at bounding box center [184, 155] width 80 height 17
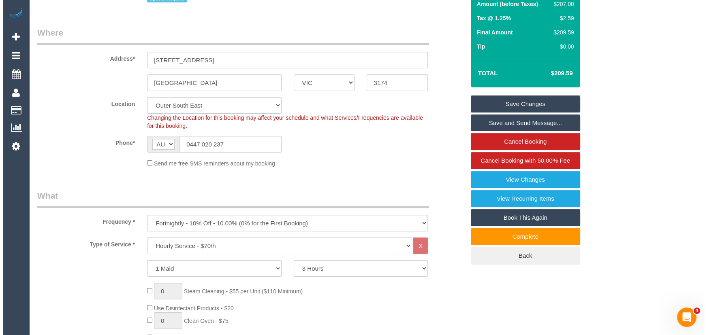
scroll to position [0, 0]
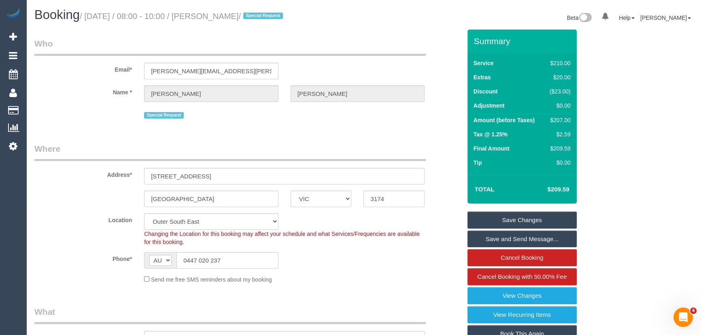
type input "1"
click at [234, 17] on small "/ September 23, 2025 / 08:00 - 10:00 / Fiona Neilson / Special Request" at bounding box center [183, 16] width 206 height 9
copy small "Fiona Neilson"
drag, startPoint x: 526, startPoint y: 238, endPoint x: 517, endPoint y: 240, distance: 9.5
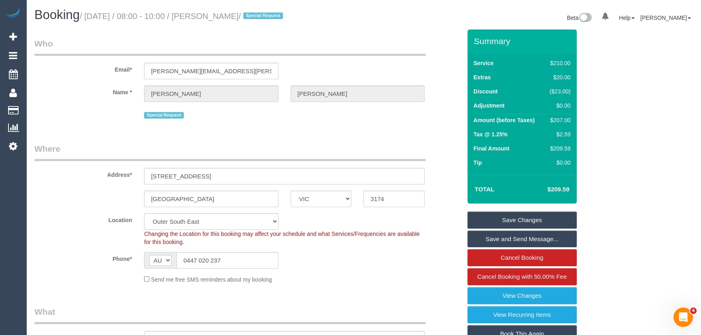
click at [526, 238] on link "Save and Send Message..." at bounding box center [522, 239] width 109 height 17
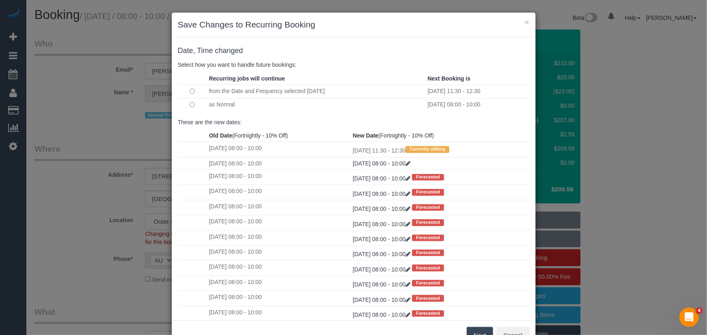
click at [479, 332] on button "Next" at bounding box center [479, 335] width 26 height 17
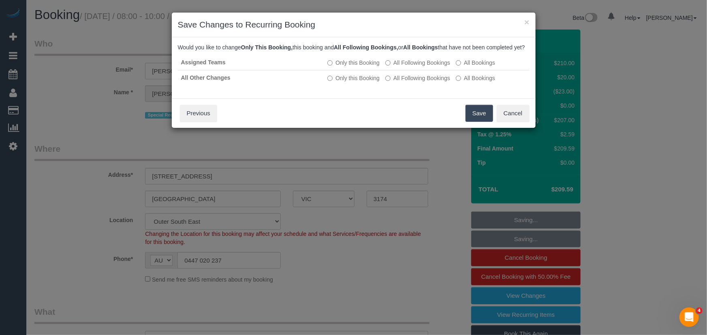
click at [481, 122] on button "Save" at bounding box center [479, 113] width 28 height 17
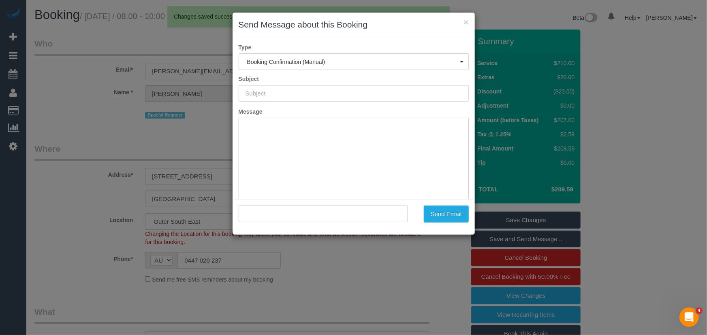
type input "Booking Confirmed"
type input ""Fiona Neilson" <neilson.fiona@gmail.com>"
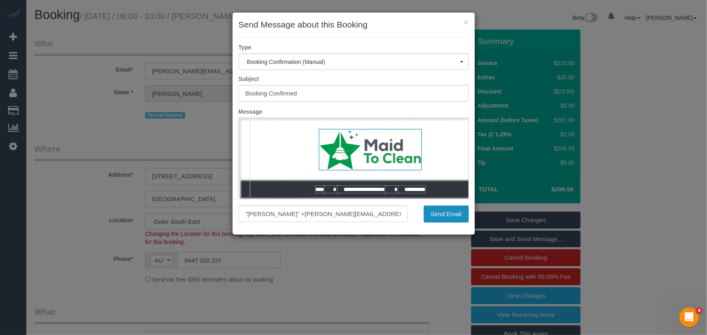
click at [454, 216] on button "Send Email" at bounding box center [446, 214] width 45 height 17
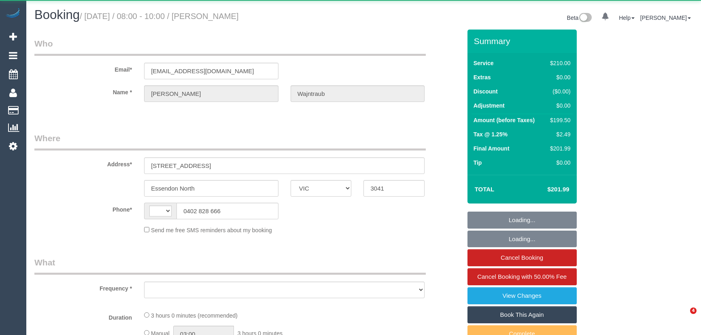
select select "VIC"
select select "string:AU"
select select "object:568"
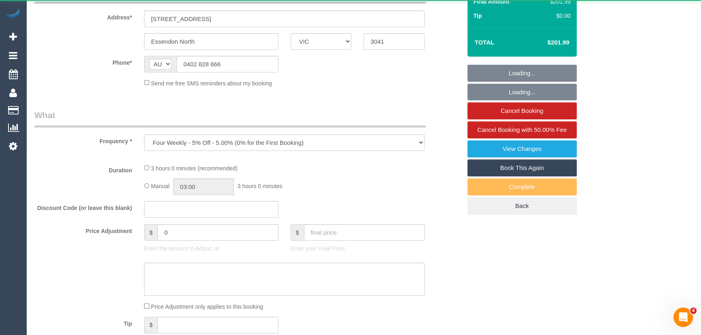
select select "string:stripe-pm_1RW6Gc2GScqysDRVzRzNyM4q"
select select "180"
select select "number:27"
select select "number:14"
select select "number:18"
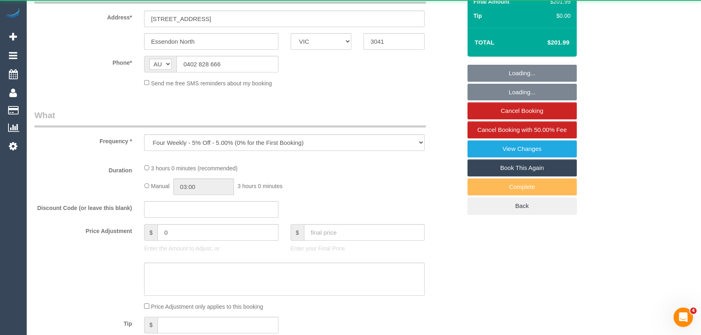
select select "number:36"
select select "number:33"
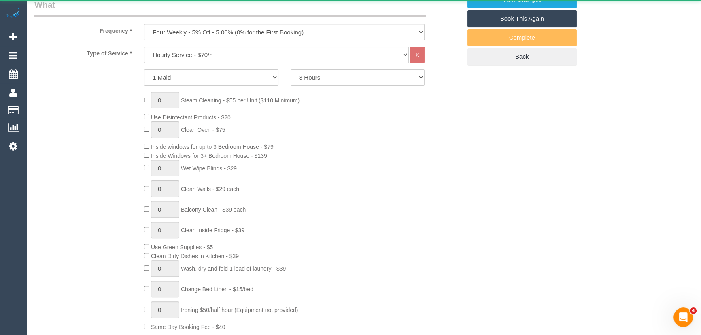
select select "object:890"
select select "spot1"
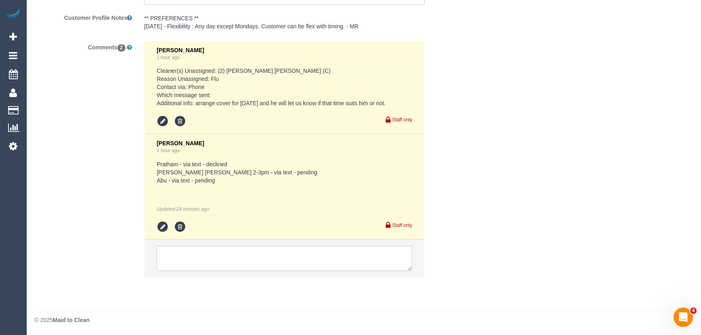
scroll to position [1423, 0]
click at [162, 224] on icon at bounding box center [163, 227] width 12 height 12
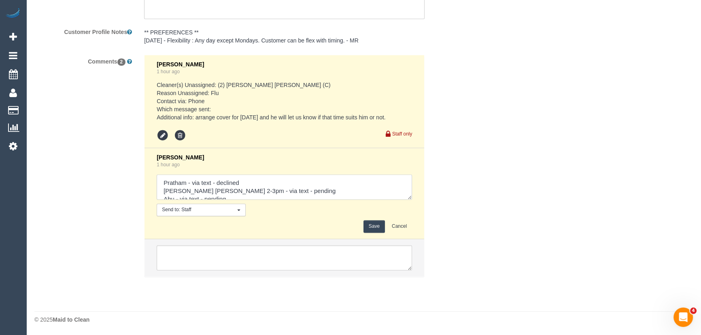
click at [250, 198] on textarea at bounding box center [285, 187] width 256 height 25
type textarea "Pratham - via text - declined [PERSON_NAME] AW 2-3pm - via text - pending Abu -…"
click at [369, 223] on button "Save" at bounding box center [374, 226] width 21 height 13
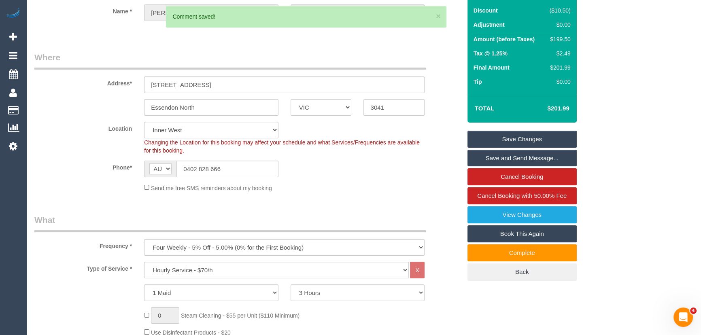
scroll to position [0, 0]
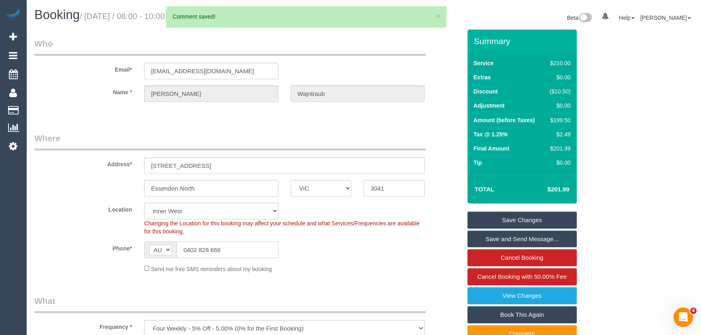
click at [245, 245] on input "0402 828 666" at bounding box center [228, 250] width 102 height 17
